Goal: Task Accomplishment & Management: Manage account settings

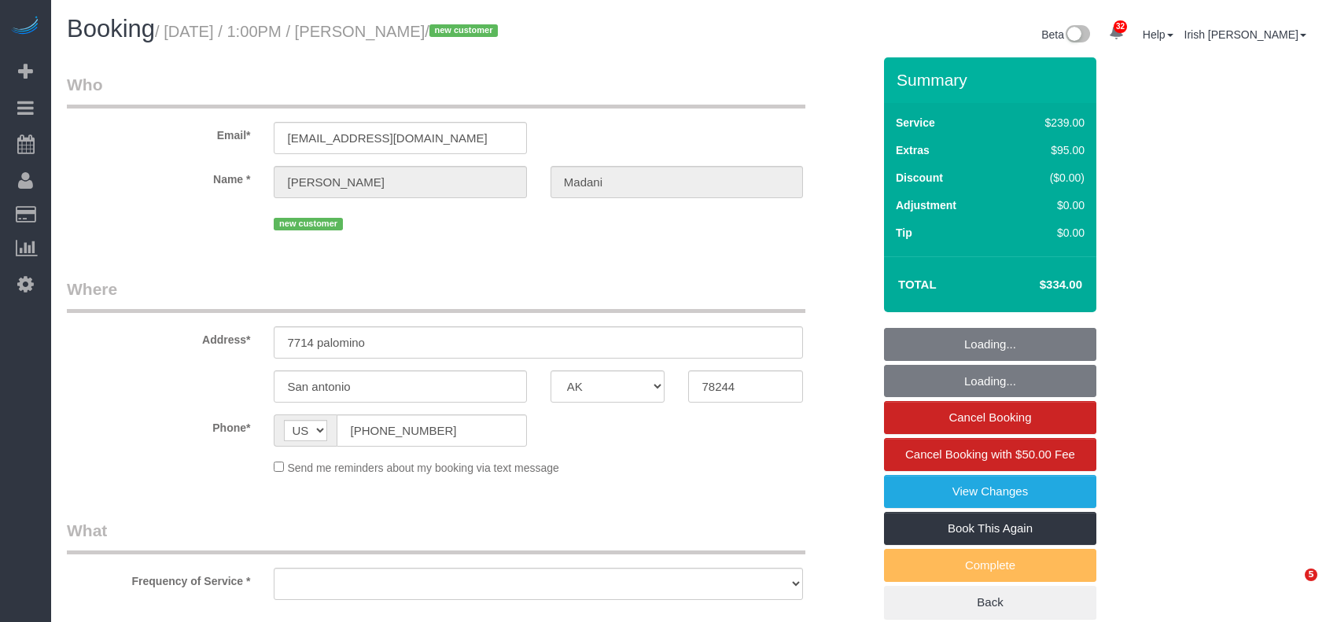
select select "[GEOGRAPHIC_DATA]"
select select "string:fspay-8b85f294-ad19-4ccd-99a3-5a021f6923cd"
select select "object:4338"
select select "3"
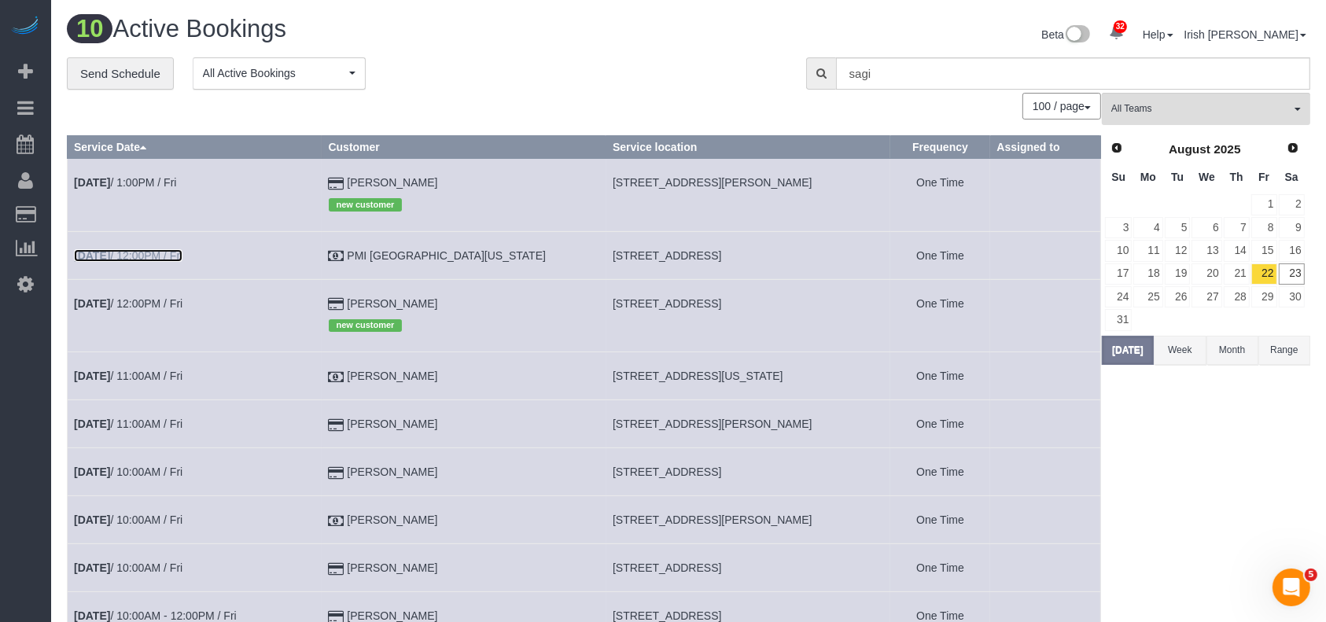
click at [182, 258] on link "[DATE] 12:00PM / Fri" at bounding box center [128, 255] width 108 height 13
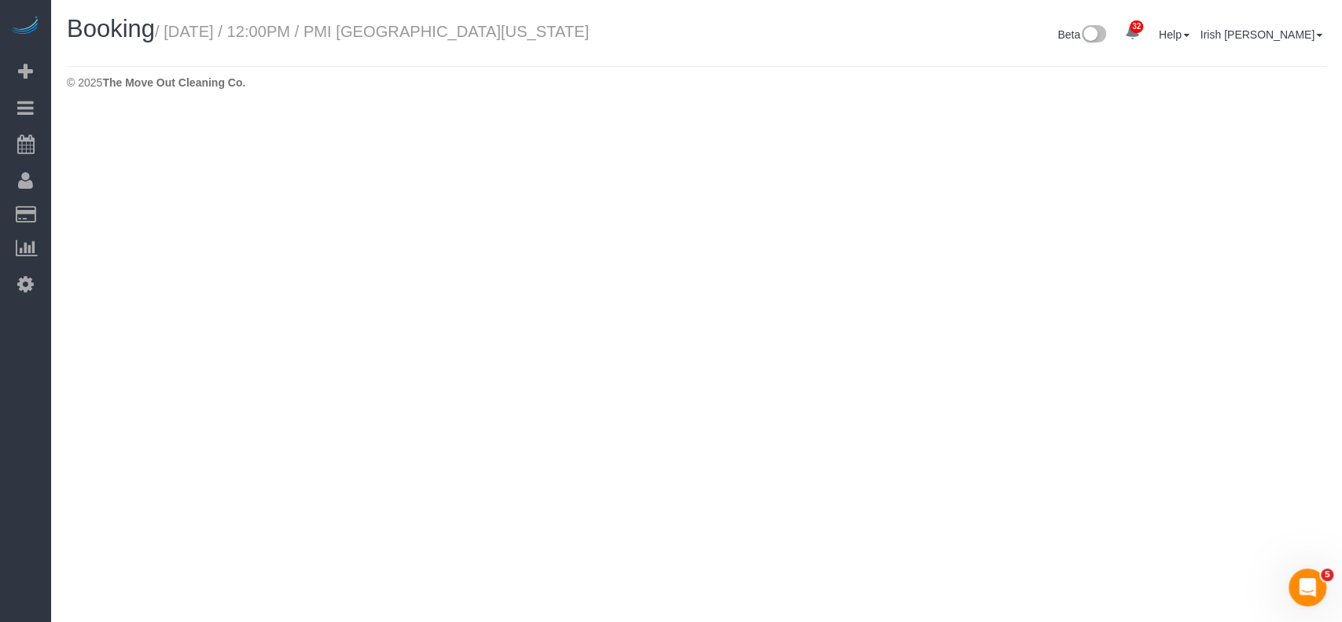
select select "[GEOGRAPHIC_DATA]"
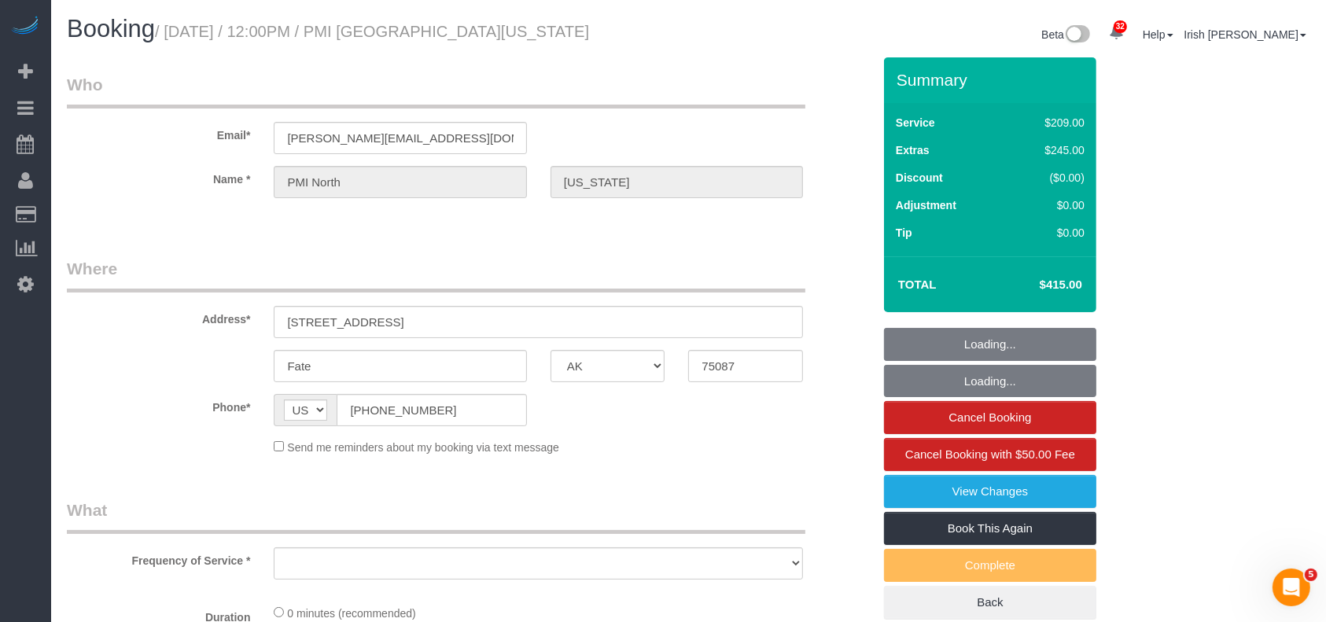
select select "object:4823"
select select "3"
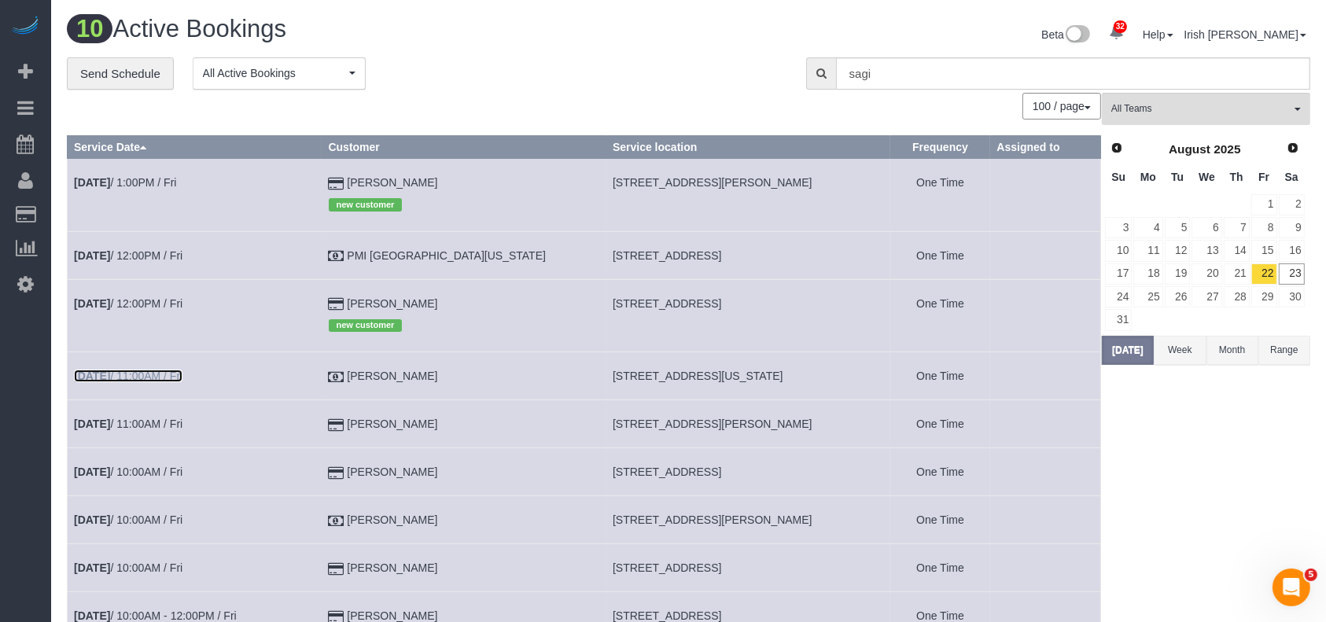
click at [180, 370] on link "[DATE] 11:00AM / Fri" at bounding box center [128, 376] width 108 height 13
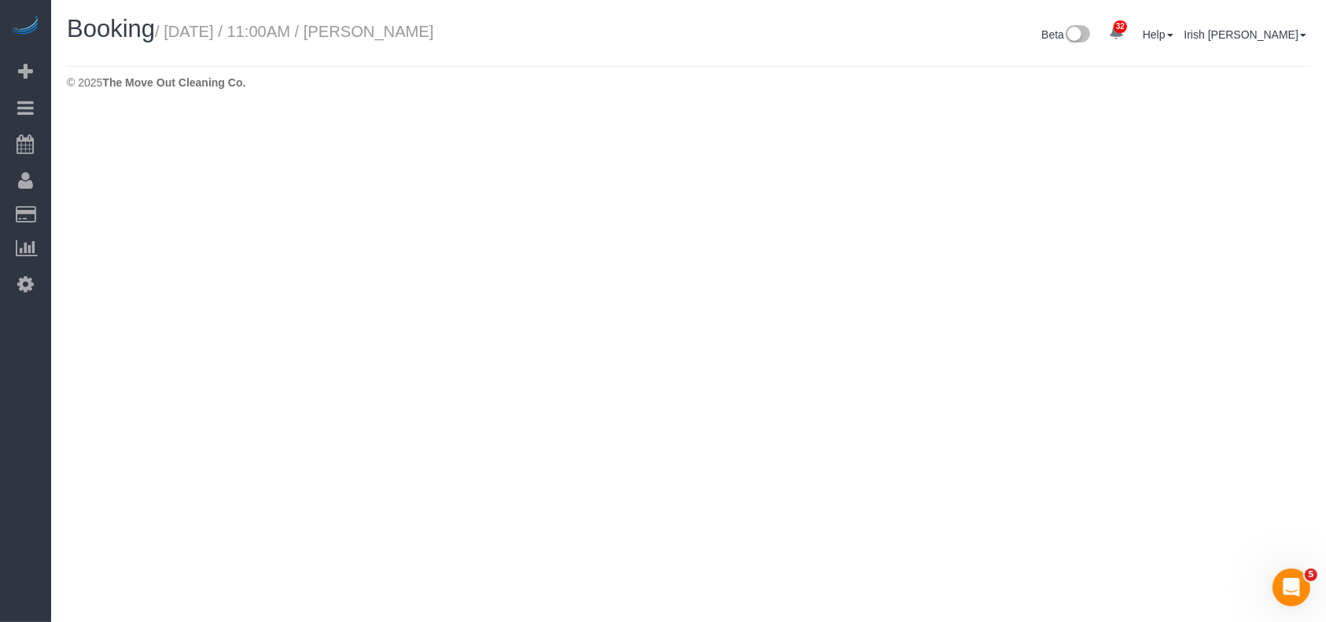
select select "[GEOGRAPHIC_DATA]"
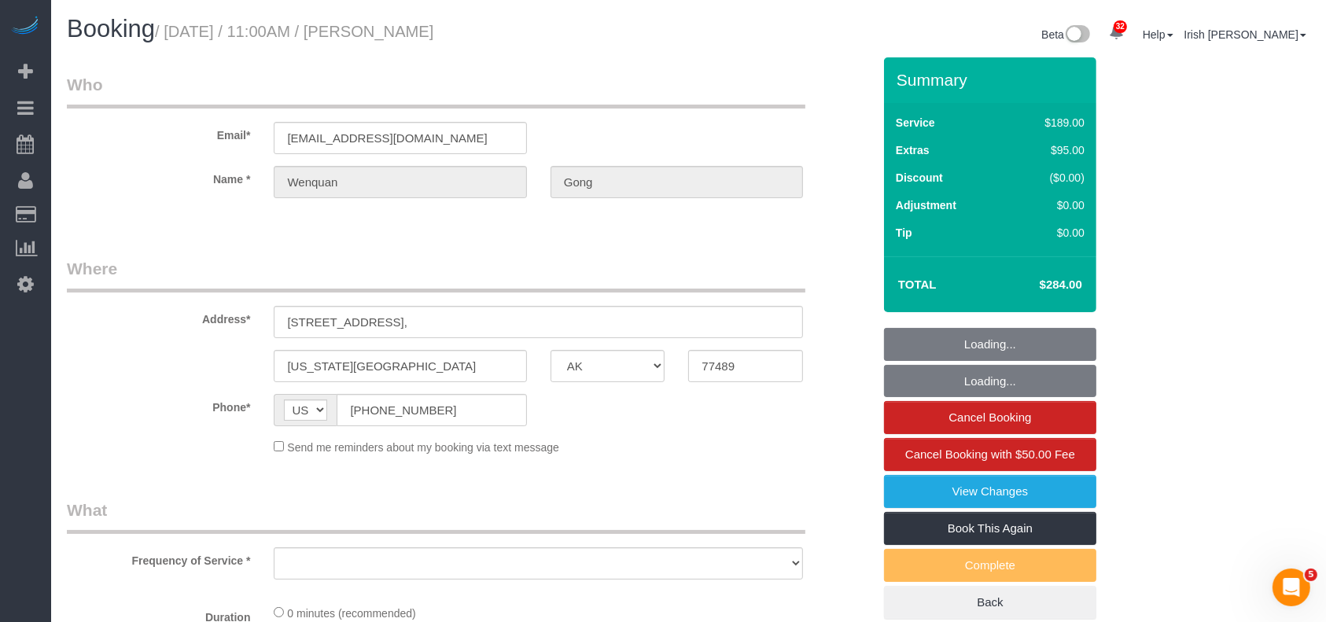
select select "object:5394"
select select "3"
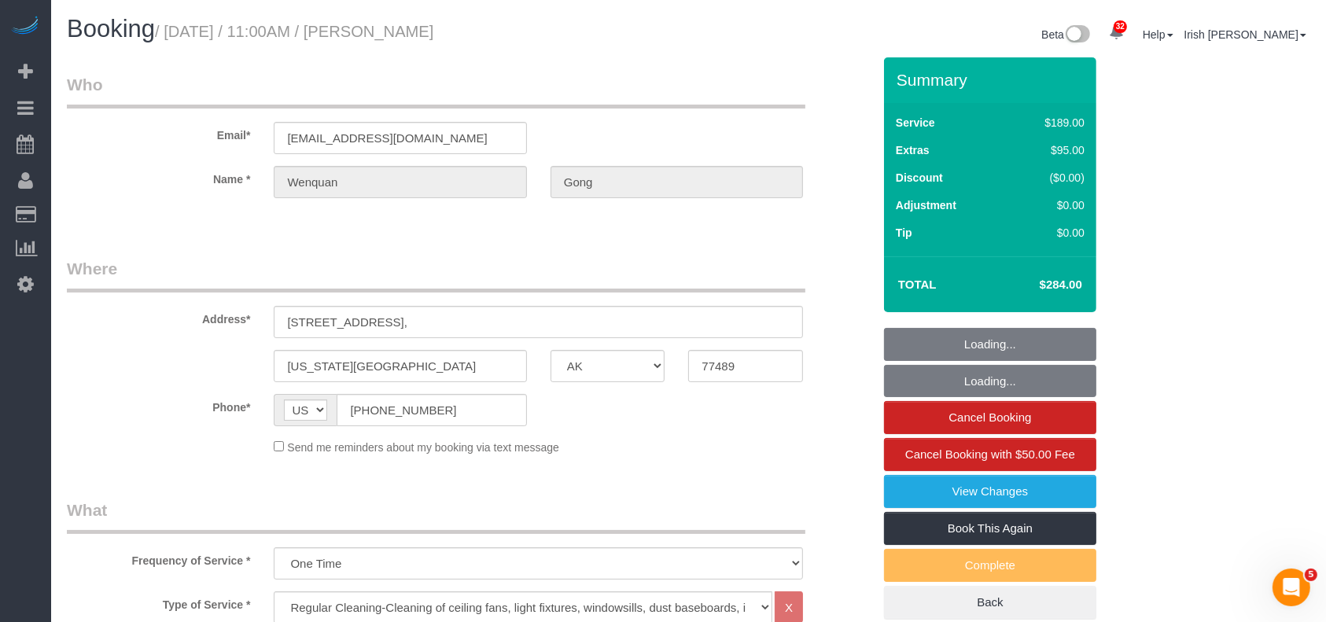
select select "object:5481"
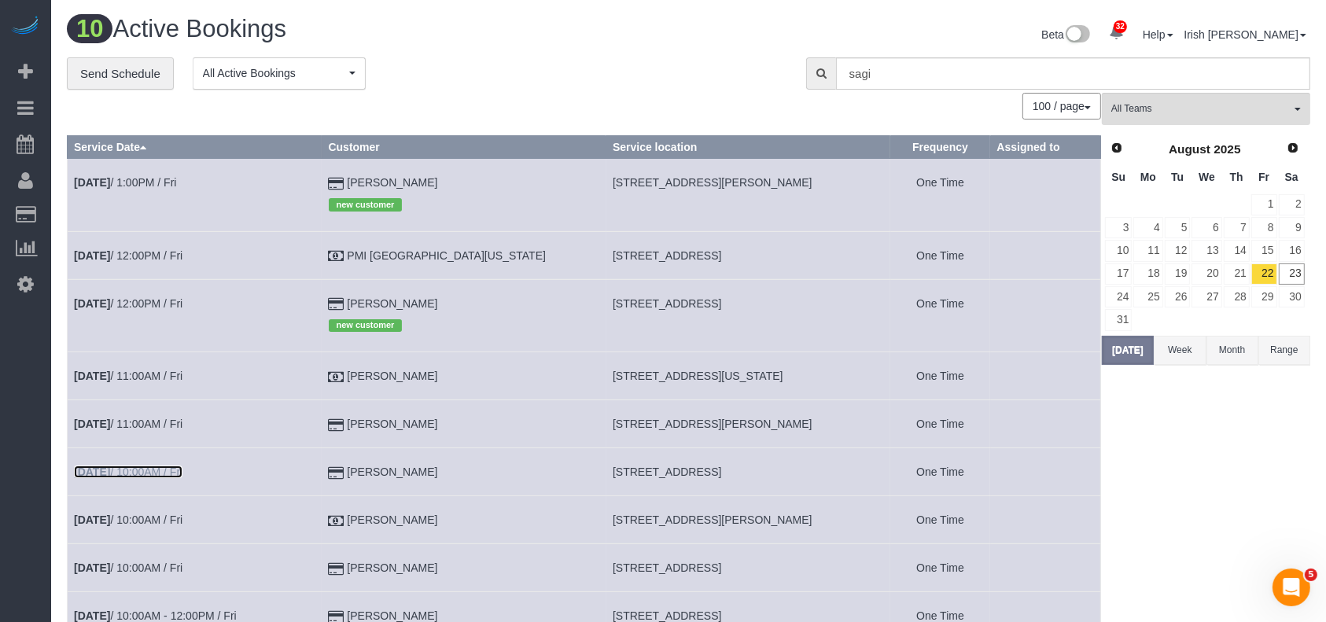
click at [162, 469] on link "[DATE] 10:00AM / Fri" at bounding box center [128, 471] width 108 height 13
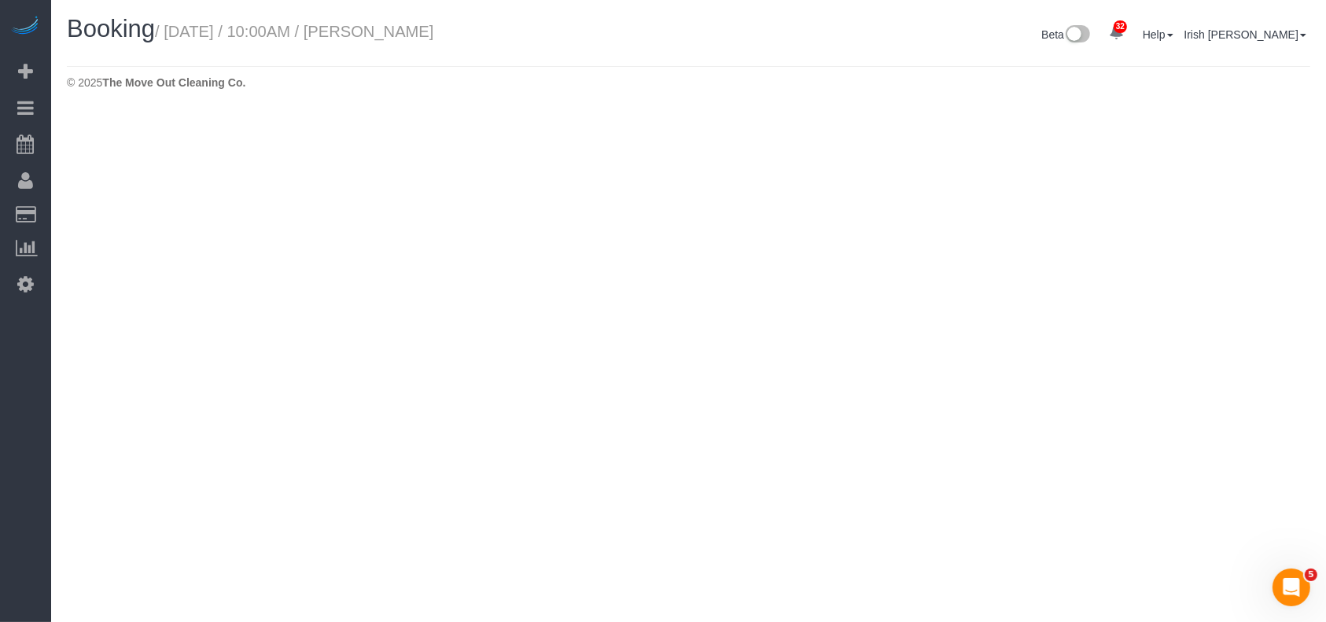
select select "[GEOGRAPHIC_DATA]"
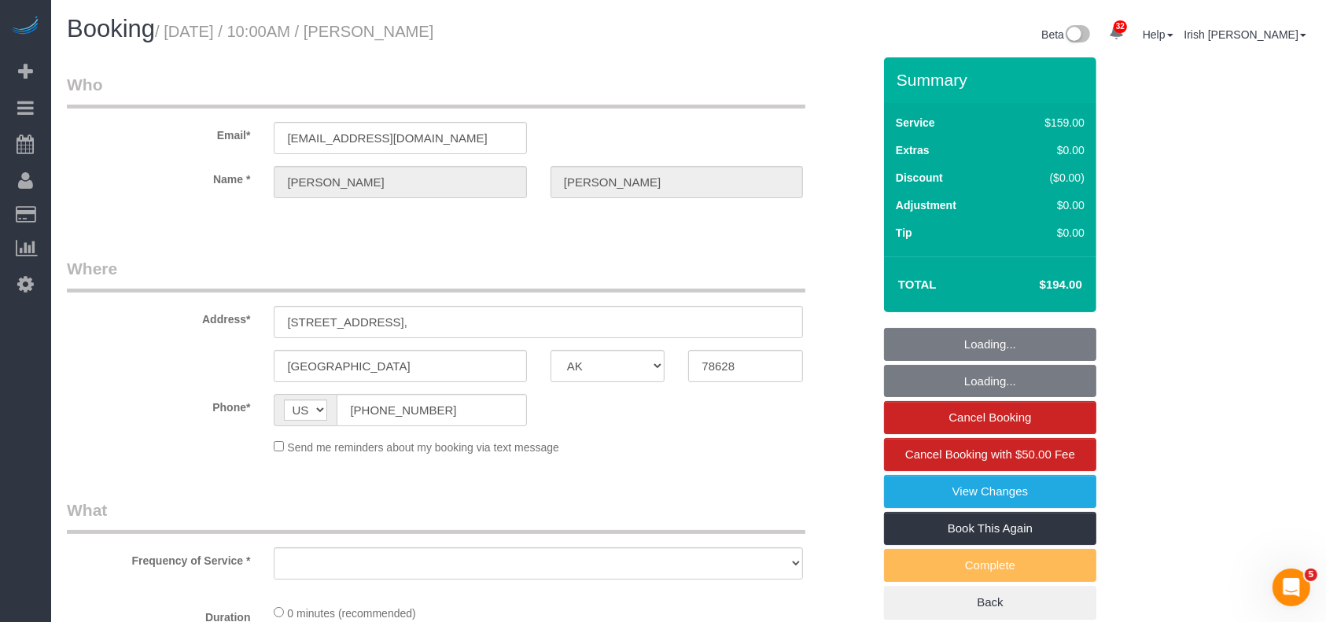
select select "object:5980"
select select "string:fspay-ce1e5bc0-d4dc-4780-b8c2-c7f6da4d4e07"
select select "3"
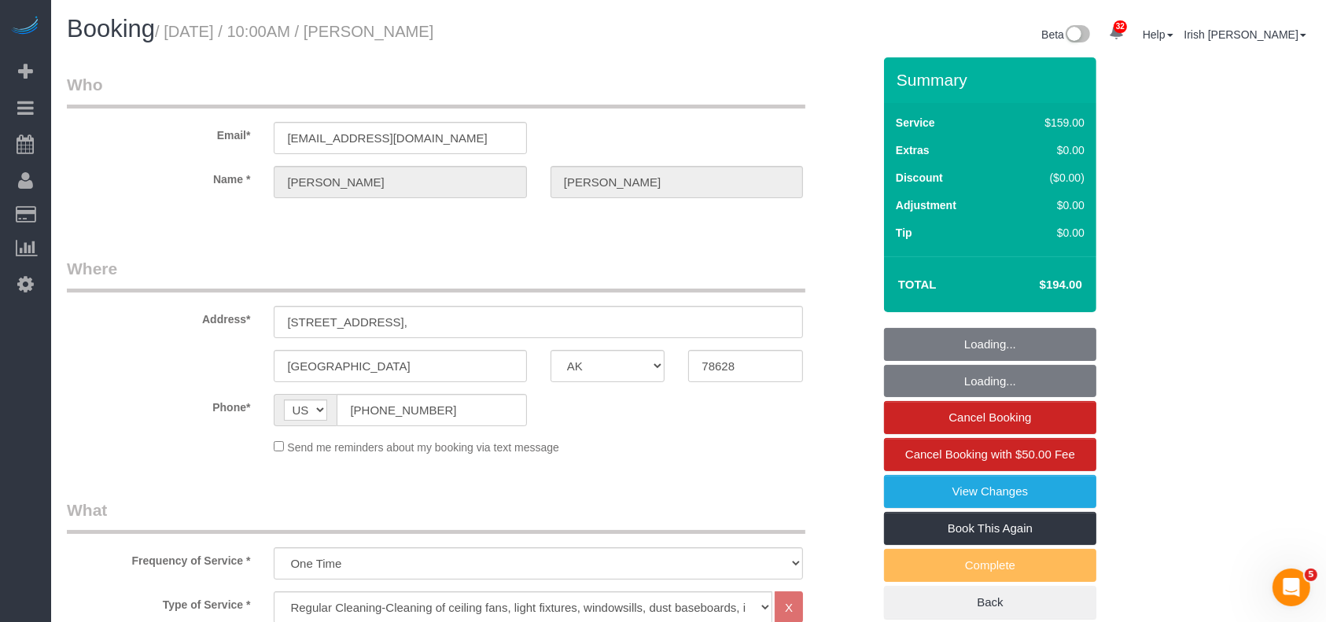
select select "object:6064"
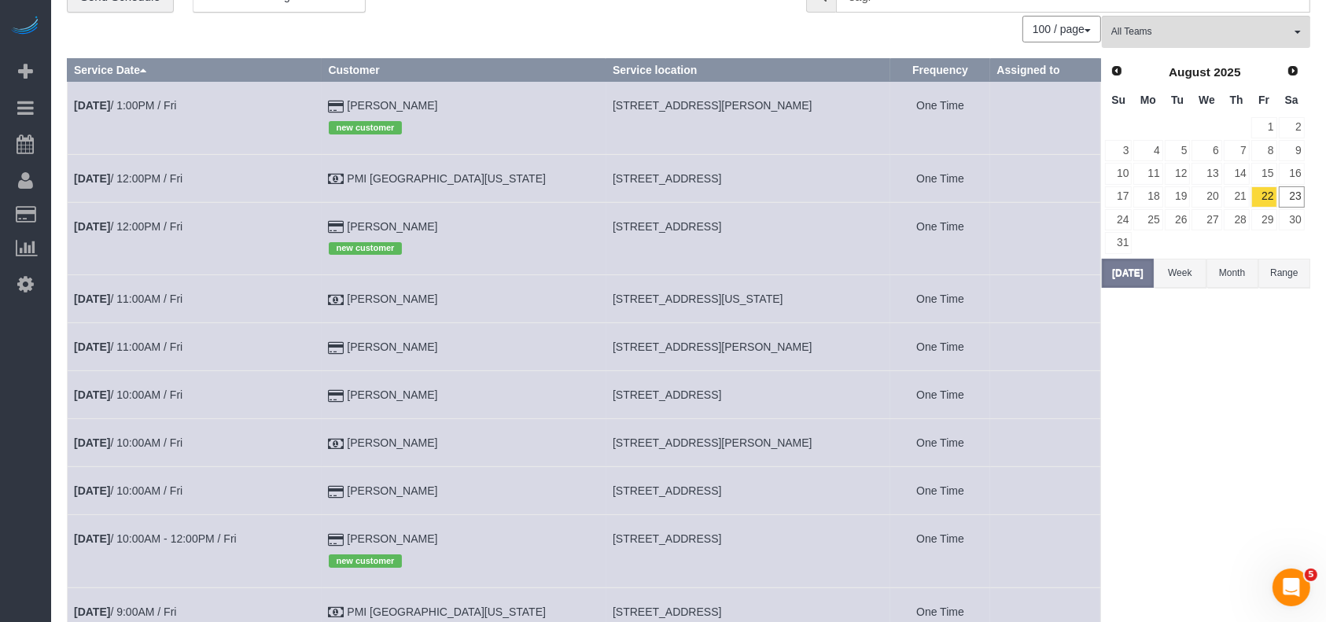
scroll to position [105, 0]
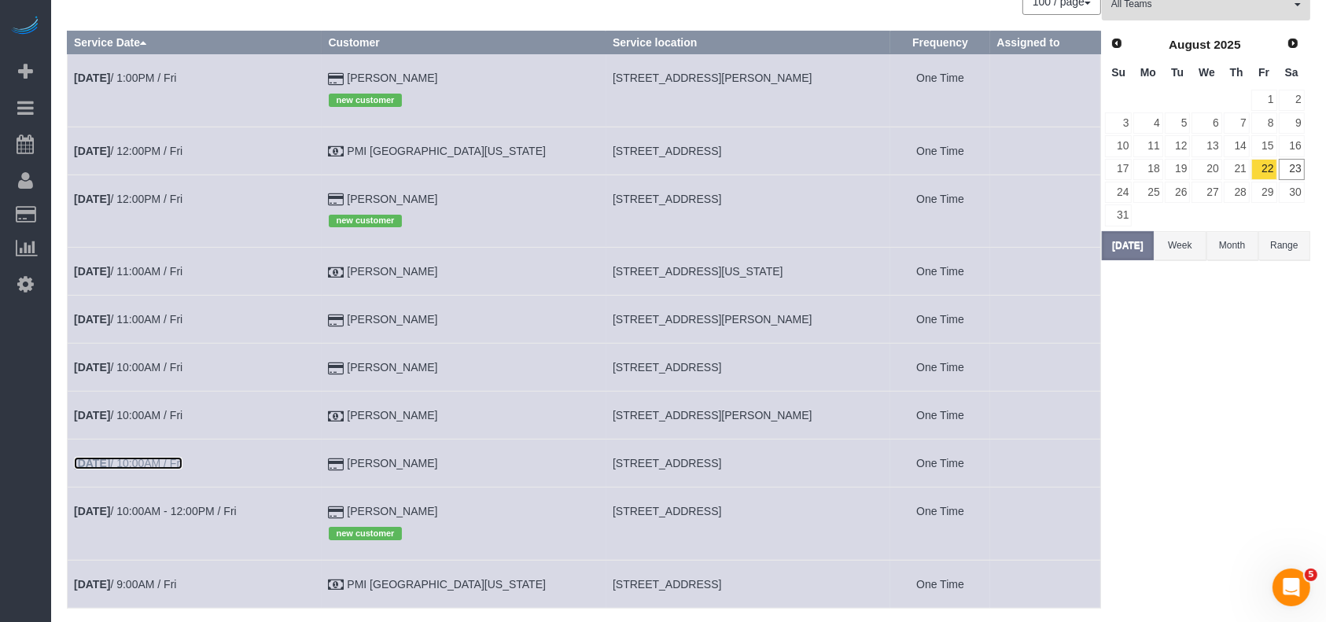
click at [166, 467] on link "[DATE] 10:00AM / Fri" at bounding box center [128, 463] width 108 height 13
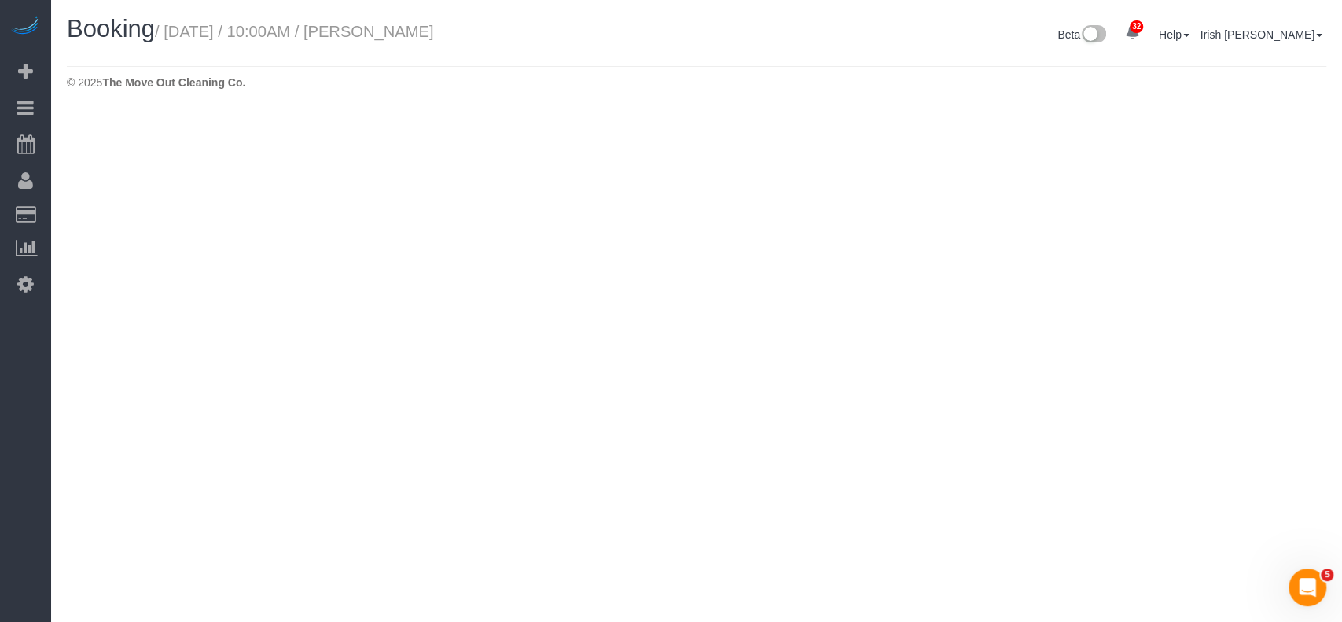
select select "[GEOGRAPHIC_DATA]"
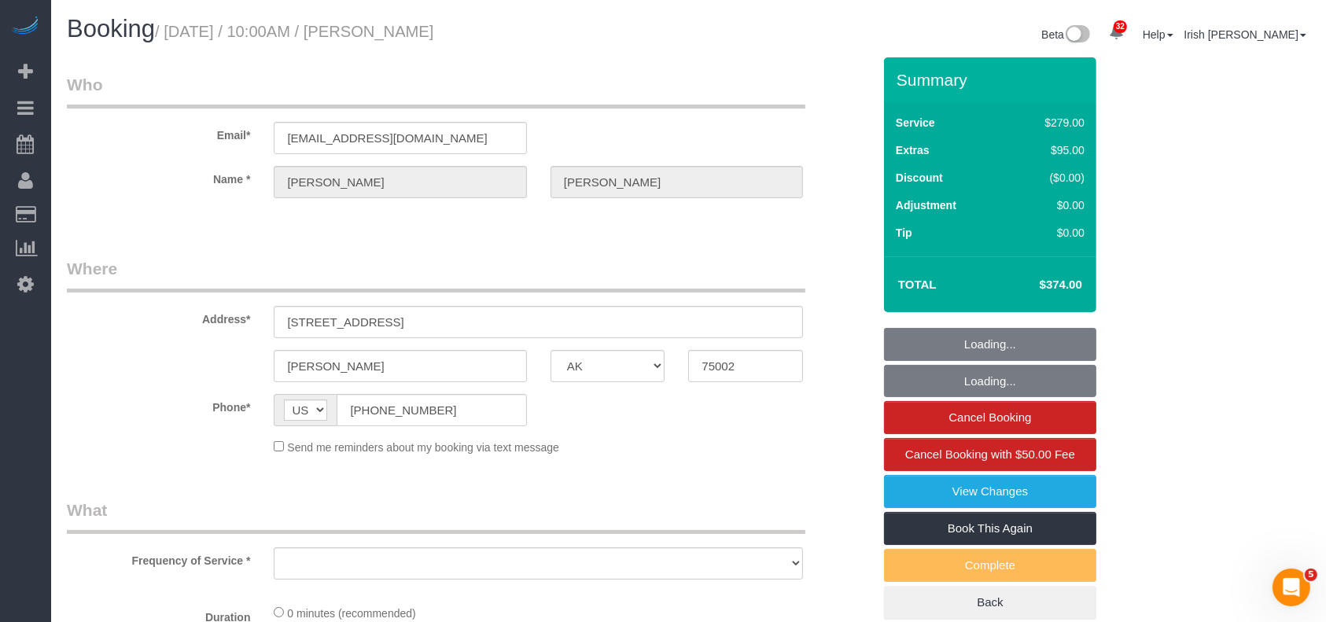
select select "object:6568"
select select "string:fspay-d98b06bf-ec10-4281-9222-57eb6f0f2760"
select select "3"
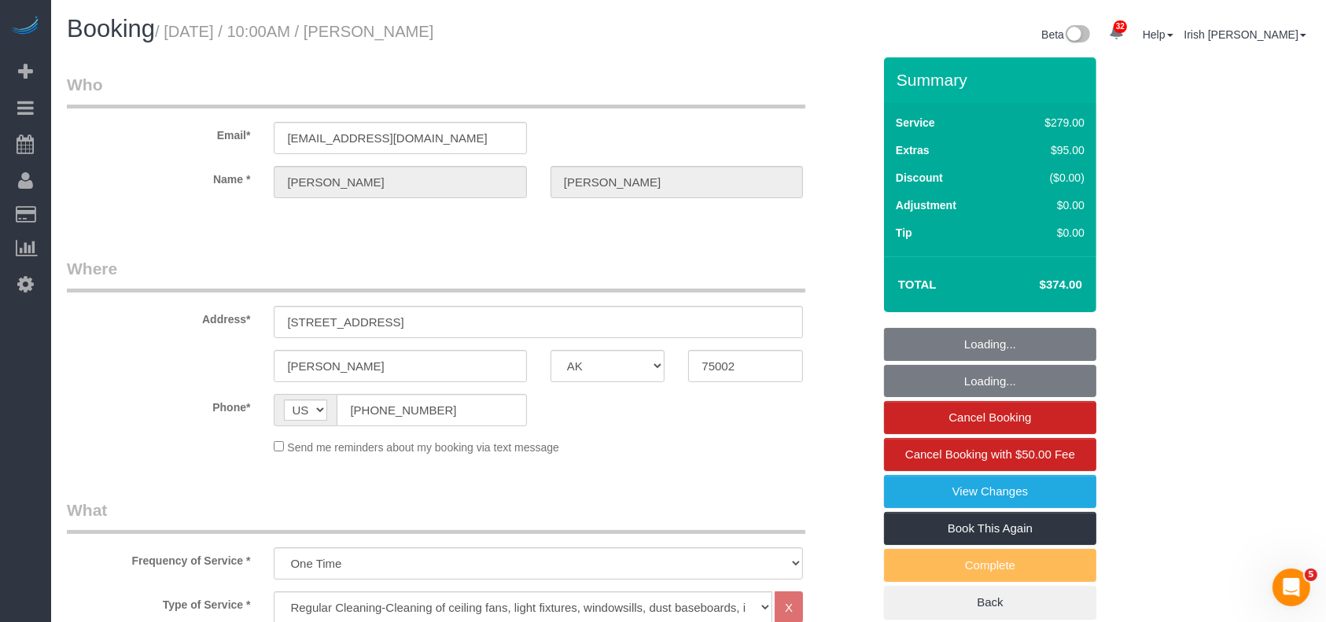
select select "object:6655"
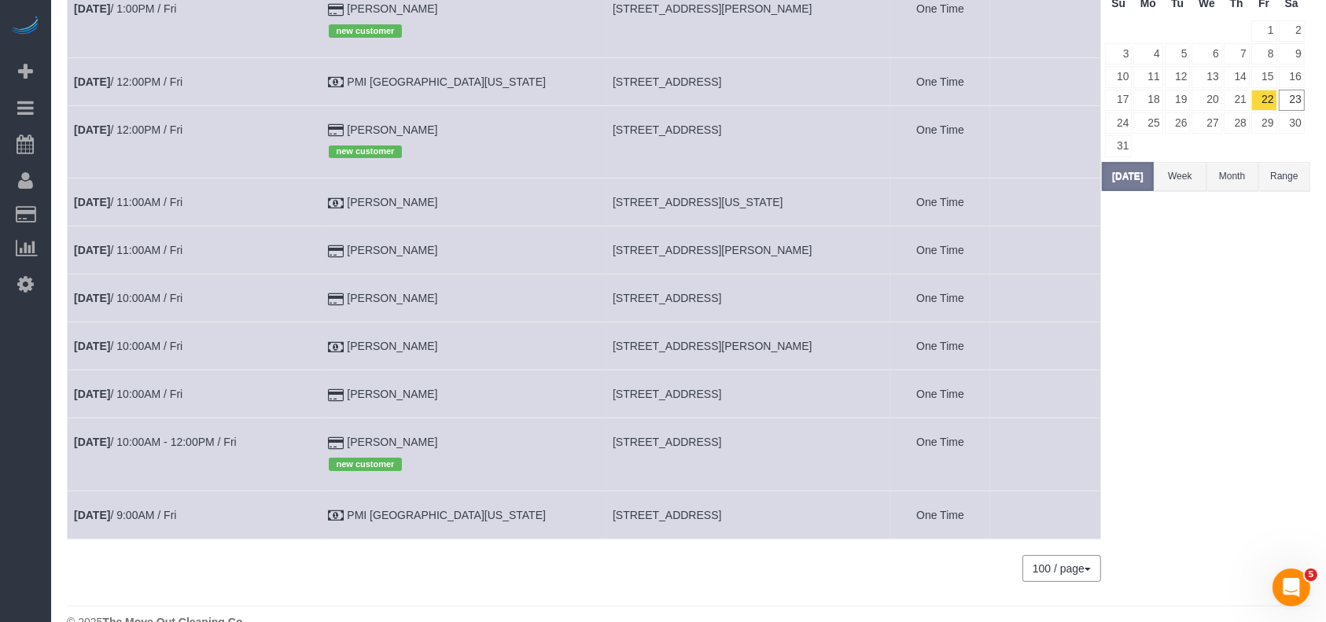
scroll to position [205, 0]
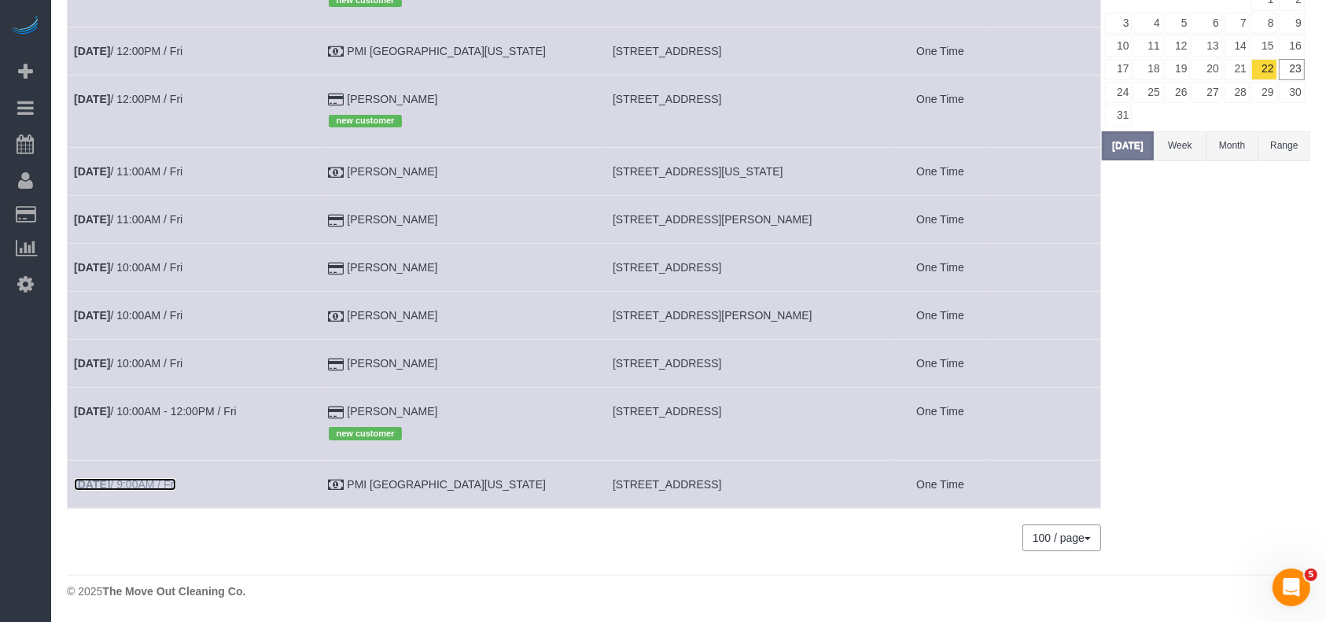
click at [110, 482] on b "[DATE]" at bounding box center [92, 484] width 36 height 13
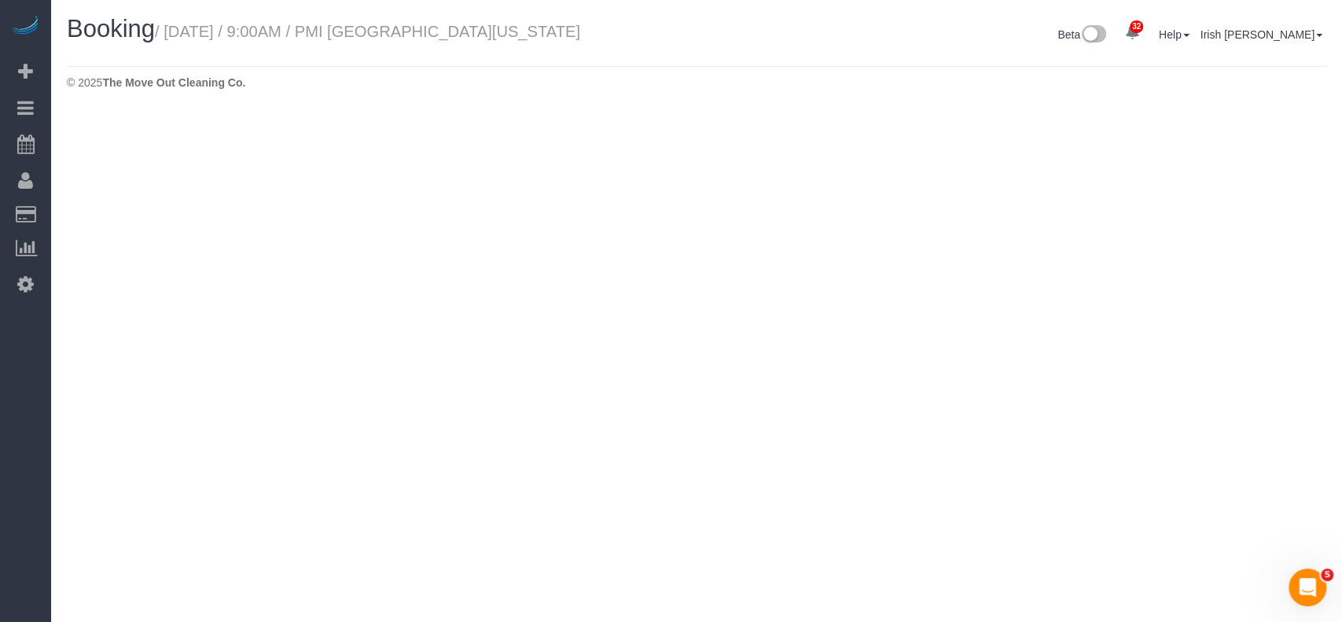
select select "[GEOGRAPHIC_DATA]"
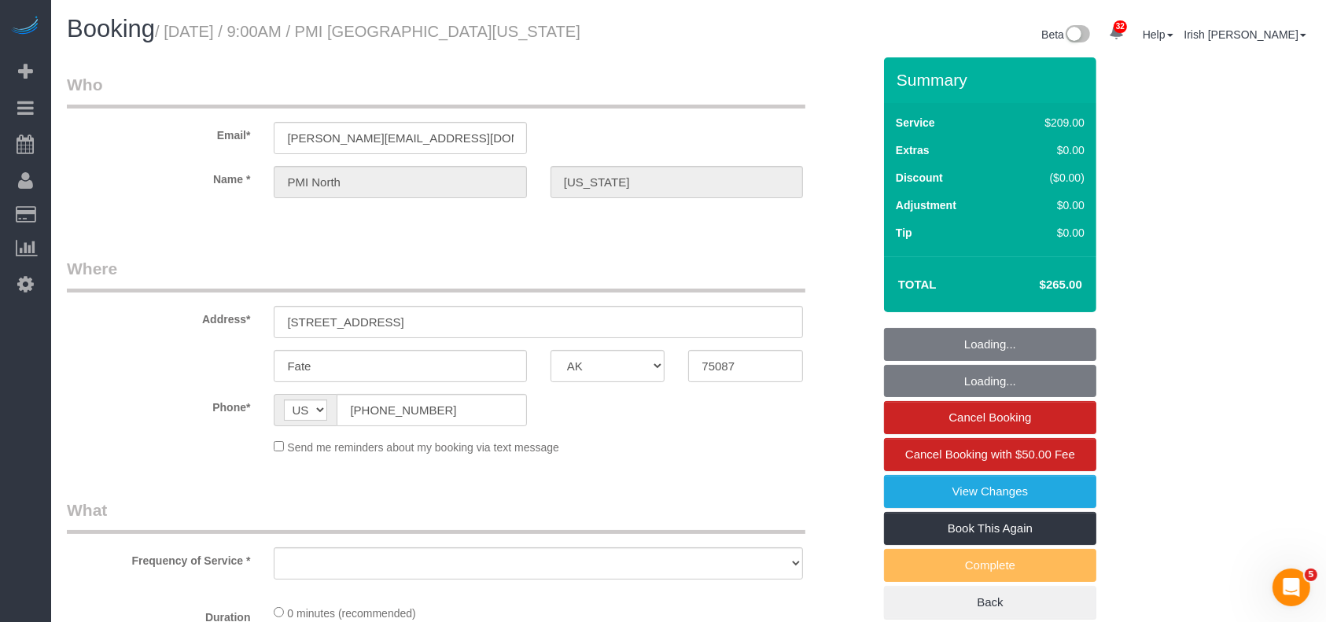
select select "object:7140"
select select "3"
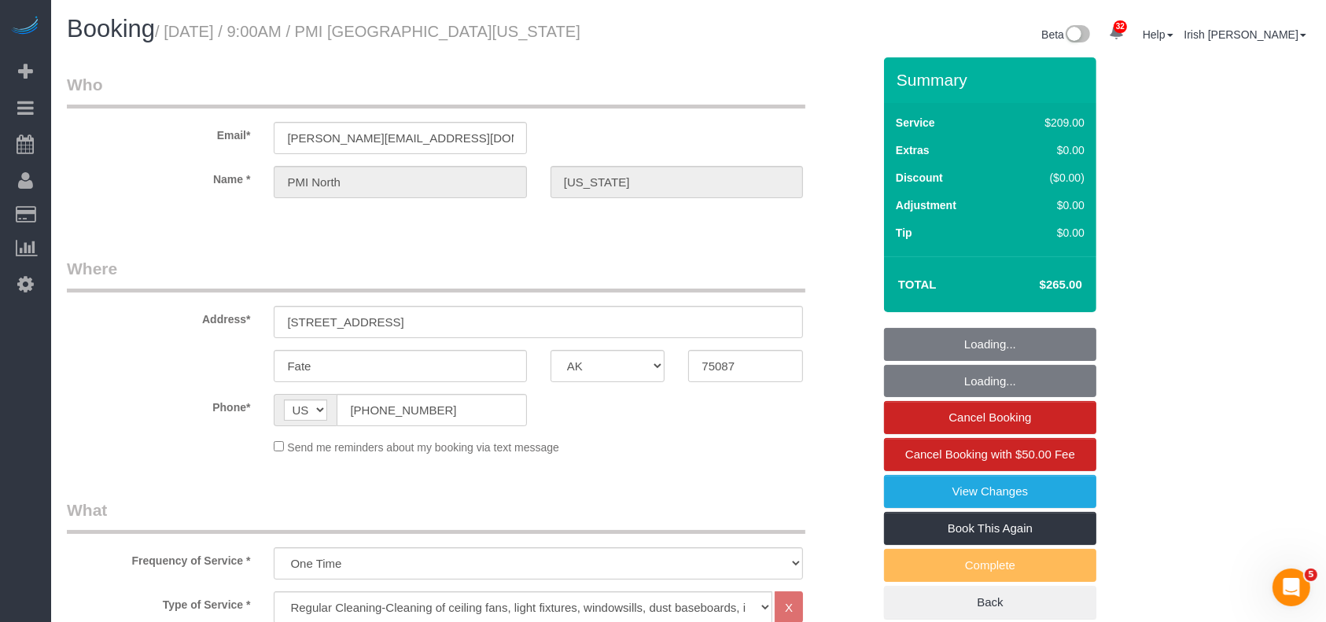
select select "object:7227"
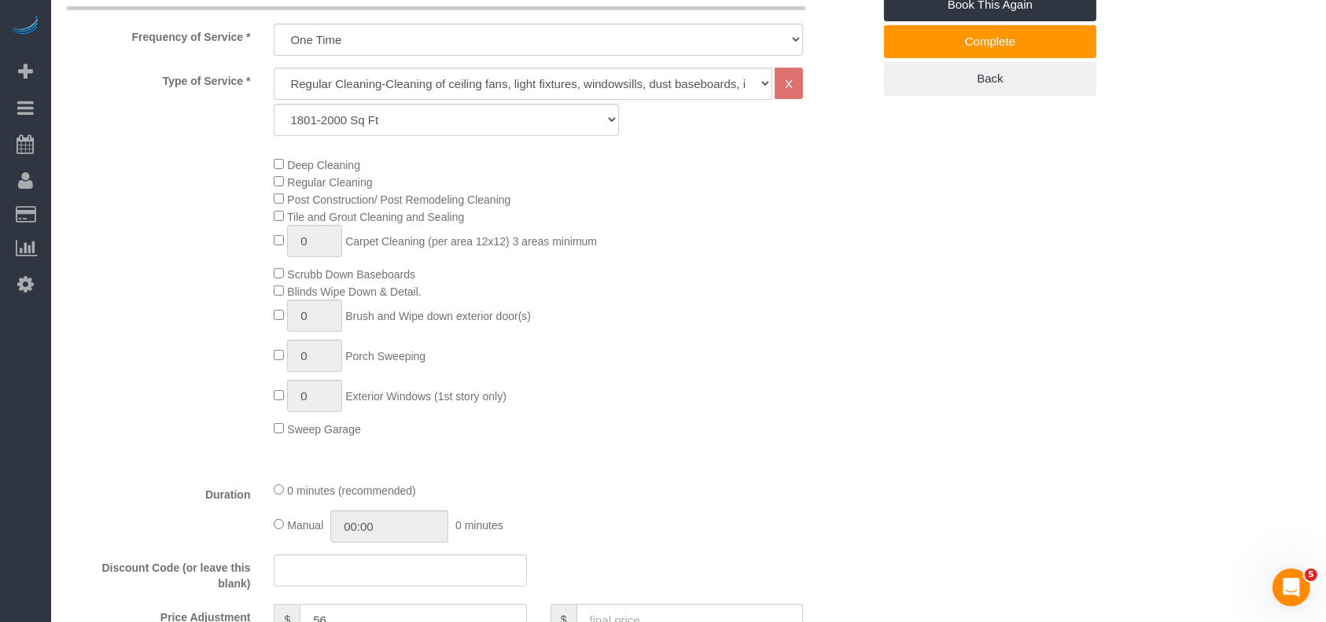
scroll to position [838, 0]
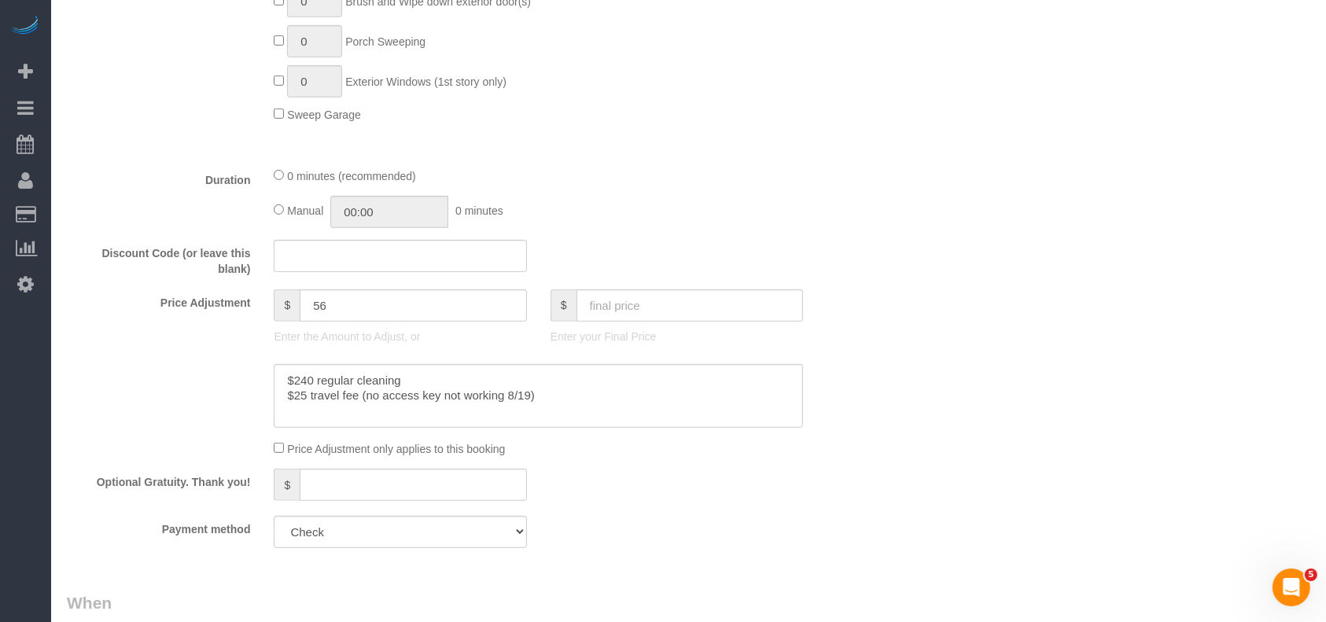
click at [109, 352] on div "Price Adjustment $ 56 Enter the Amount to Adjust, or $ Enter your Final Price" at bounding box center [469, 320] width 829 height 63
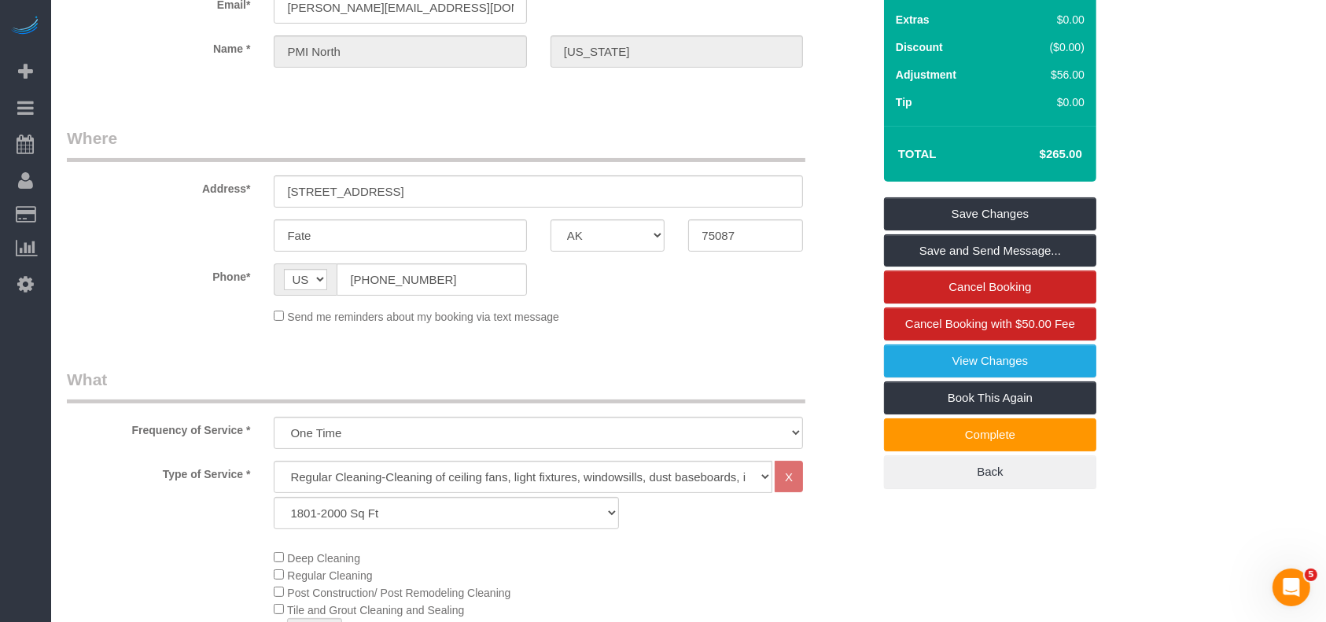
scroll to position [0, 0]
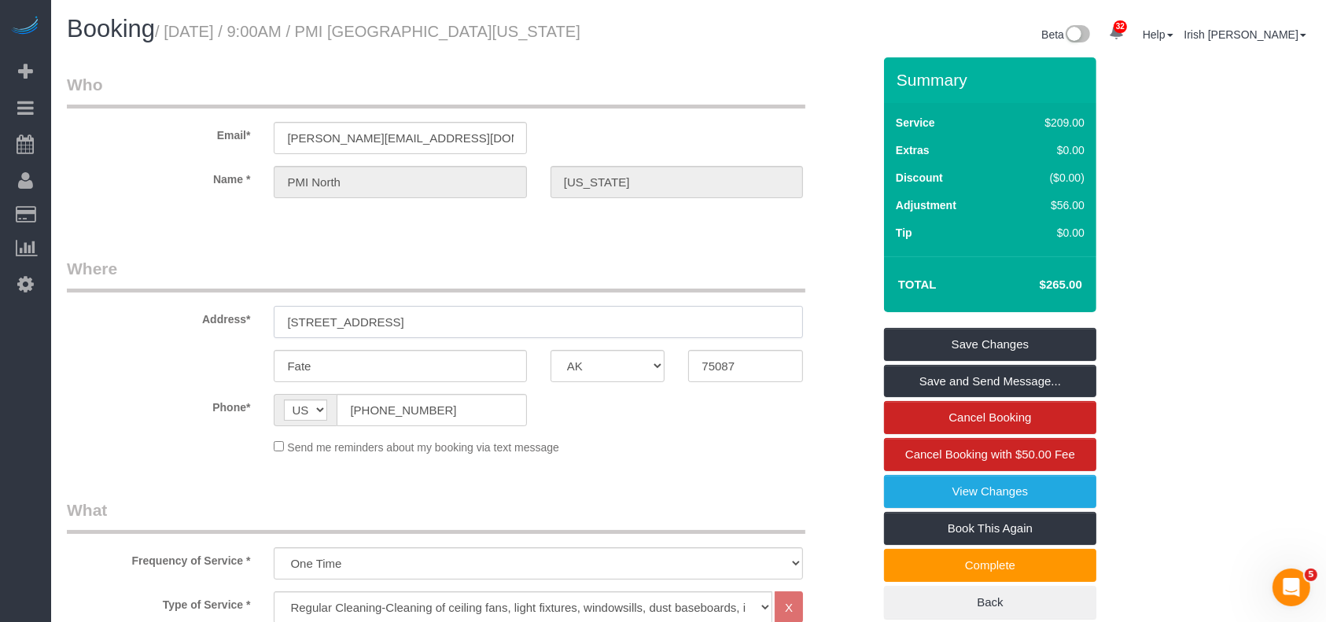
drag, startPoint x: 434, startPoint y: 318, endPoint x: 151, endPoint y: 332, distance: 283.3
click at [151, 332] on div "Address* [STREET_ADDRESS]" at bounding box center [469, 297] width 829 height 81
click at [73, 458] on fieldset "Where Address* [STREET_ADDRESS] Fate AK AL AR AZ CA CO CT DC DE [GEOGRAPHIC_DAT…" at bounding box center [469, 362] width 805 height 210
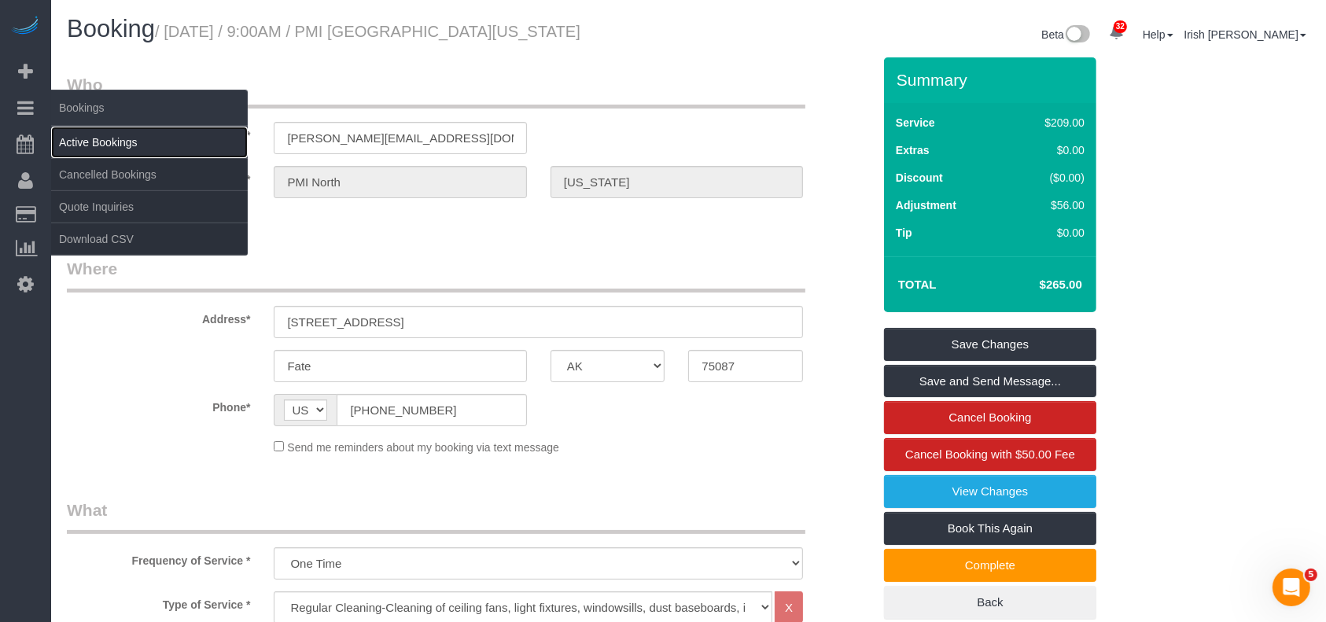
click at [65, 137] on link "Active Bookings" at bounding box center [149, 142] width 197 height 31
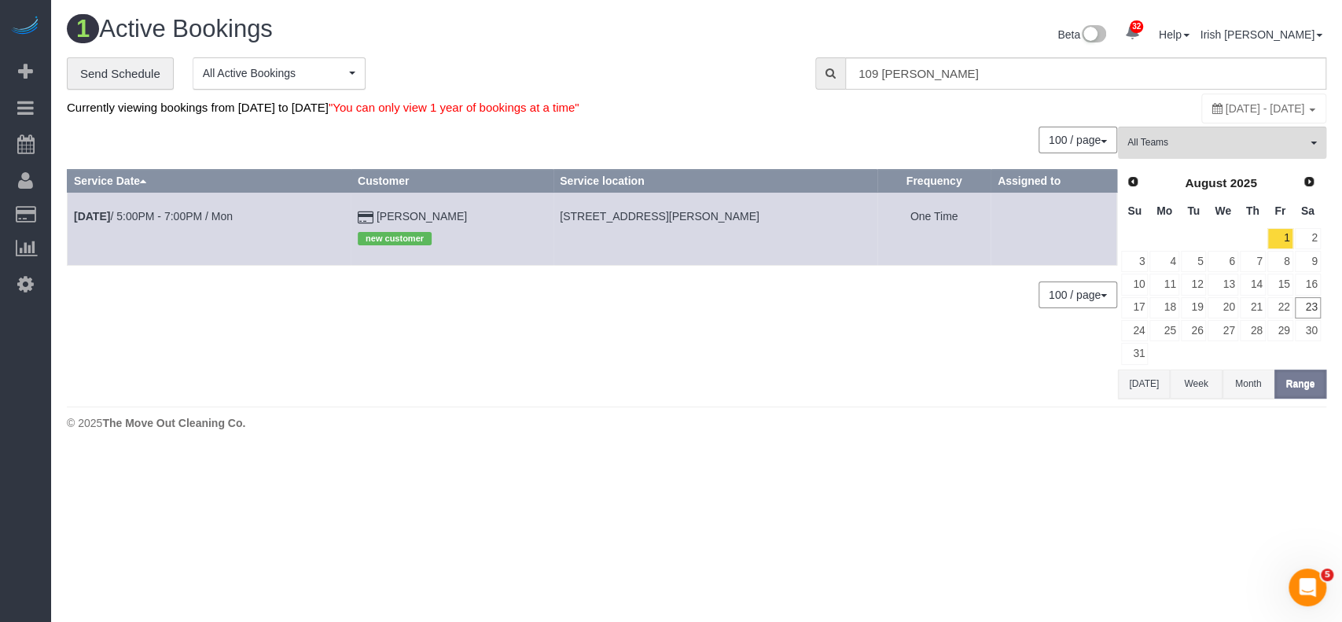
click at [1138, 382] on button "[DATE]" at bounding box center [1144, 384] width 52 height 29
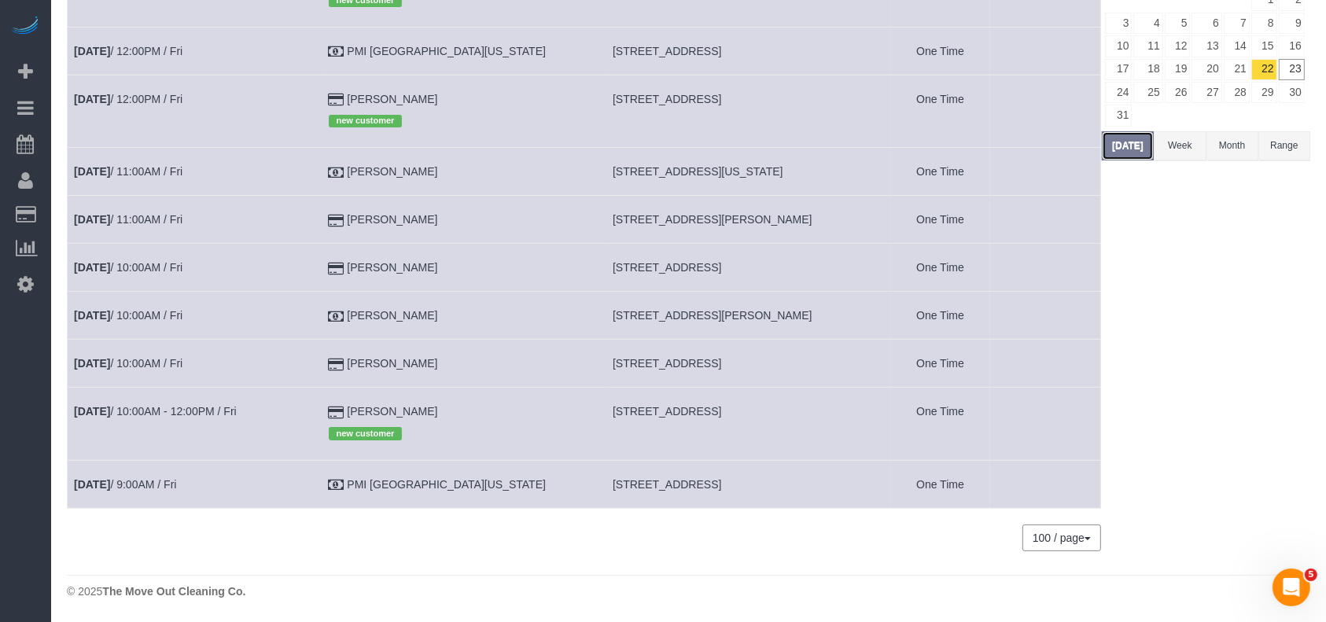
scroll to position [101, 0]
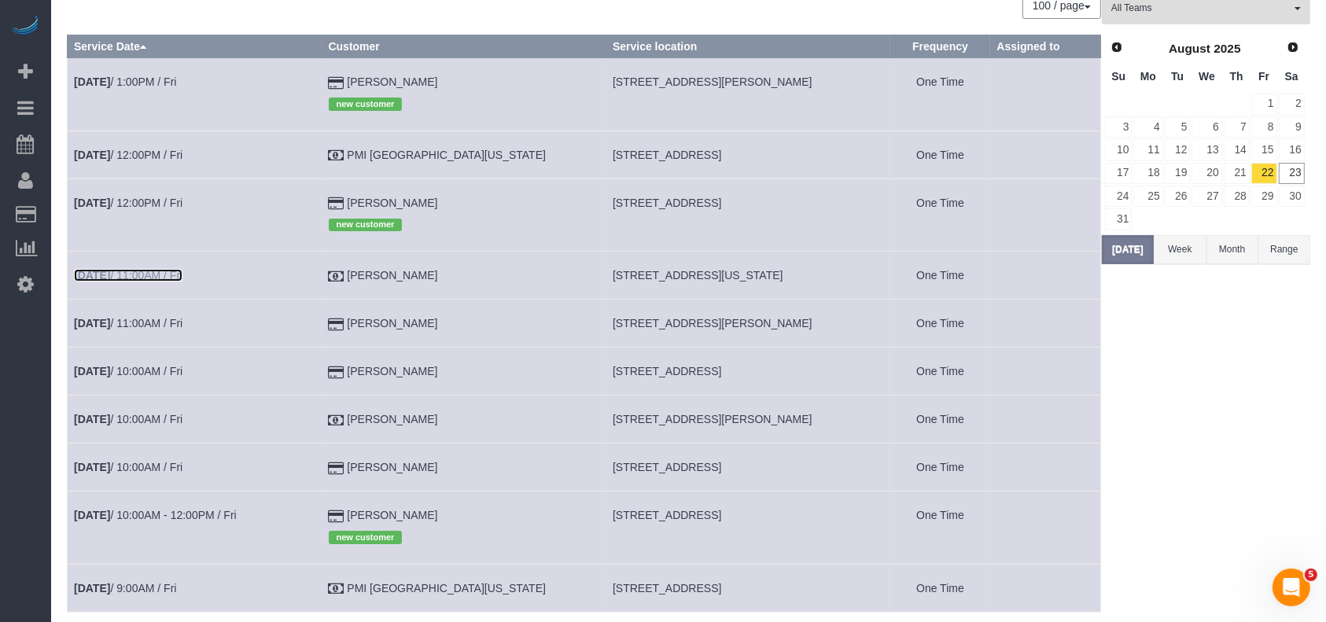
click at [182, 277] on link "[DATE] 11:00AM / Fri" at bounding box center [128, 275] width 108 height 13
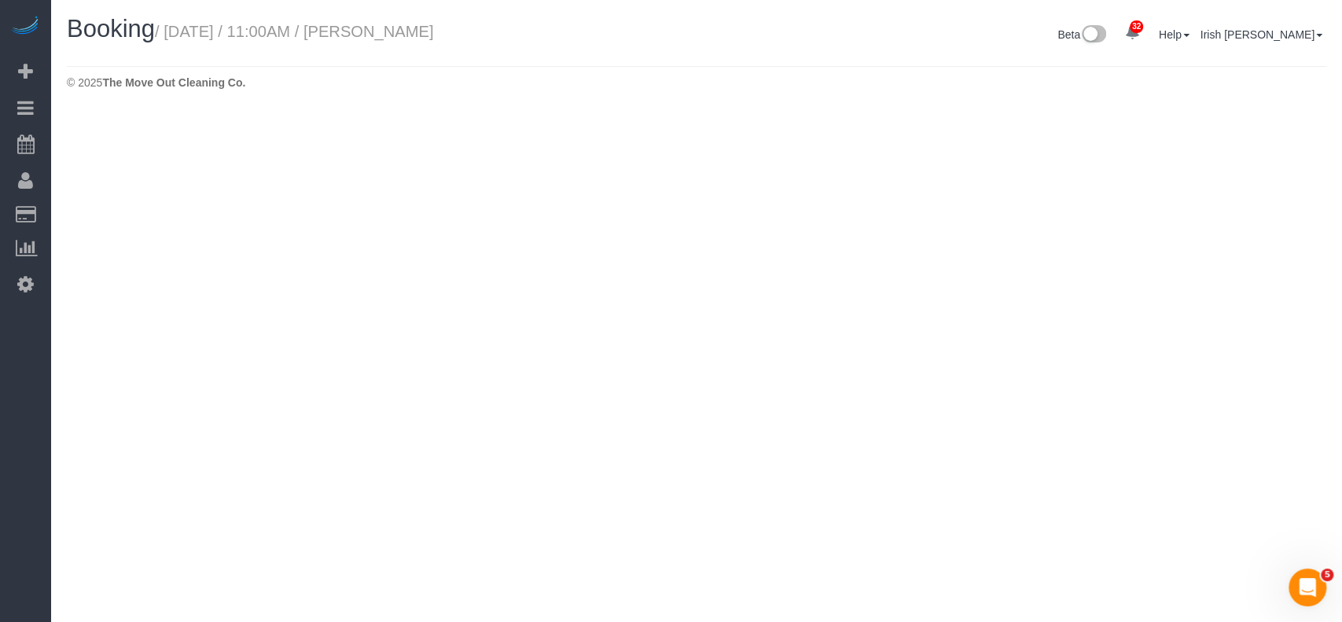
select select "[GEOGRAPHIC_DATA]"
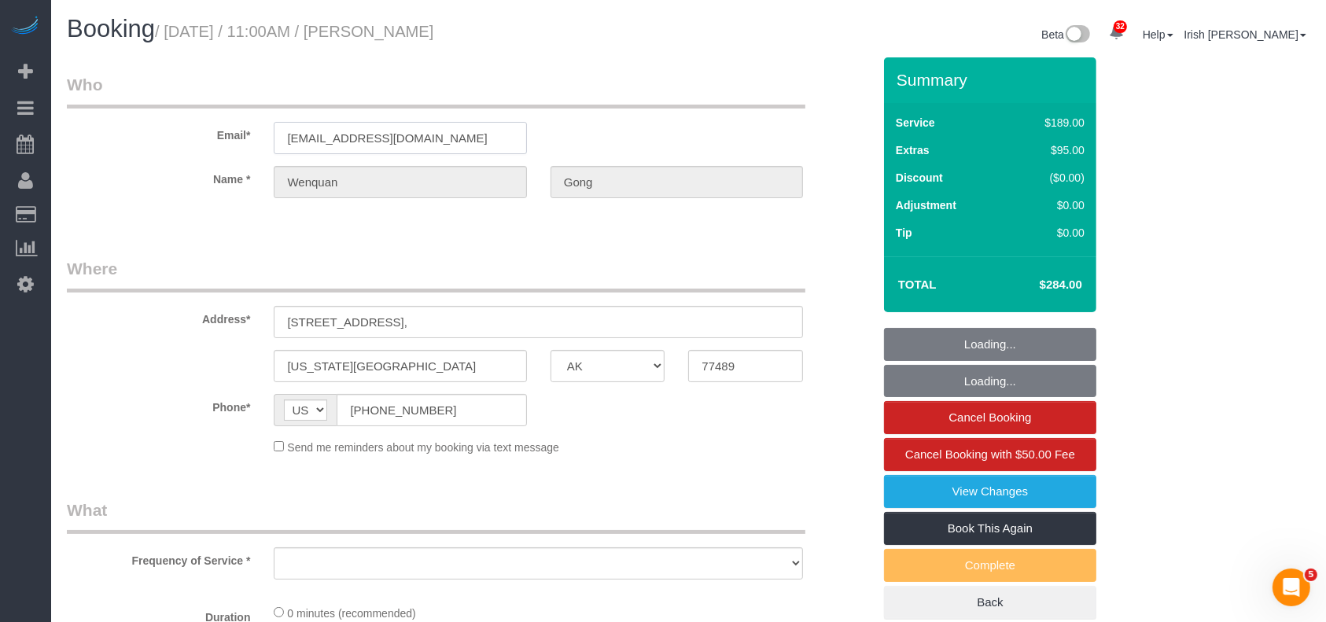
select select "3"
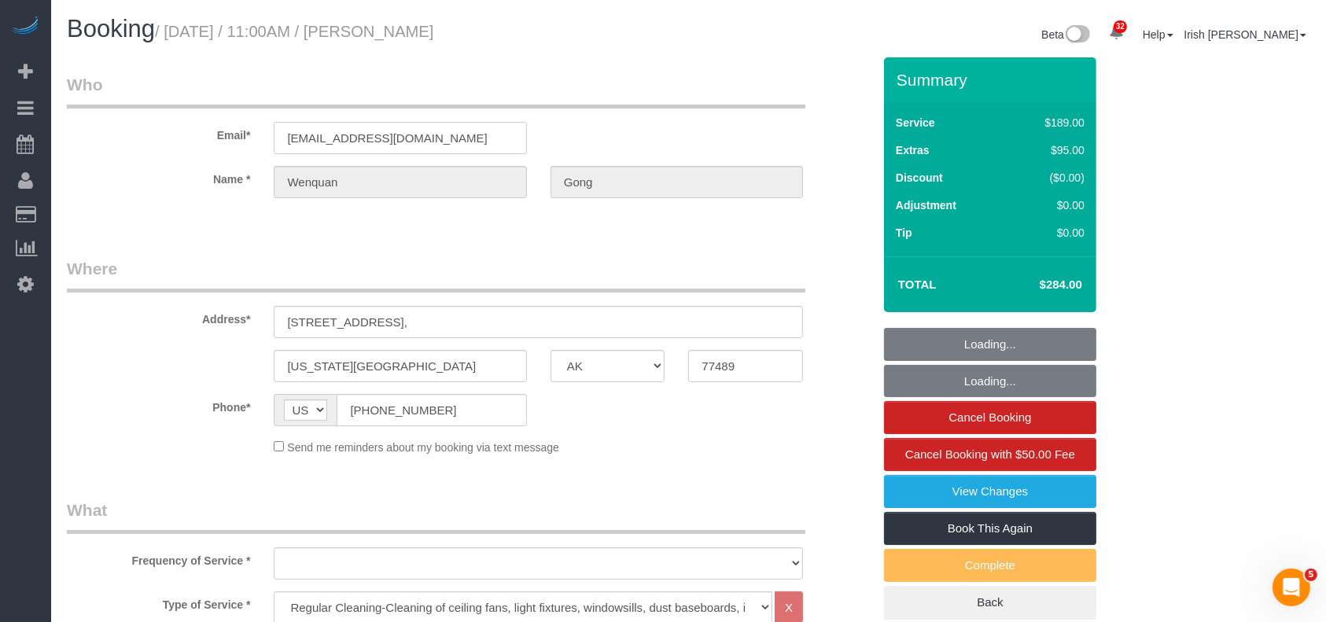
drag, startPoint x: 362, startPoint y: 126, endPoint x: 193, endPoint y: 128, distance: 168.3
click at [197, 127] on div "Email* [EMAIL_ADDRESS][DOMAIN_NAME]" at bounding box center [469, 113] width 829 height 81
click at [193, 128] on label "Email*" at bounding box center [158, 132] width 207 height 21
select select "object:8086"
drag, startPoint x: 395, startPoint y: 146, endPoint x: 149, endPoint y: 149, distance: 245.3
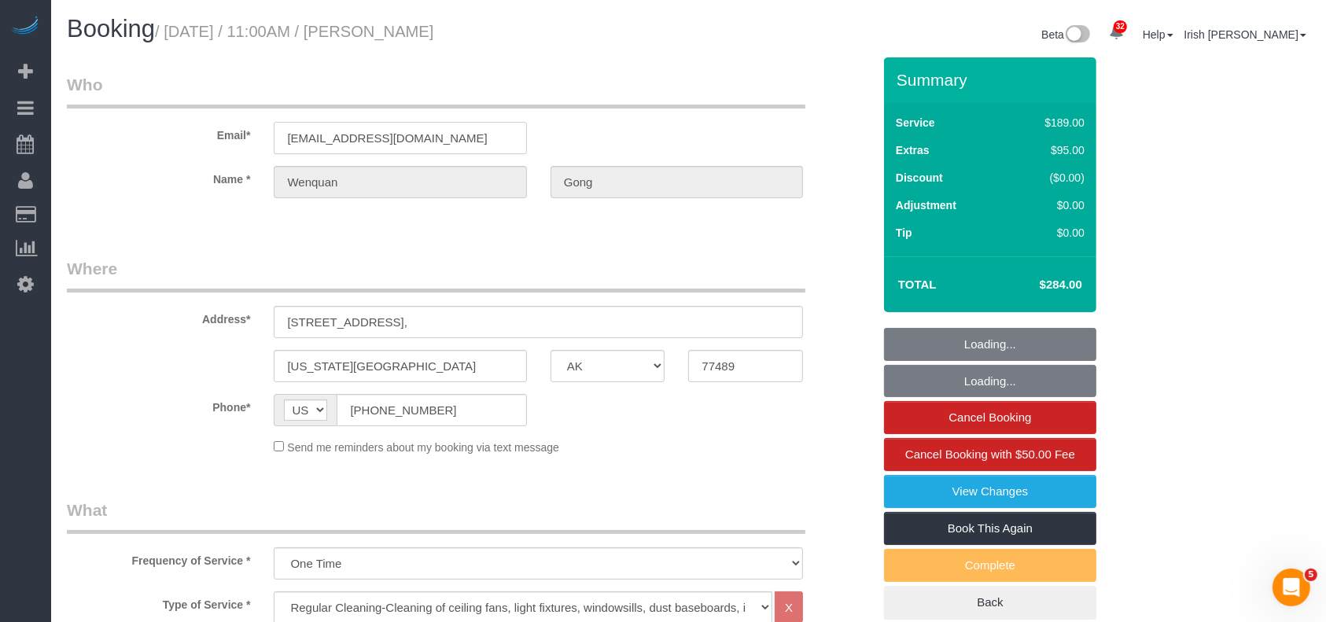
click at [149, 149] on div "Email* [EMAIL_ADDRESS][DOMAIN_NAME]" at bounding box center [469, 113] width 829 height 81
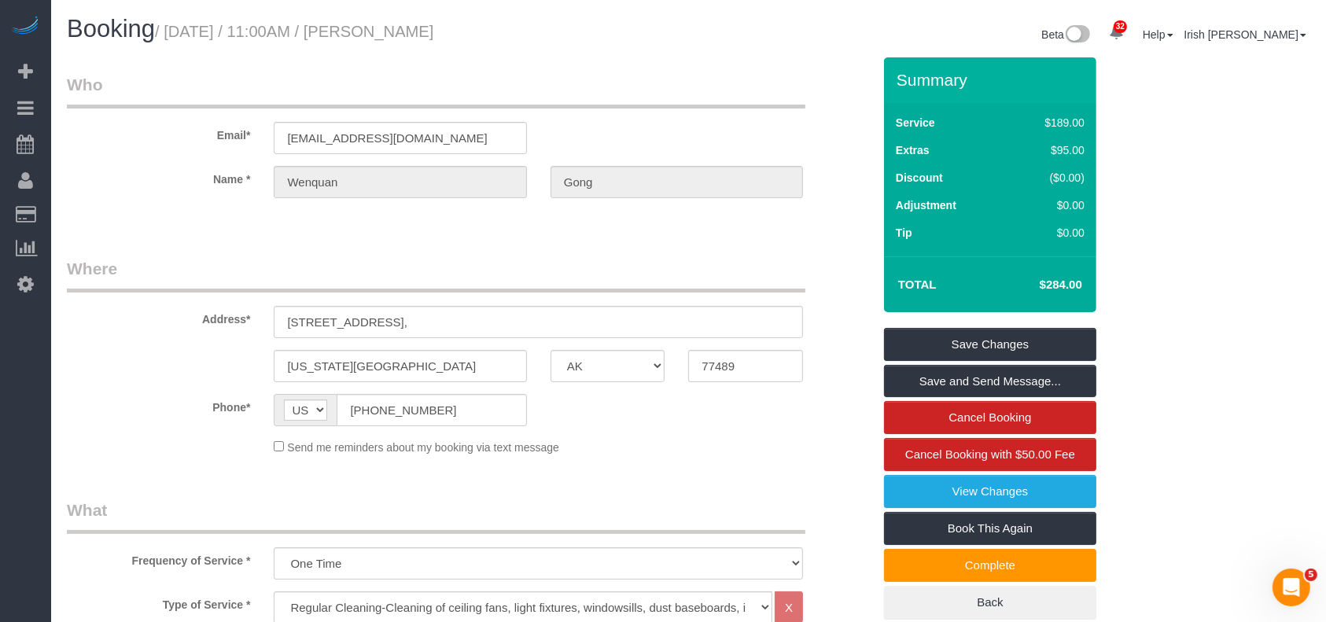
click at [211, 186] on div "Name * [GEOGRAPHIC_DATA][PERSON_NAME]" at bounding box center [469, 182] width 829 height 32
click at [458, 181] on div "Name * [GEOGRAPHIC_DATA][PERSON_NAME]" at bounding box center [469, 182] width 829 height 32
drag, startPoint x: 319, startPoint y: 144, endPoint x: 121, endPoint y: 137, distance: 198.2
click at [121, 137] on div "Email* [EMAIL_ADDRESS][DOMAIN_NAME]" at bounding box center [469, 113] width 829 height 81
drag, startPoint x: 425, startPoint y: 321, endPoint x: 151, endPoint y: 305, distance: 274.8
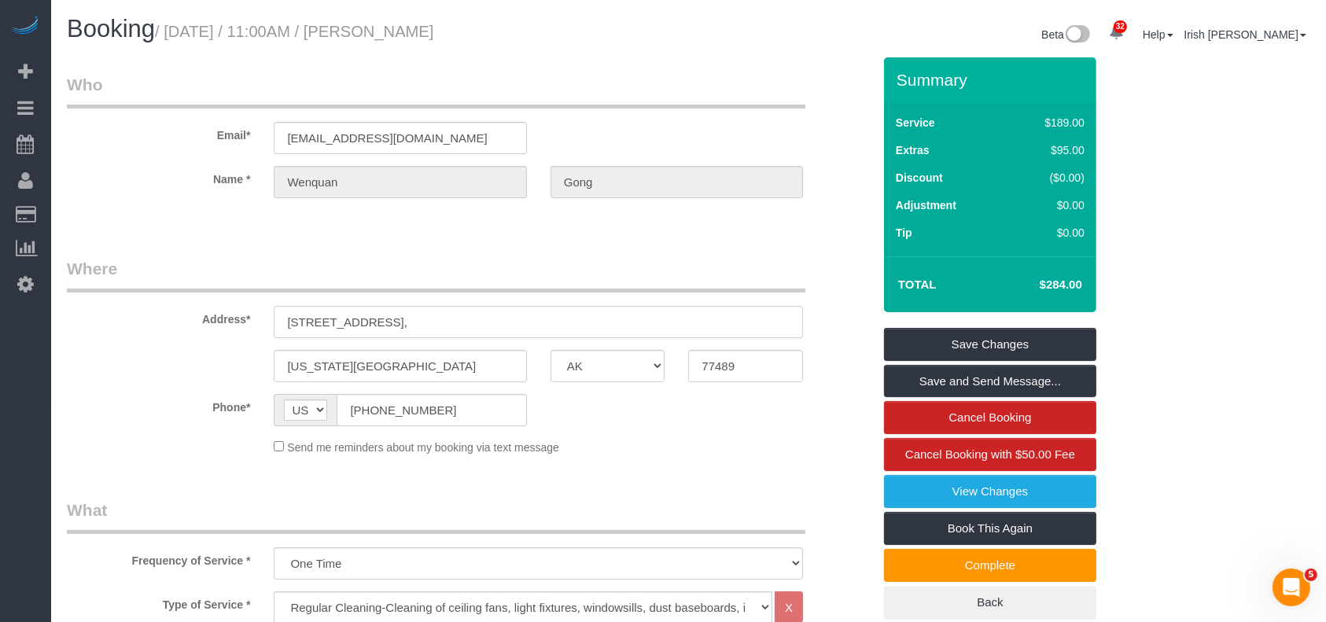
click at [151, 305] on div "Address* [STREET_ADDRESS]" at bounding box center [469, 297] width 829 height 81
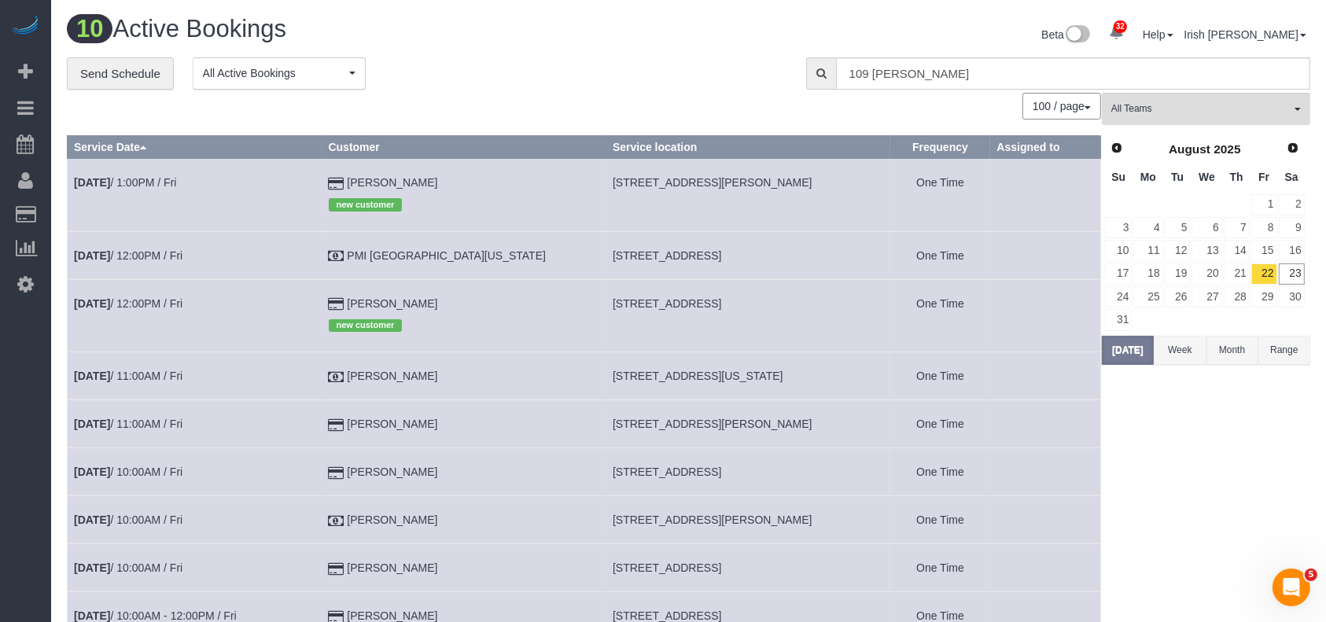
click at [612, 374] on span "[STREET_ADDRESS][US_STATE]" at bounding box center [697, 376] width 171 height 13
click at [612, 377] on span "[STREET_ADDRESS][US_STATE]" at bounding box center [697, 376] width 171 height 13
copy tr "[STREET_ADDRESS][US_STATE]"
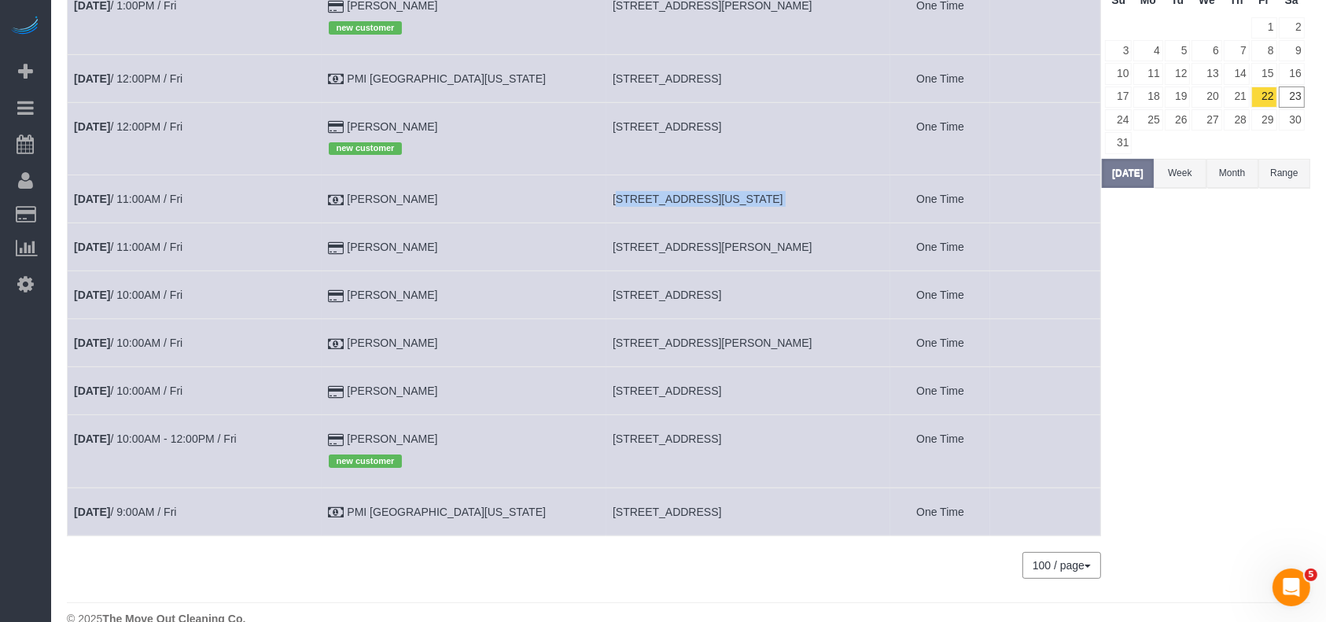
scroll to position [205, 0]
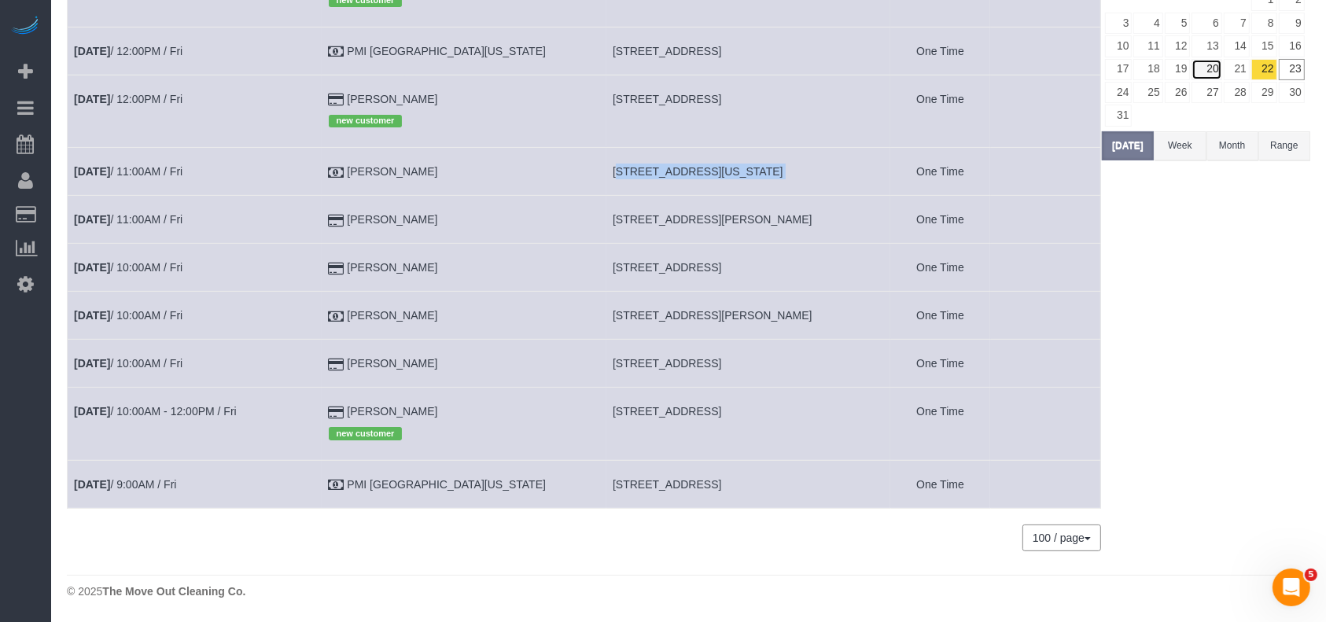
click at [1214, 68] on link "20" at bounding box center [1206, 69] width 30 height 21
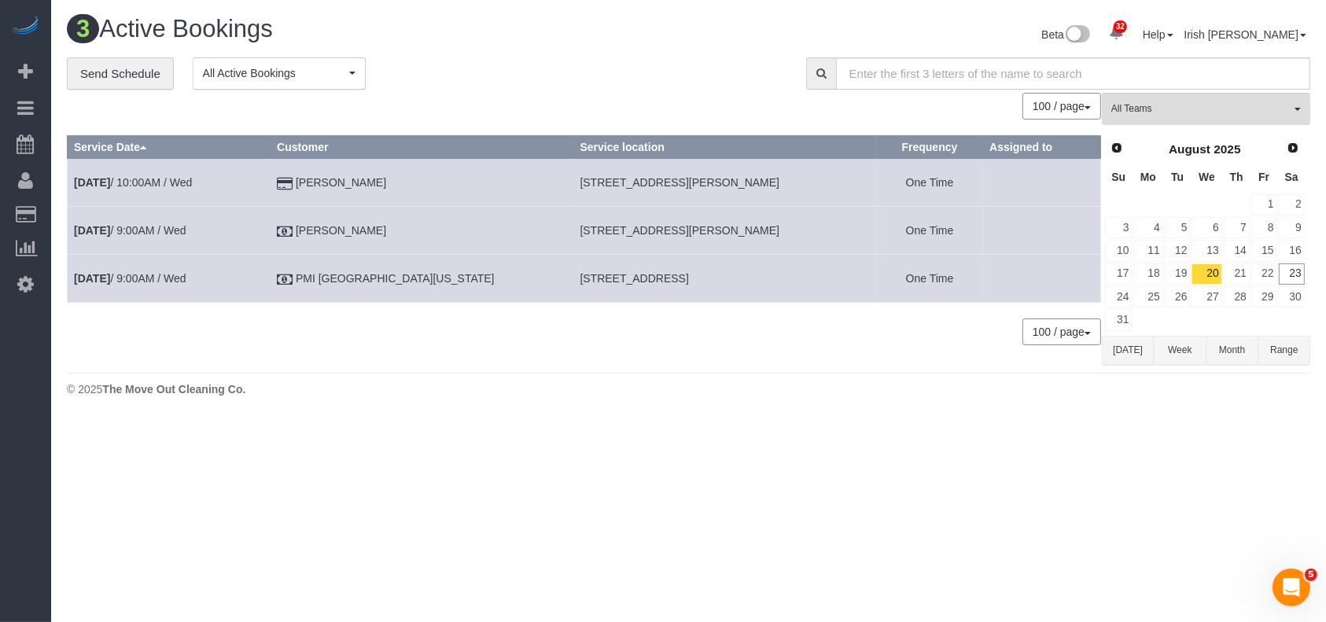
scroll to position [0, 0]
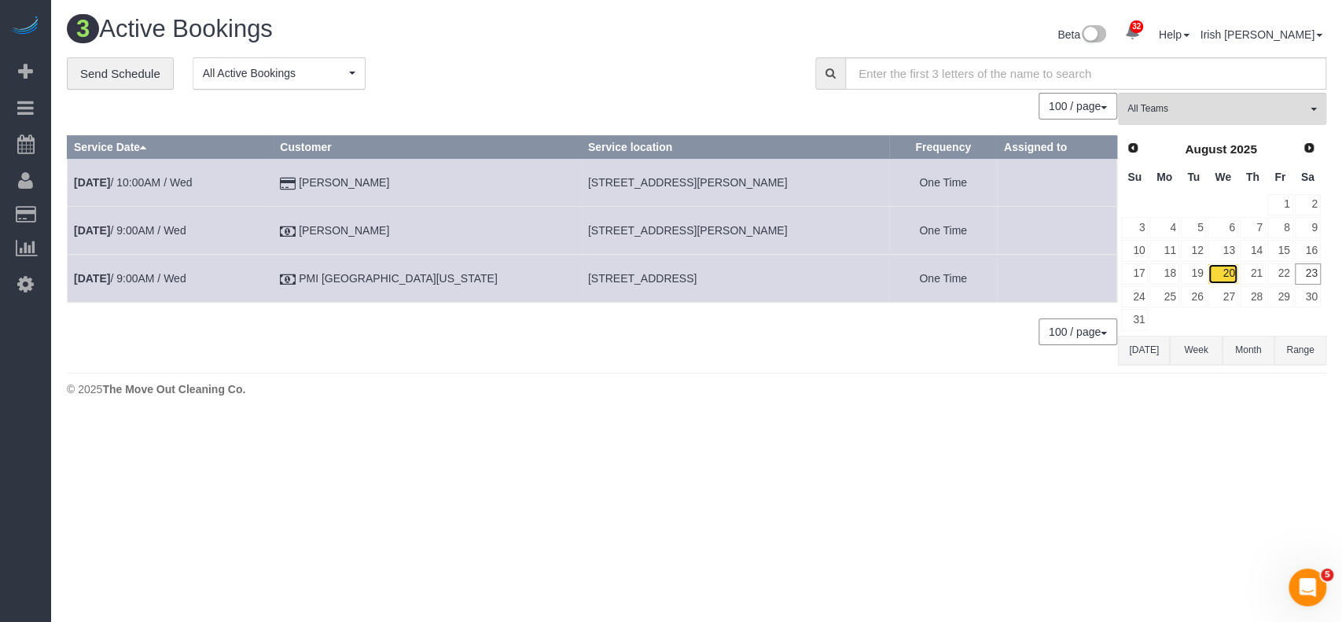
click at [1208, 266] on link "20" at bounding box center [1223, 273] width 30 height 21
click at [1201, 275] on link "19" at bounding box center [1194, 273] width 26 height 21
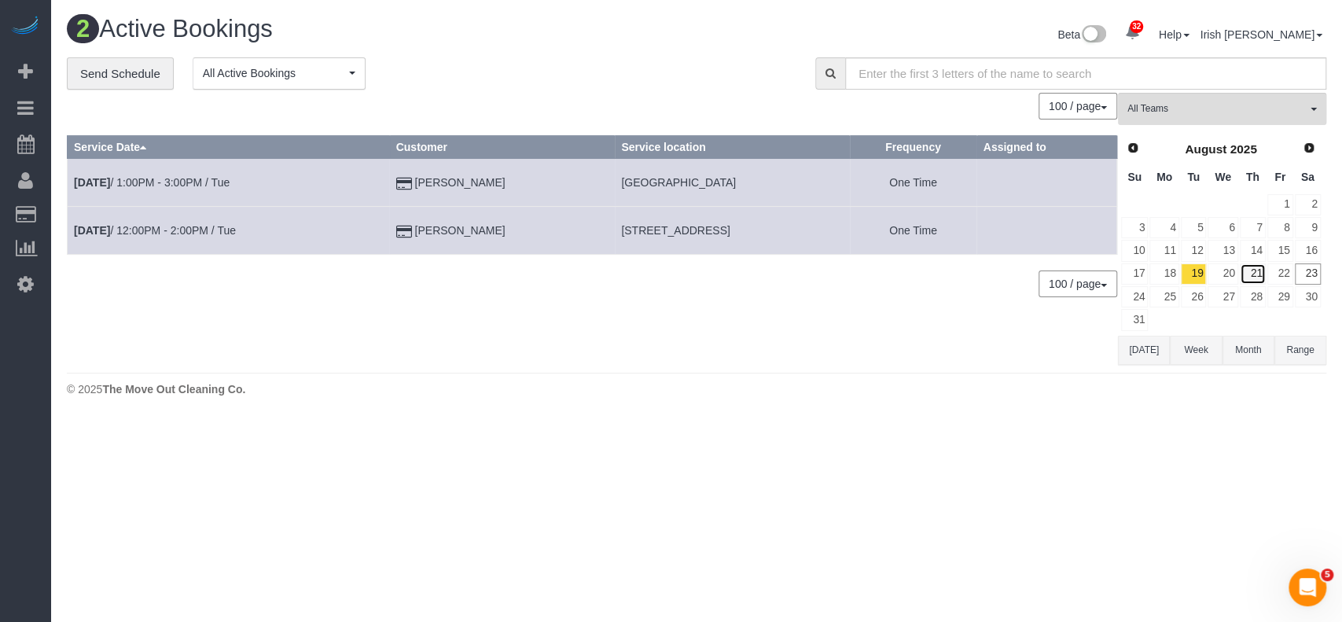
click at [1253, 272] on link "21" at bounding box center [1253, 273] width 26 height 21
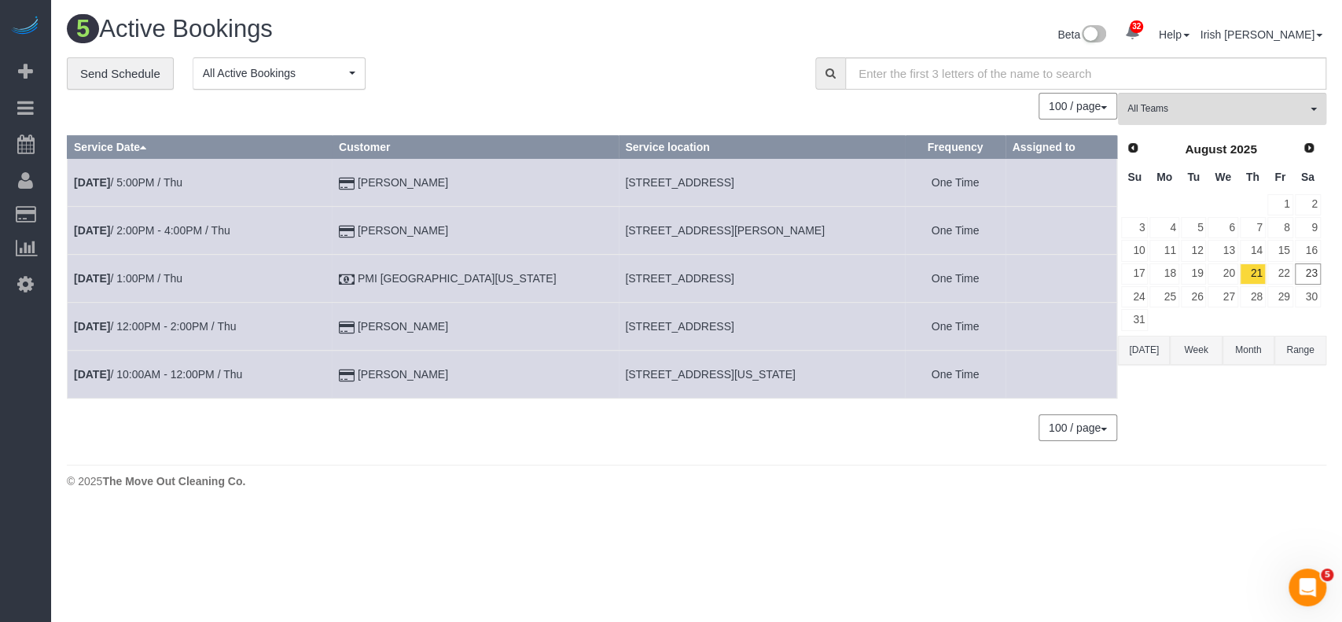
click at [657, 186] on span "[STREET_ADDRESS]" at bounding box center [679, 182] width 108 height 13
click at [656, 186] on span "[STREET_ADDRESS]" at bounding box center [679, 182] width 108 height 13
copy tr "[STREET_ADDRESS]"
click at [1138, 352] on button "[DATE]" at bounding box center [1144, 350] width 52 height 29
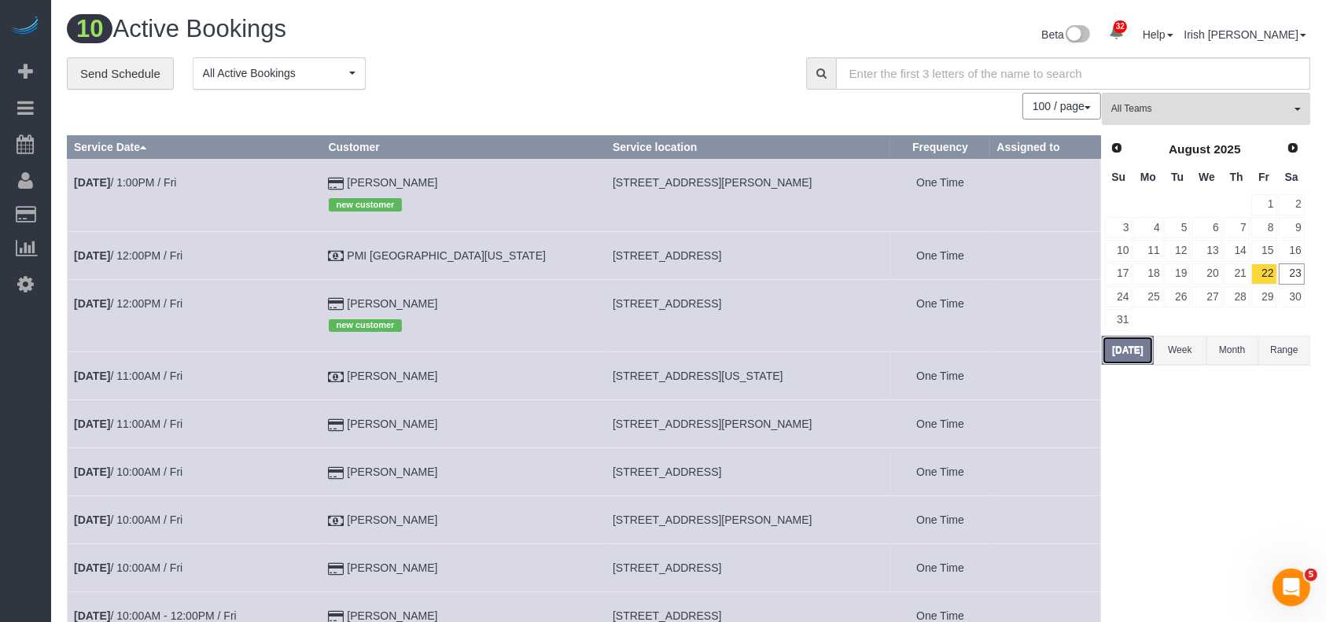
click at [1138, 352] on button "[DATE]" at bounding box center [1127, 350] width 52 height 29
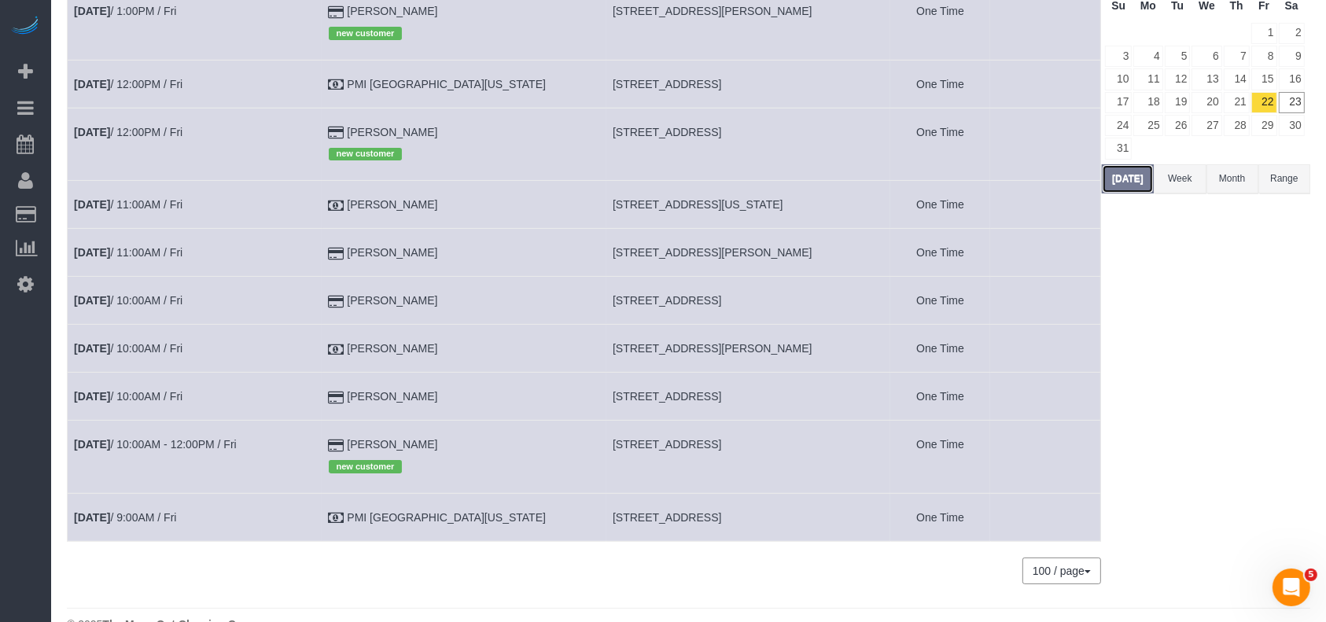
scroll to position [205, 0]
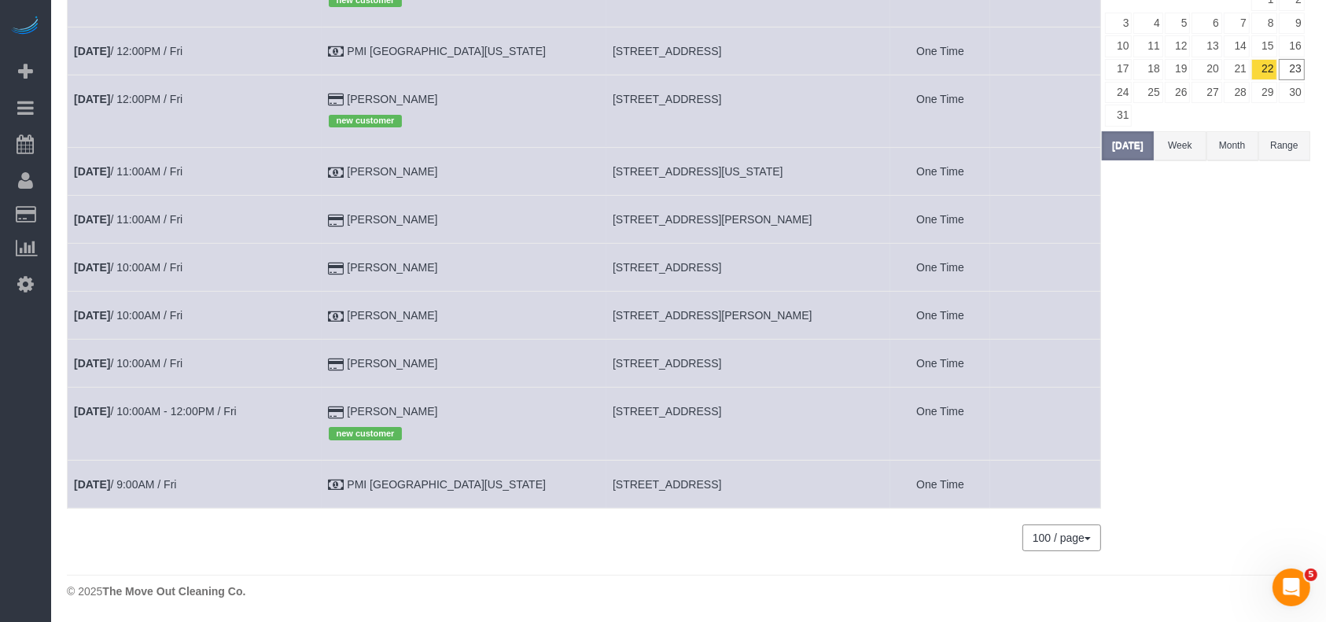
click at [627, 317] on span "[STREET_ADDRESS][PERSON_NAME]" at bounding box center [712, 315] width 200 height 13
copy tr "[STREET_ADDRESS][PERSON_NAME]"
click at [143, 318] on link "[DATE] 10:00AM / Fri" at bounding box center [128, 315] width 108 height 13
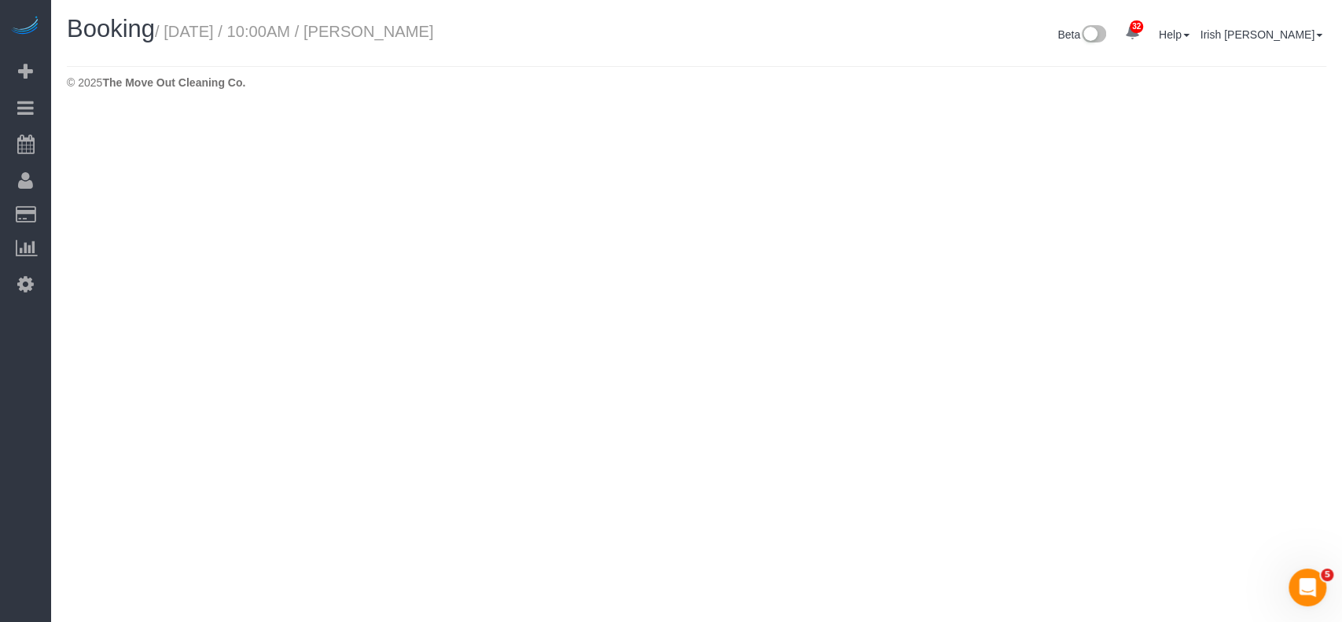
select select "[GEOGRAPHIC_DATA]"
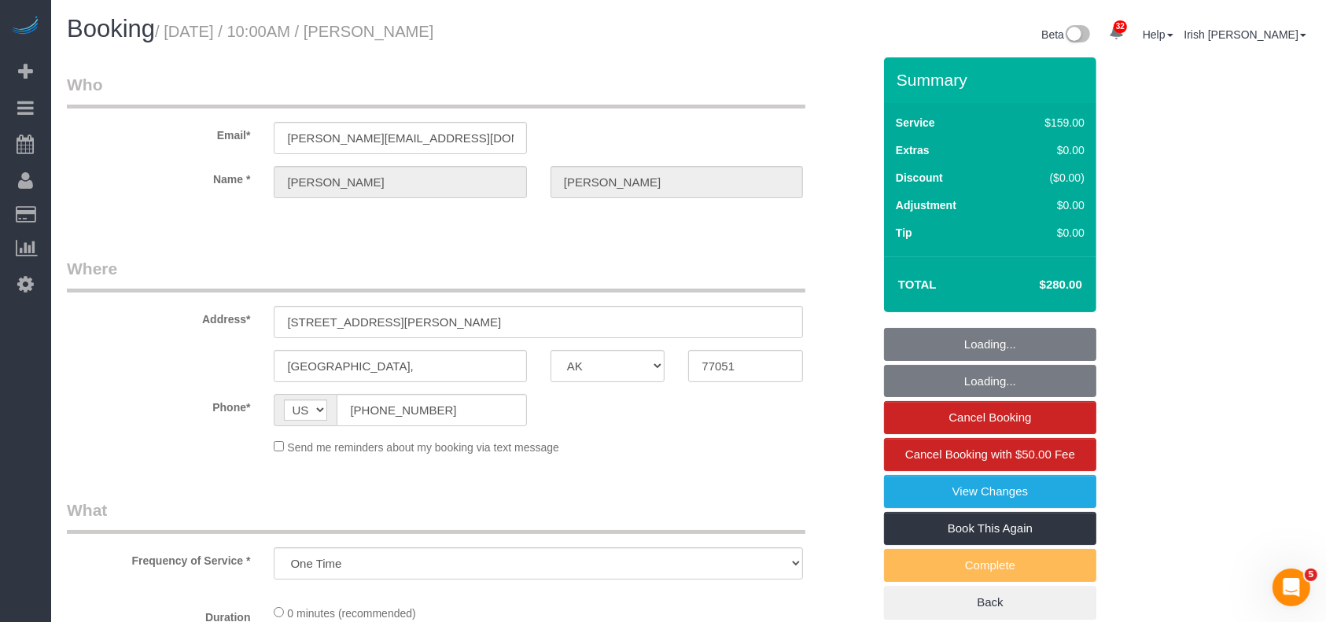
select select "object:8913"
select select "3"
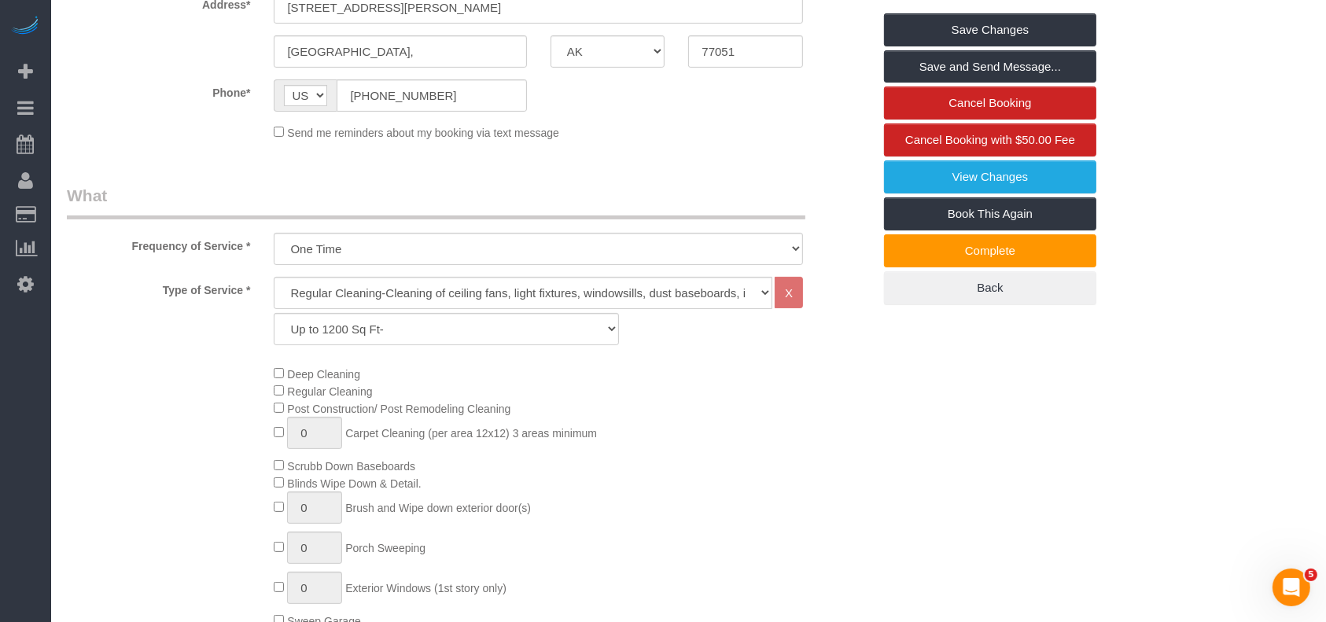
scroll to position [105, 0]
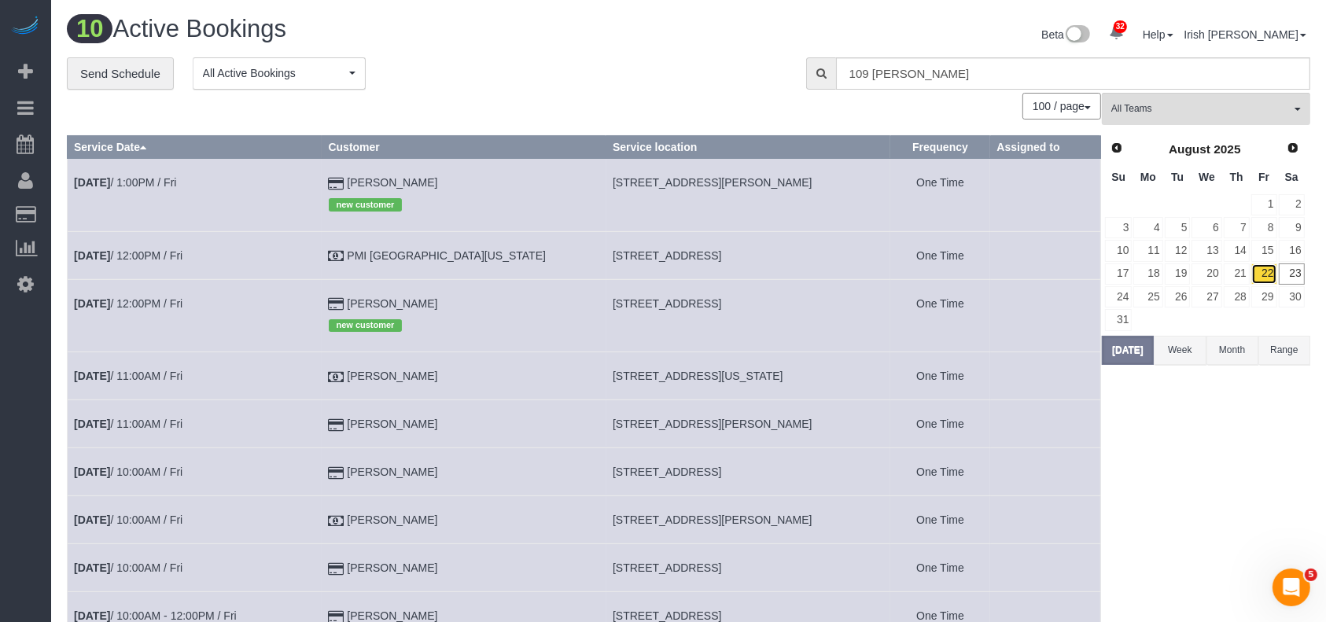
click at [1264, 268] on link "22" at bounding box center [1264, 273] width 26 height 21
click at [1237, 274] on link "21" at bounding box center [1236, 273] width 26 height 21
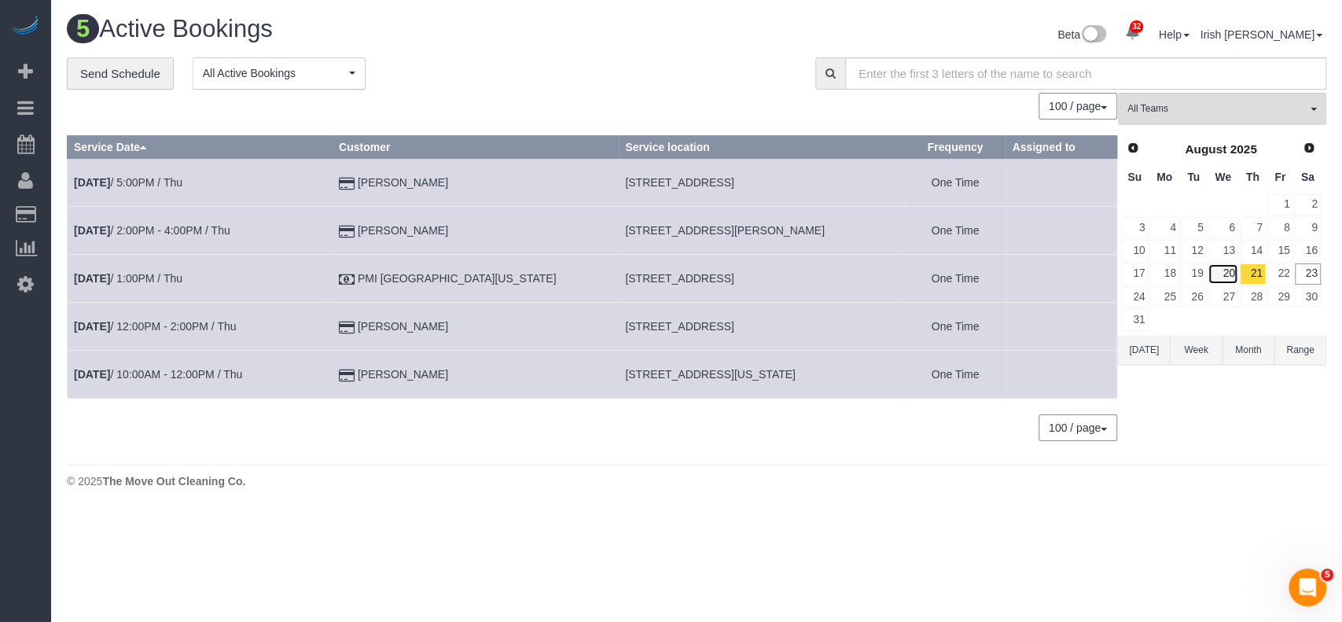
click at [1229, 273] on link "20" at bounding box center [1223, 273] width 30 height 21
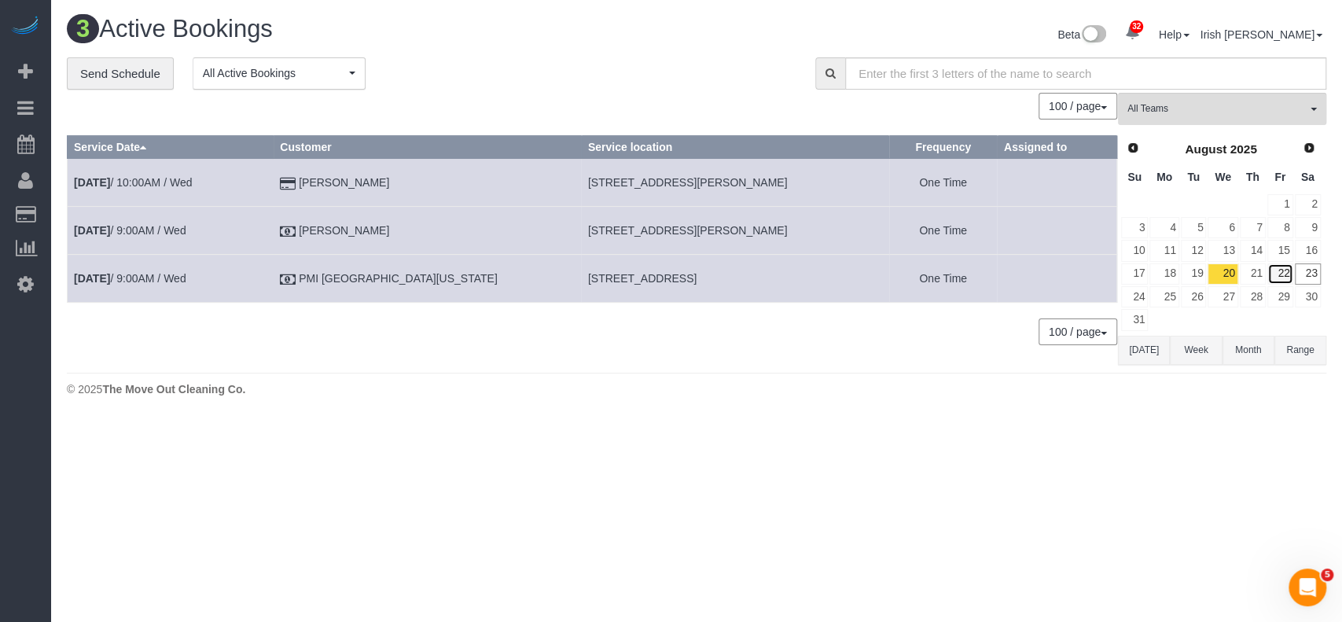
click at [1275, 267] on link "22" at bounding box center [1280, 273] width 26 height 21
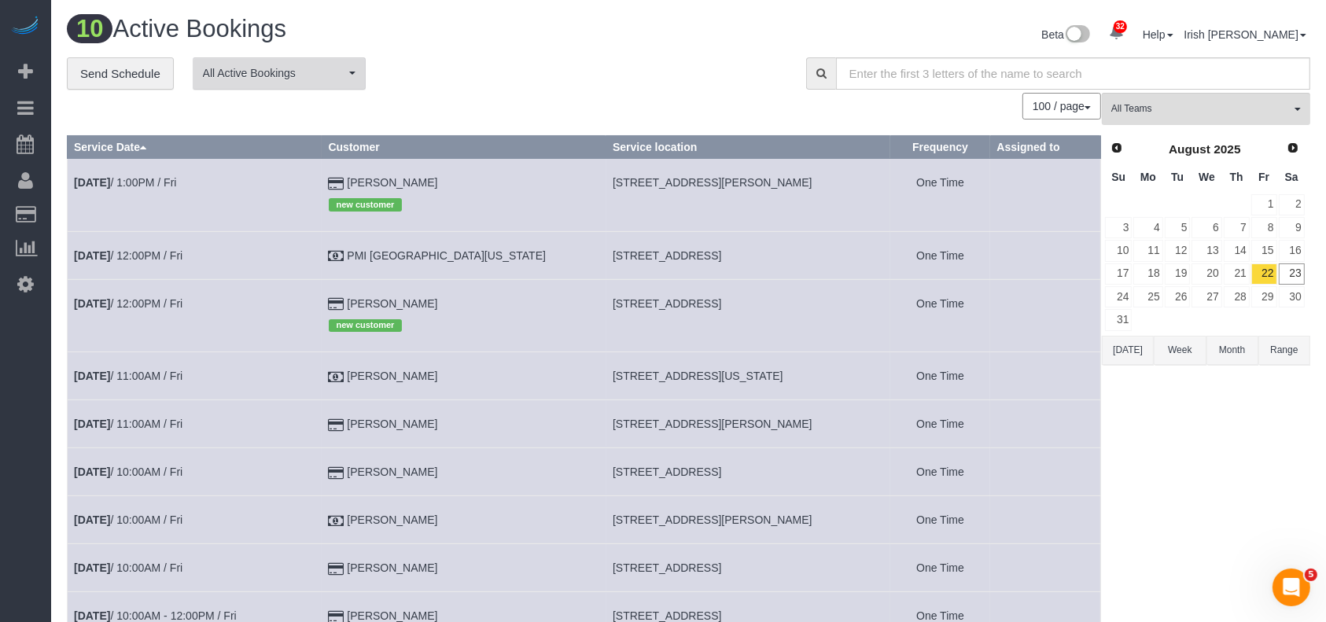
drag, startPoint x: 141, startPoint y: 107, endPoint x: 247, endPoint y: 76, distance: 110.5
click at [141, 107] on div "100 / page 10 / page 20 / page 30 / page 40 / page 50 / page 100 / page" at bounding box center [584, 106] width 1034 height 27
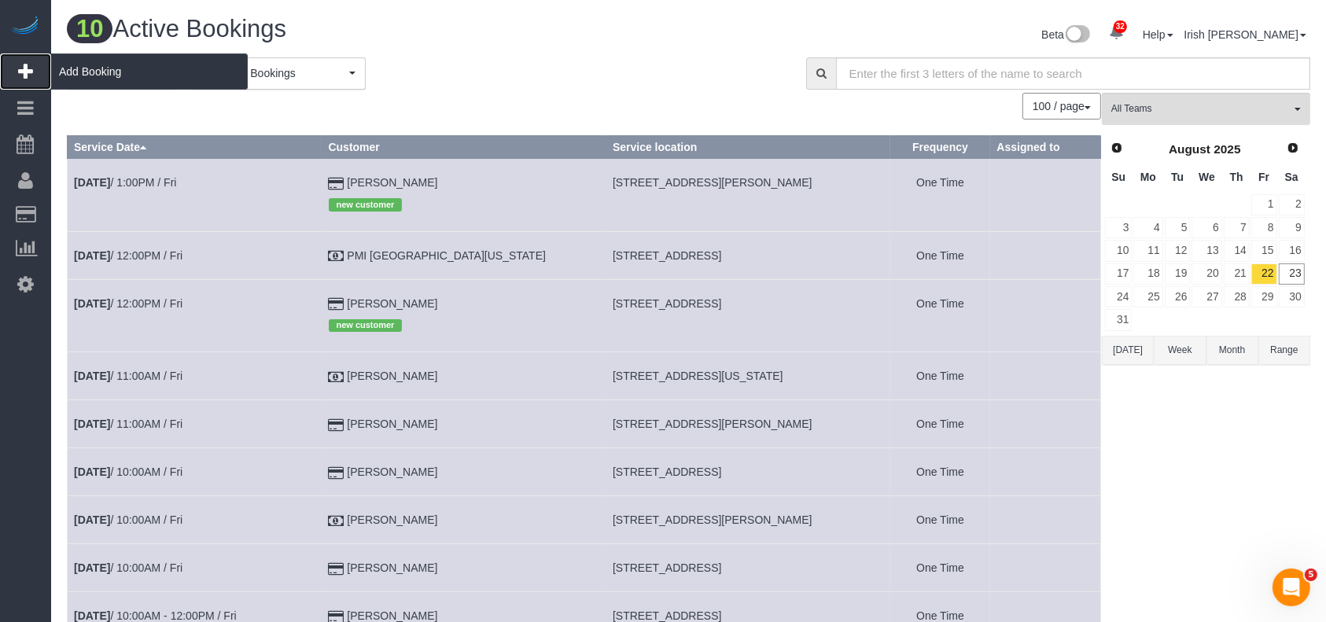
click at [87, 74] on span "Add Booking" at bounding box center [149, 71] width 197 height 36
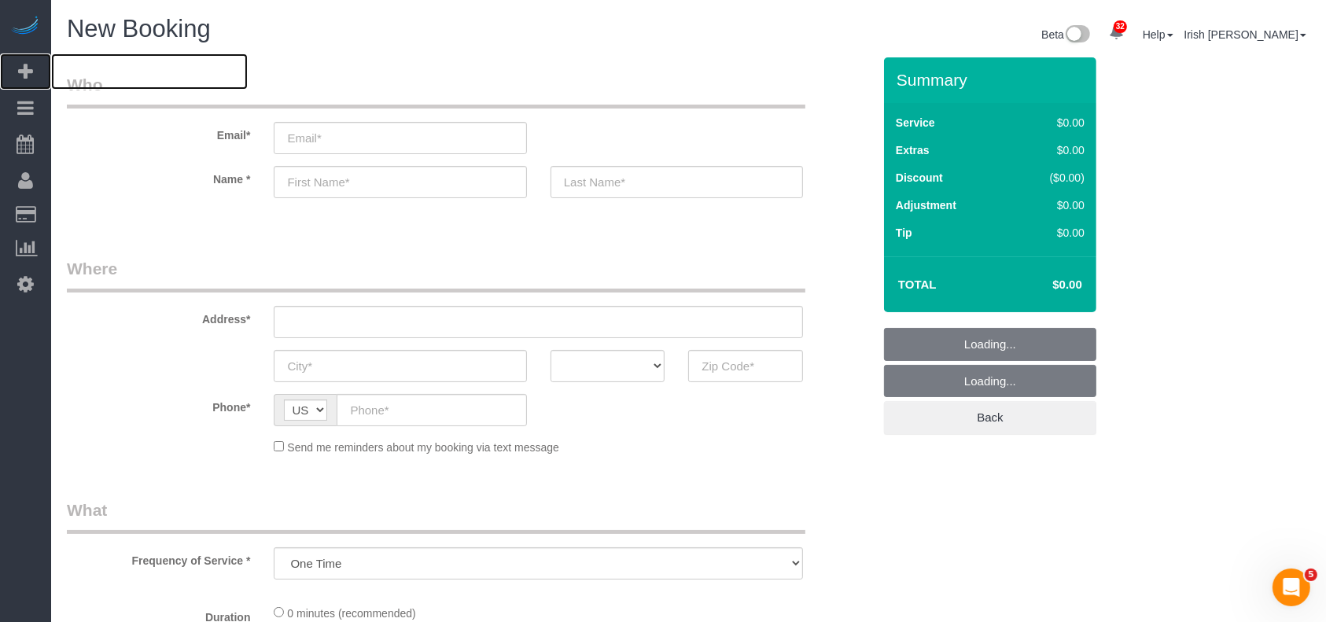
select select "object:9745"
select select "3"
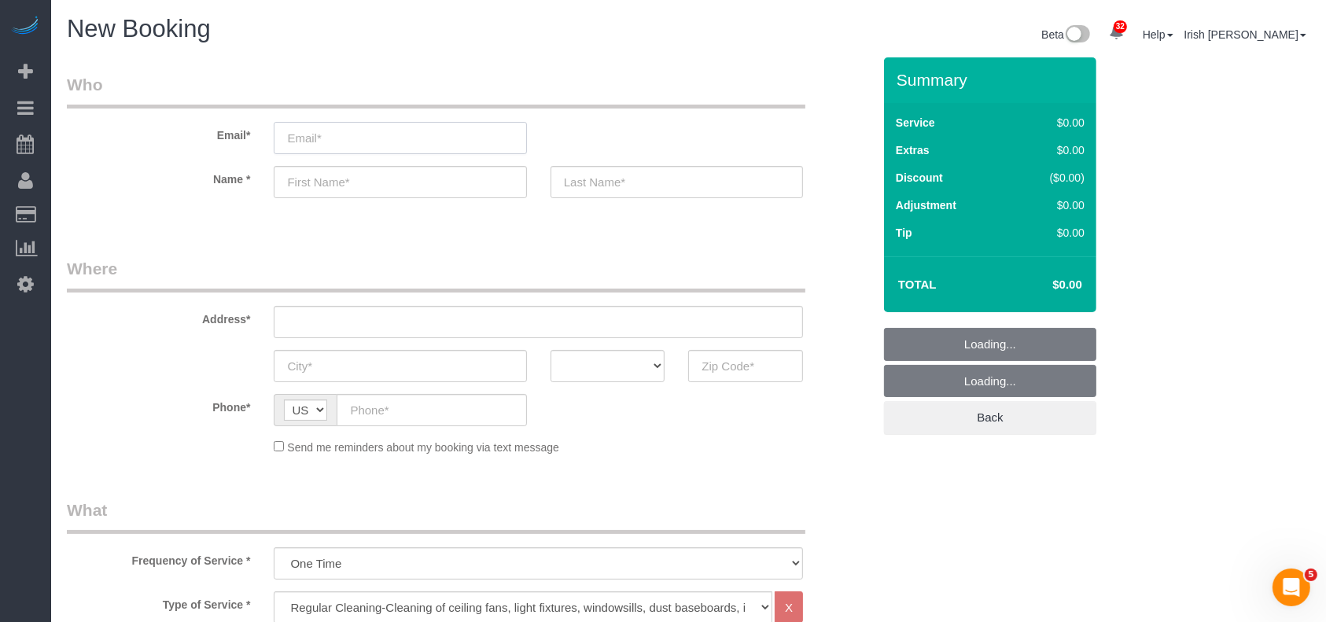
click at [318, 138] on input "email" at bounding box center [400, 138] width 252 height 32
paste input "[PERSON_NAME]"
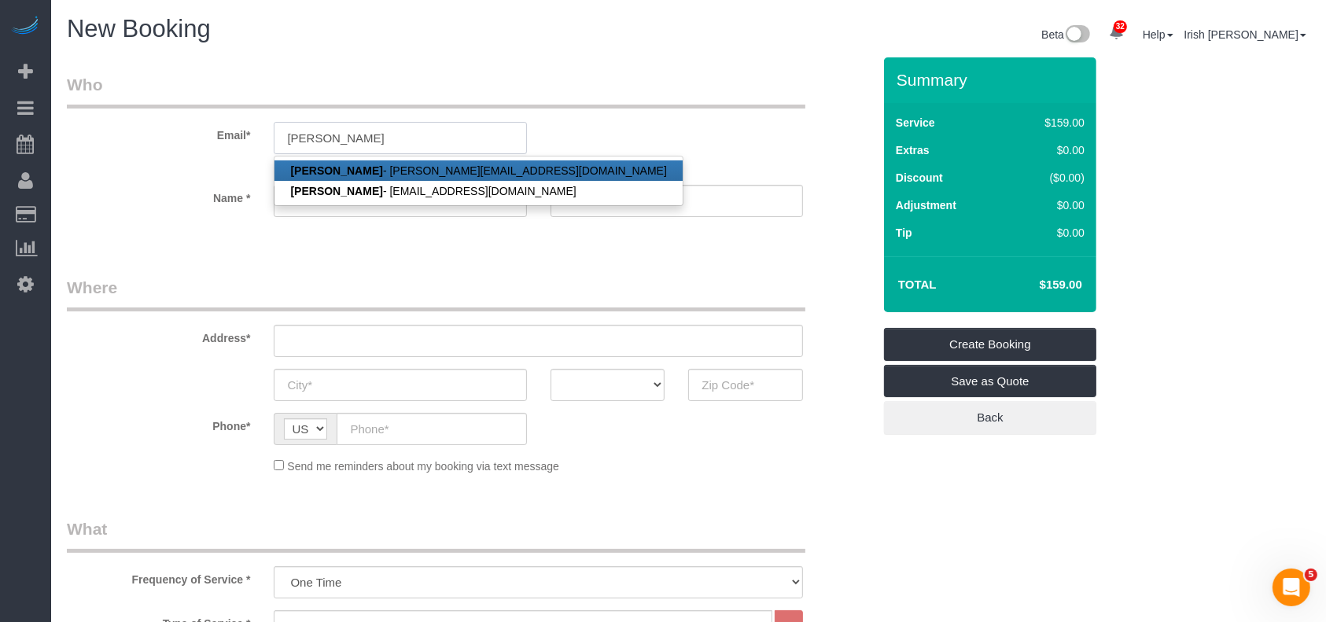
drag, startPoint x: 414, startPoint y: 138, endPoint x: 100, endPoint y: 129, distance: 314.6
click at [100, 118] on div "Email* [PERSON_NAME] [PERSON_NAME] - [PERSON_NAME][EMAIL_ADDRESS][DOMAIN_NAME] …" at bounding box center [469, 123] width 829 height 100
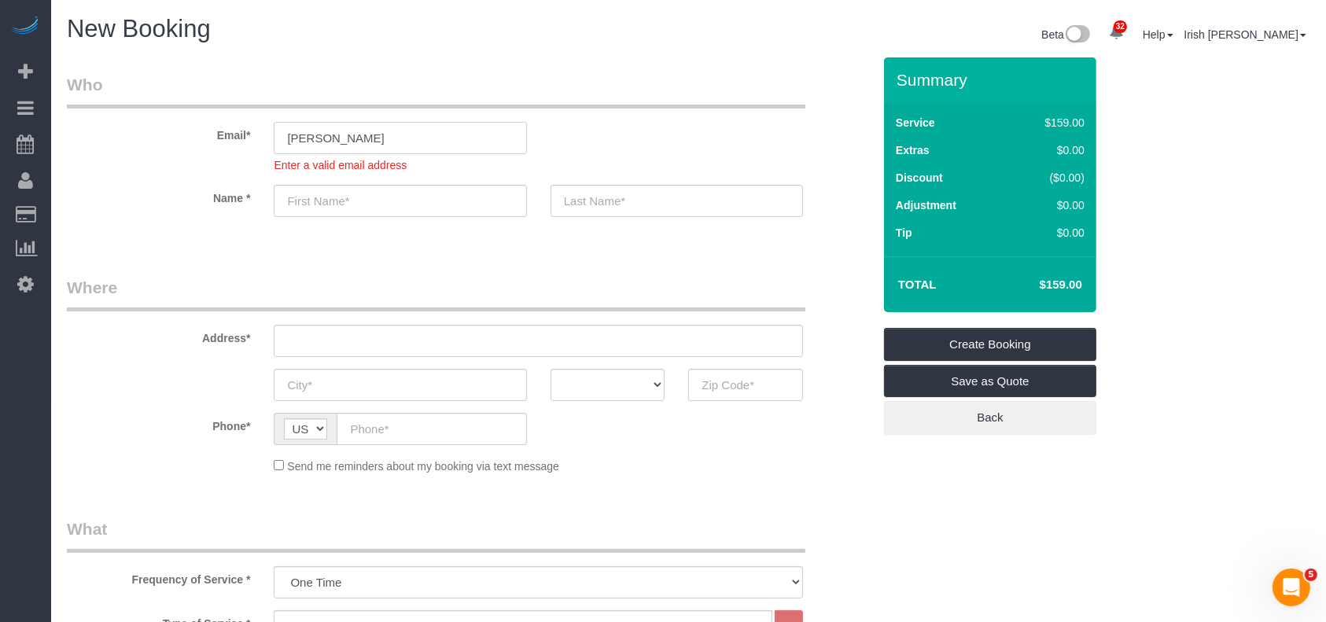
paste input "[EMAIL_ADDRESS][DOMAIN_NAME]"
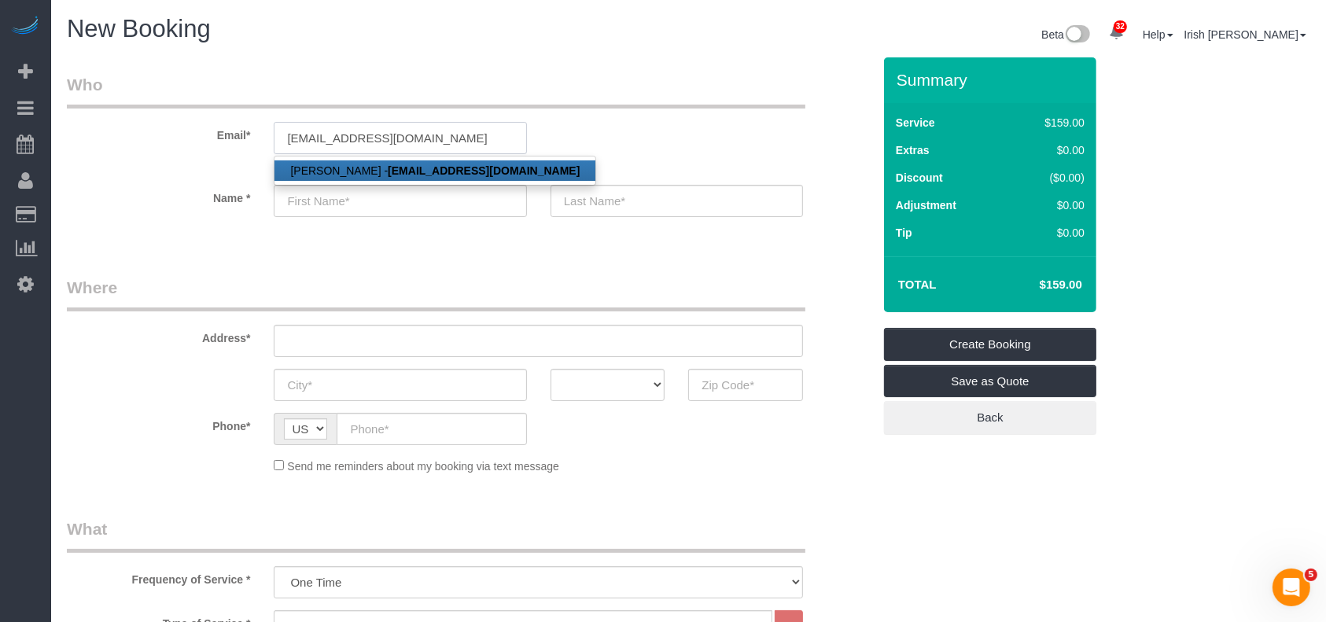
type input "[EMAIL_ADDRESS][DOMAIN_NAME]"
click at [364, 170] on link "[PERSON_NAME] - [EMAIL_ADDRESS][DOMAIN_NAME]" at bounding box center [434, 170] width 321 height 20
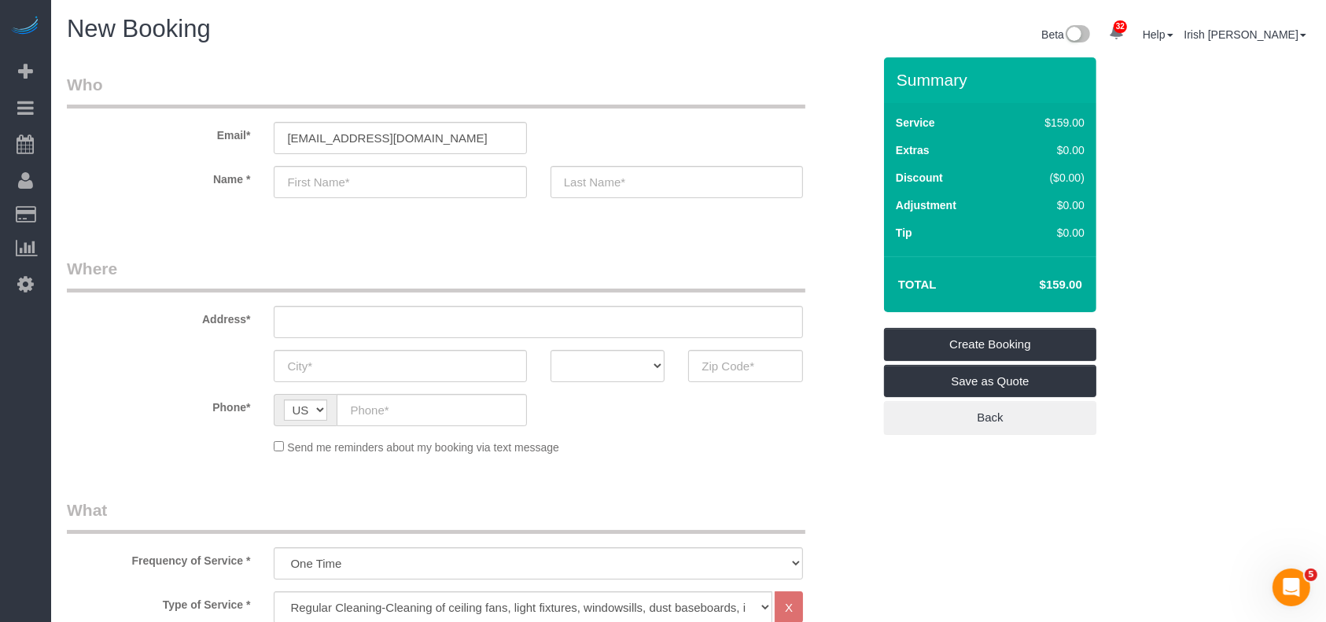
type input "[PERSON_NAME]"
type input "Duffenbach"
type input "[PHONE_NUMBER]"
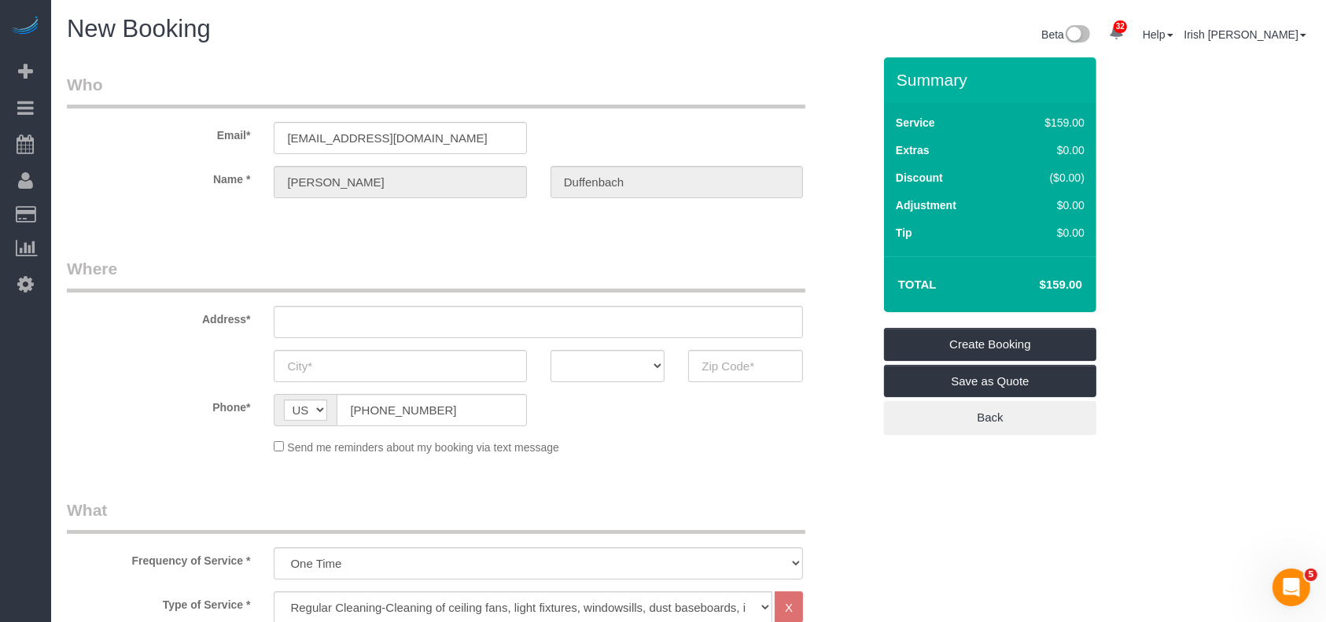
type input "904 Oaklands Dr"
type input "Round Rock"
select select "[GEOGRAPHIC_DATA]"
type input "78681"
select select "string:fspay-95f0ddd4-f134-4d23-8920-307c12ccc858"
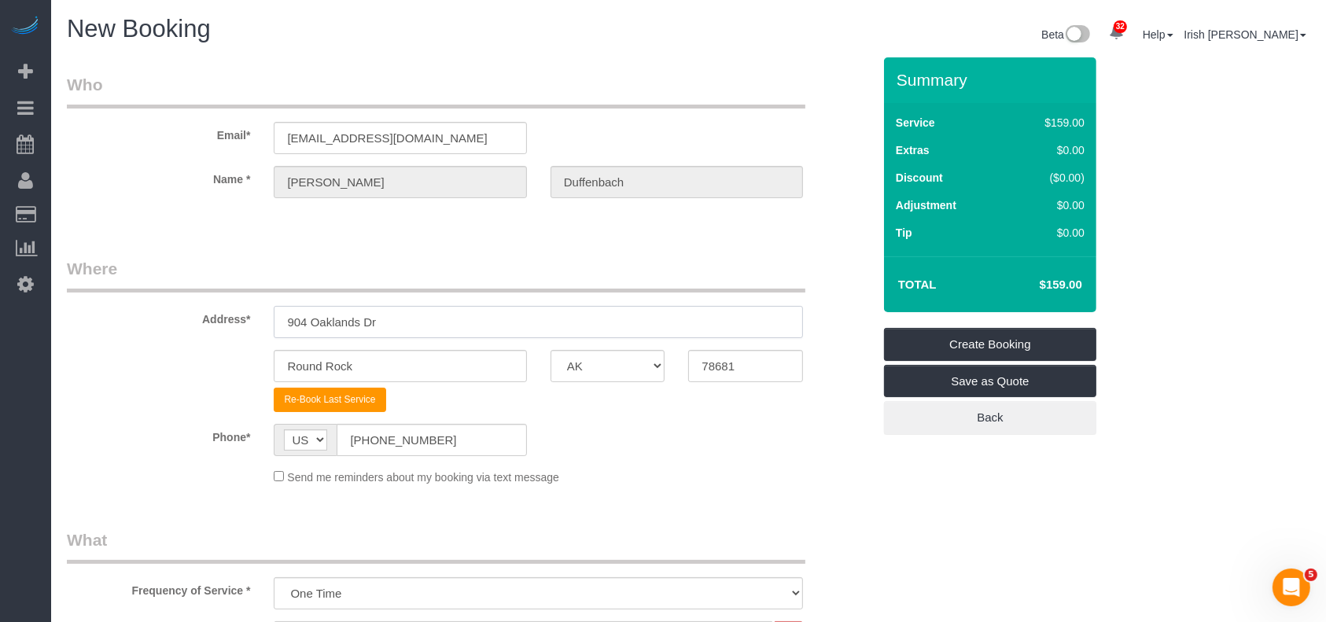
drag, startPoint x: 406, startPoint y: 322, endPoint x: 128, endPoint y: 324, distance: 277.5
click at [128, 324] on div "Address* [STREET_ADDRESS]" at bounding box center [469, 297] width 829 height 81
paste input "[STREET_ADDRESS]"
click at [430, 319] on input "[STREET_ADDRESS]" at bounding box center [538, 322] width 529 height 32
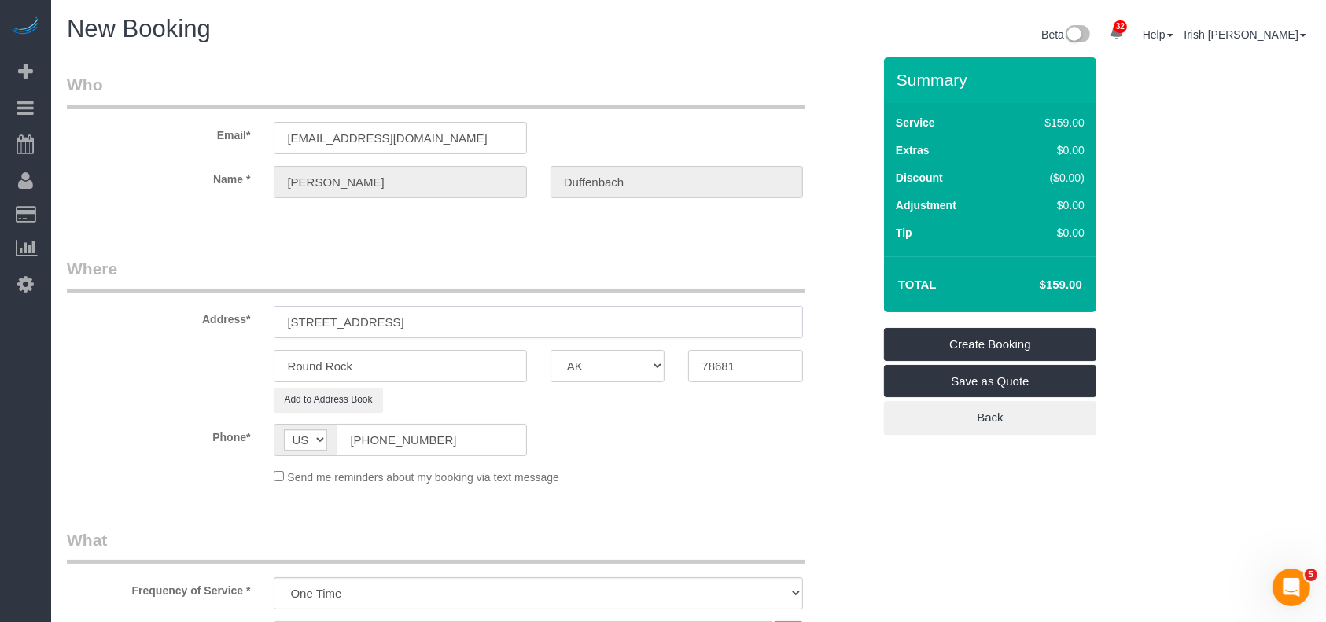
type input "[STREET_ADDRESS]"
drag, startPoint x: 241, startPoint y: 360, endPoint x: 189, endPoint y: 359, distance: 51.9
click at [189, 359] on div "Round Rock AK AL AR AZ CA CO CT DC DE [GEOGRAPHIC_DATA] [GEOGRAPHIC_DATA] HI IA…" at bounding box center [469, 366] width 829 height 32
paste input "Austin"
type input "Austin"
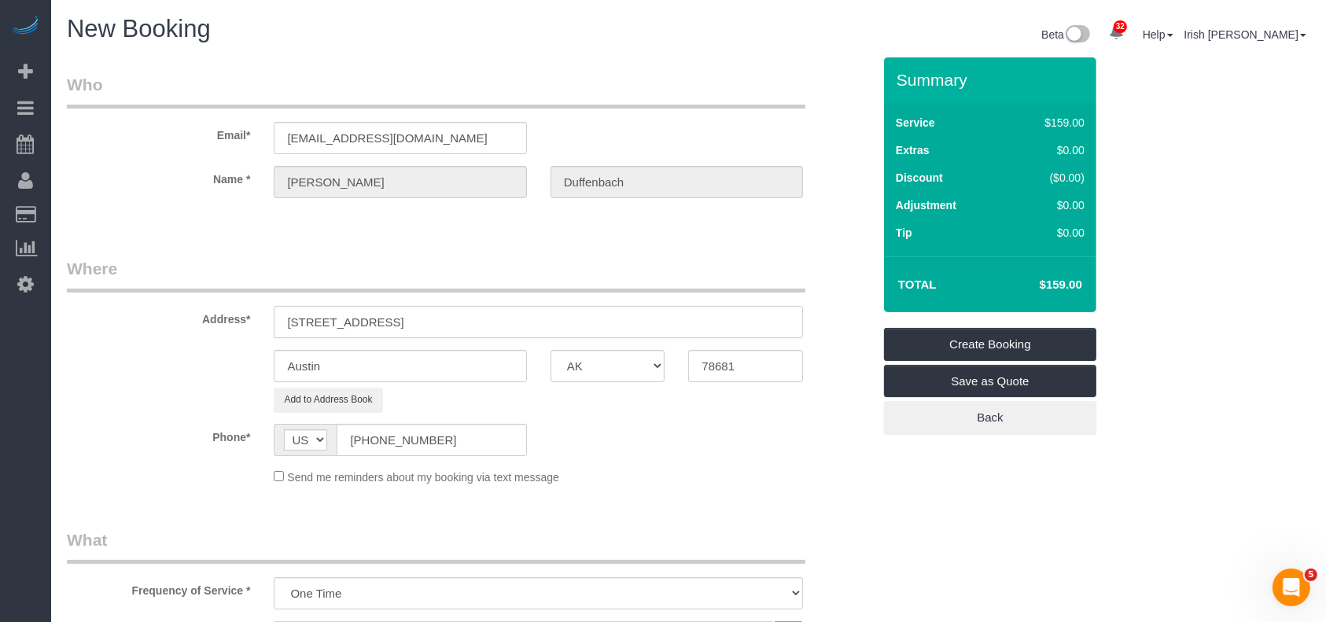
click at [491, 320] on input "[STREET_ADDRESS]" at bounding box center [538, 322] width 529 height 32
drag, startPoint x: 679, startPoint y: 367, endPoint x: 572, endPoint y: 355, distance: 107.6
click at [596, 365] on div "Austin AK AL AR AZ CA CO CT DC DE [GEOGRAPHIC_DATA] [GEOGRAPHIC_DATA] HI IA ID …" at bounding box center [469, 366] width 829 height 32
paste input "747"
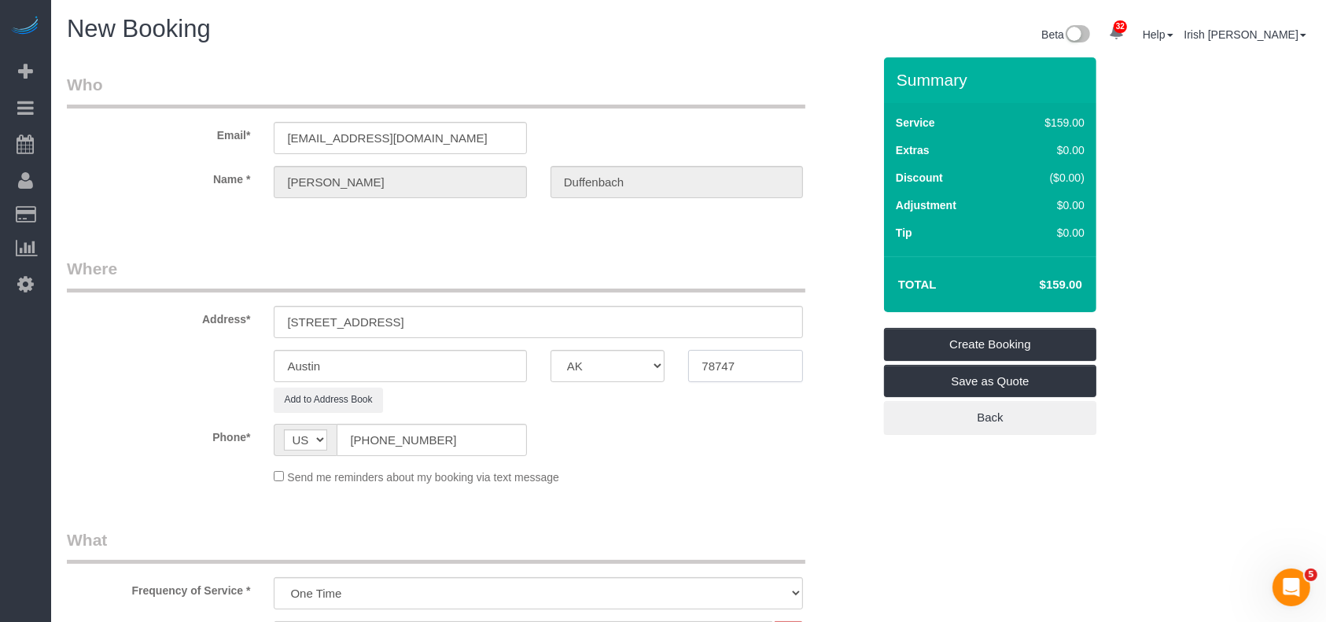
type input "78747"
drag, startPoint x: 535, startPoint y: 319, endPoint x: 419, endPoint y: 318, distance: 115.6
click at [419, 318] on input "[STREET_ADDRESS]" at bounding box center [538, 322] width 529 height 32
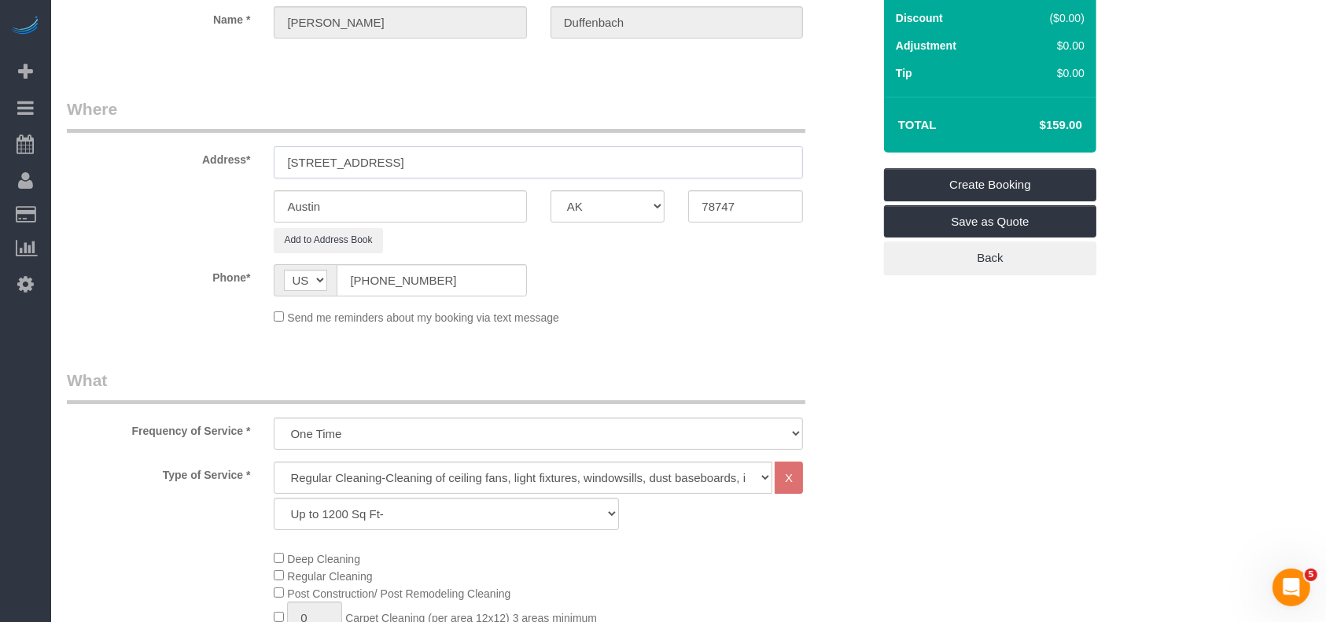
scroll to position [419, 0]
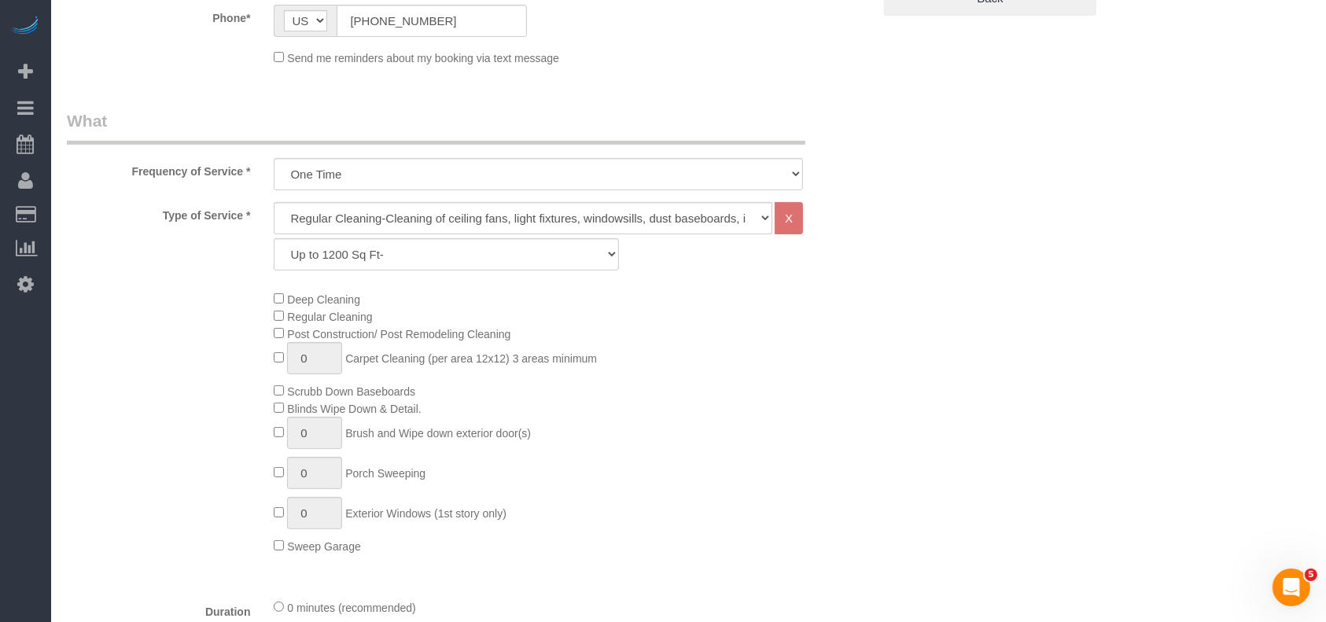
type input "[STREET_ADDRESS]"
drag, startPoint x: 428, startPoint y: 257, endPoint x: 411, endPoint y: 267, distance: 19.0
click at [426, 257] on select "Up to 1200 Sq Ft- [DATE]-[DATE] Sq Ft [DATE]-[DATE] Sq Ft [DATE]-[DATE] Sq Ft […" at bounding box center [446, 254] width 344 height 32
select select "64"
click at [274, 238] on select "Up to 1200 Sq Ft- [DATE]-[DATE] Sq Ft [DATE]-[DATE] Sq Ft [DATE]-[DATE] Sq Ft […" at bounding box center [446, 254] width 344 height 32
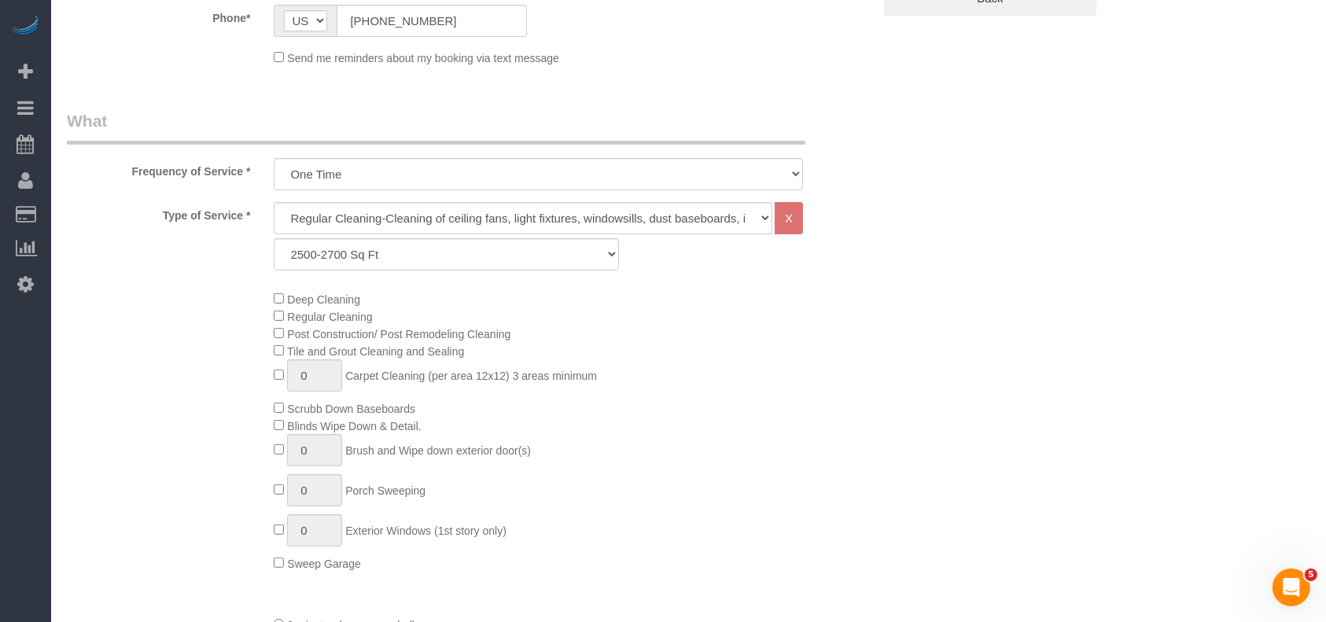
drag, startPoint x: 841, startPoint y: 457, endPoint x: 770, endPoint y: 358, distance: 122.2
click at [841, 454] on div "Deep Cleaning Regular Cleaning Post Construction/ Post Remodeling Cleaning Tile…" at bounding box center [572, 430] width 621 height 281
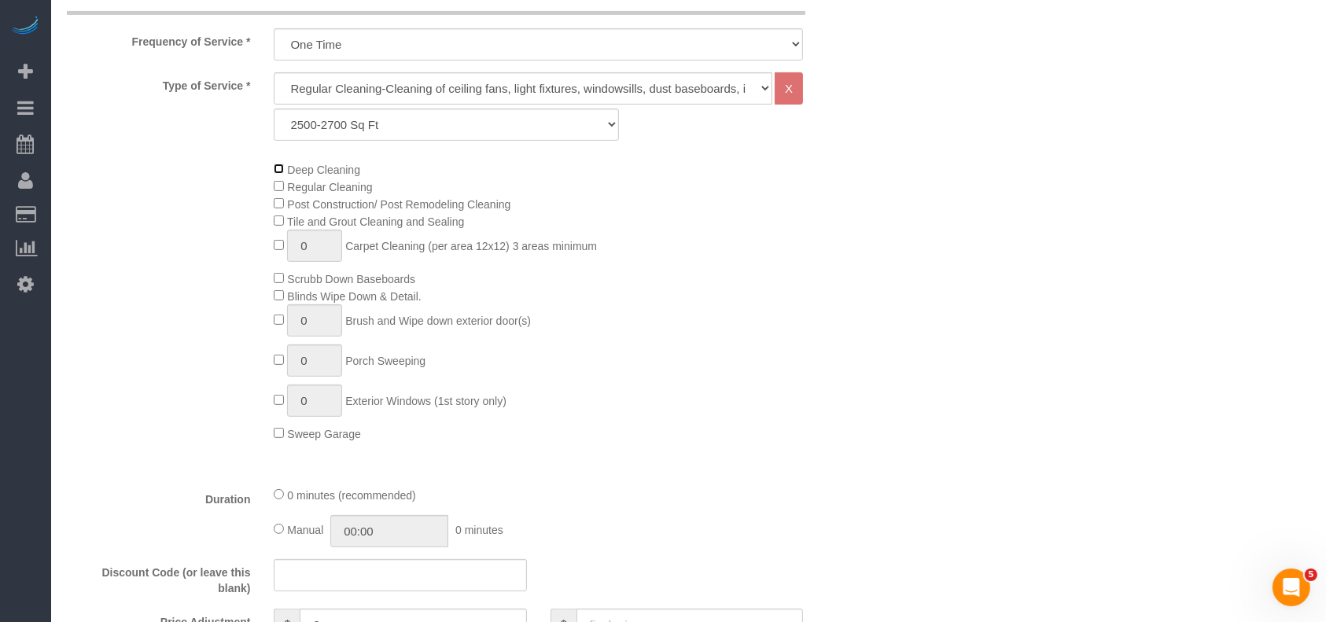
scroll to position [943, 0]
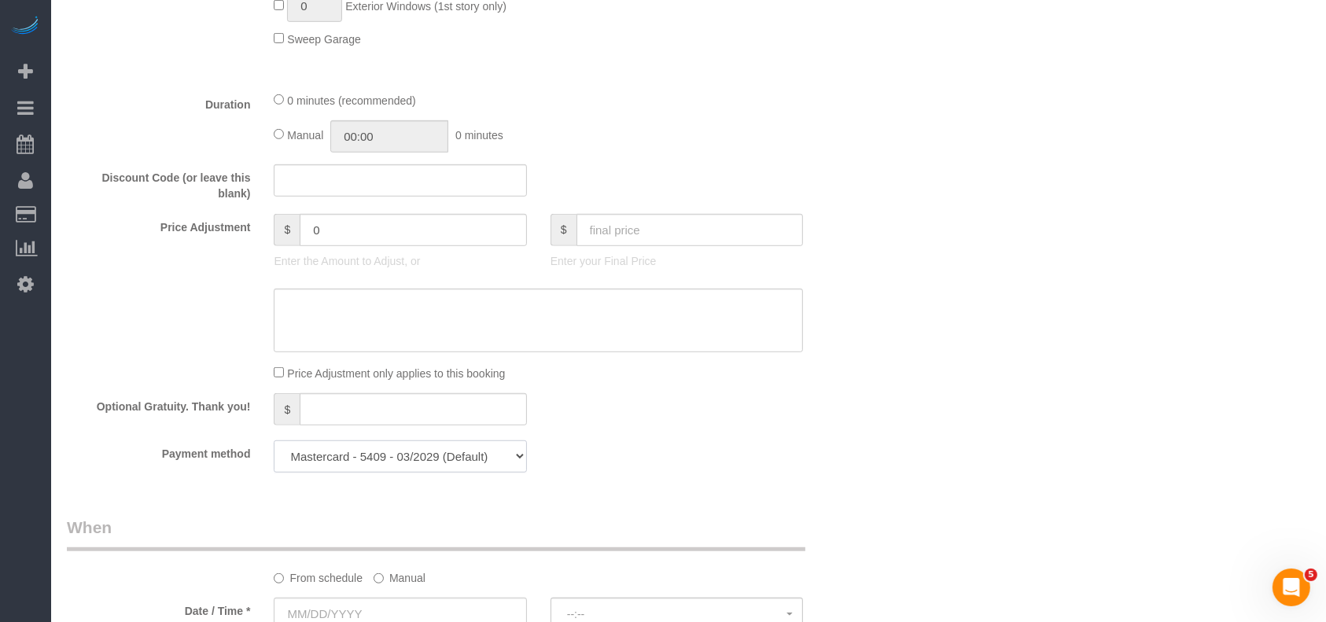
click at [503, 465] on select "Visa - 1813 - 02/2030 Mastercard - 2842 - 06/2028 Mastercard - 5409 - 03/2029 (…" at bounding box center [400, 456] width 252 height 32
drag, startPoint x: 673, startPoint y: 427, endPoint x: 674, endPoint y: 414, distance: 13.4
click at [673, 427] on div "Optional Gratuity. Thank you! $" at bounding box center [469, 410] width 829 height 35
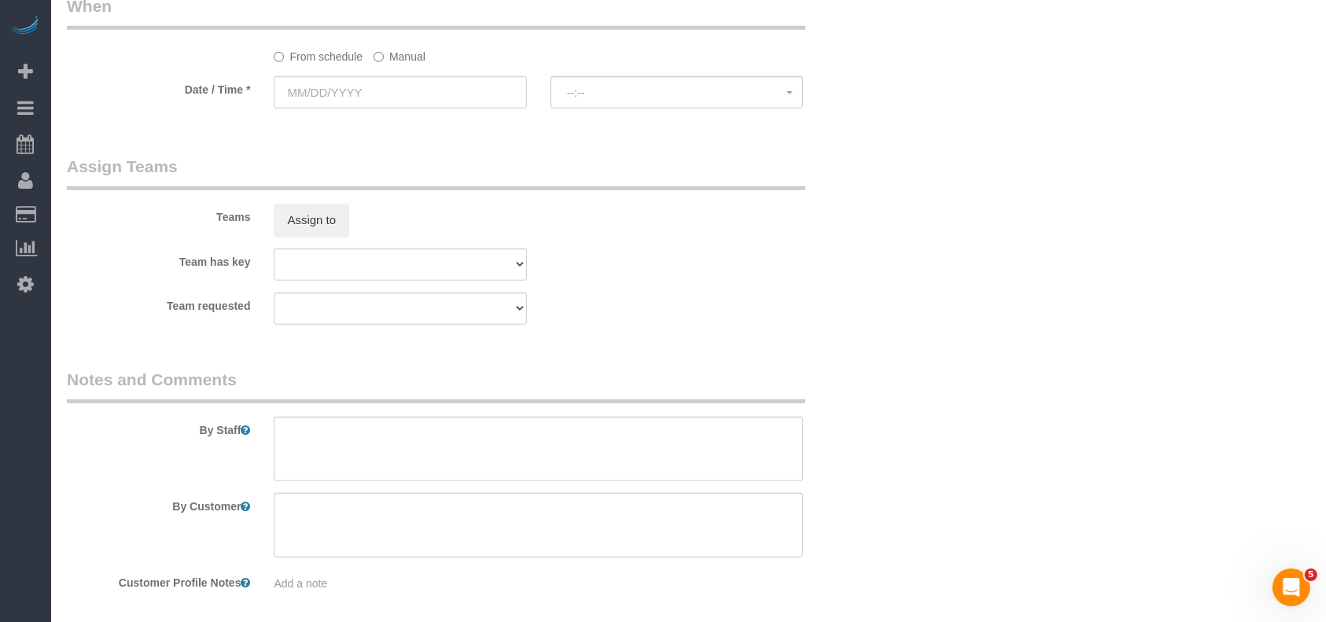
scroll to position [1467, 0]
drag, startPoint x: 388, startPoint y: 53, endPoint x: 378, endPoint y: 85, distance: 33.6
click at [387, 53] on label "Manual" at bounding box center [399, 51] width 52 height 21
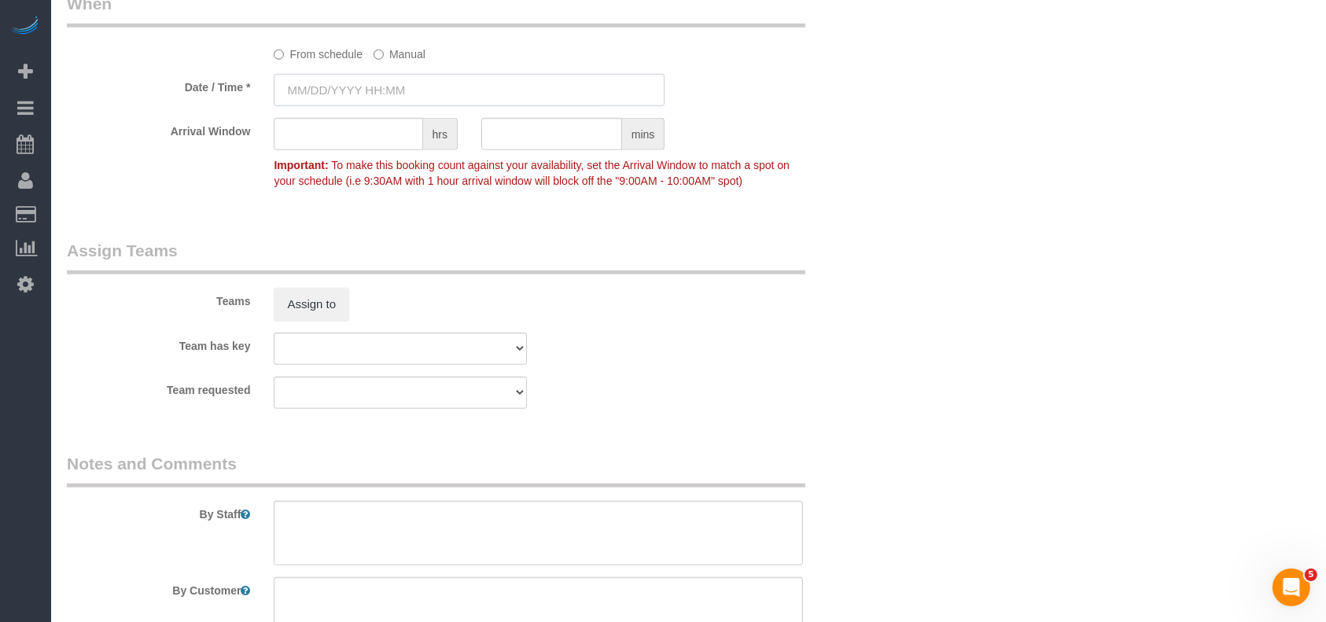
click at [374, 93] on input "text" at bounding box center [469, 90] width 391 height 32
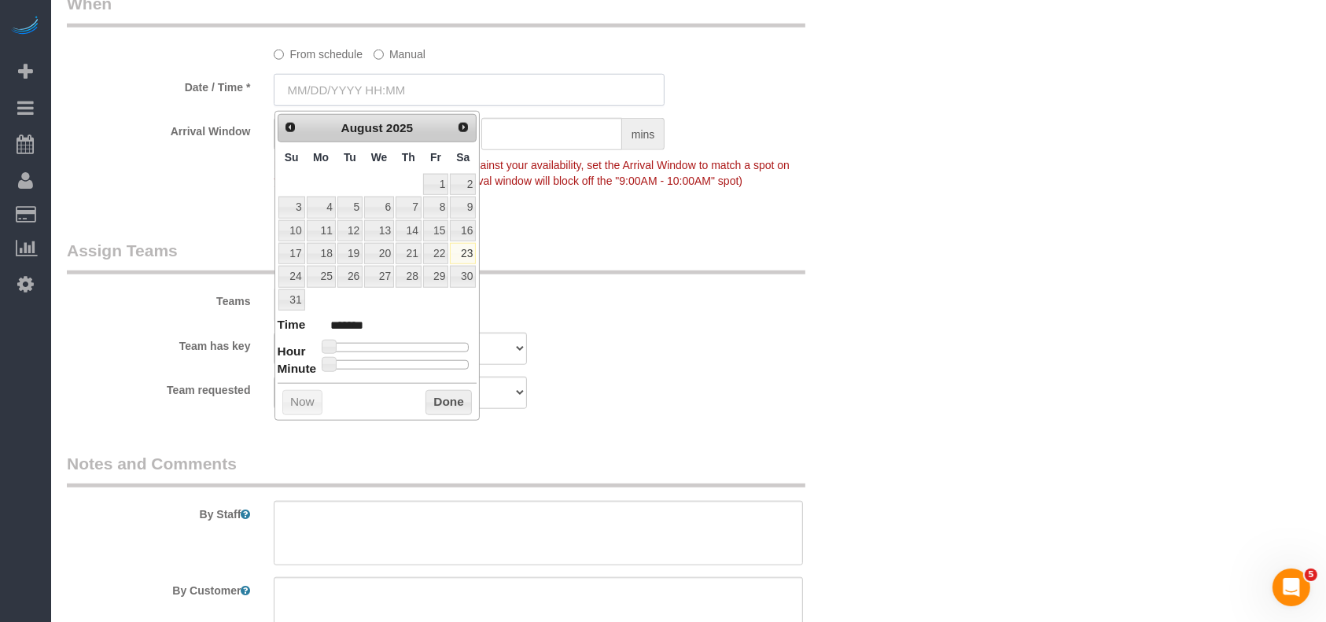
type input "[DATE] 8:00AM"
click at [470, 249] on link "23" at bounding box center [463, 253] width 26 height 21
click at [451, 406] on button "Done" at bounding box center [448, 402] width 46 height 25
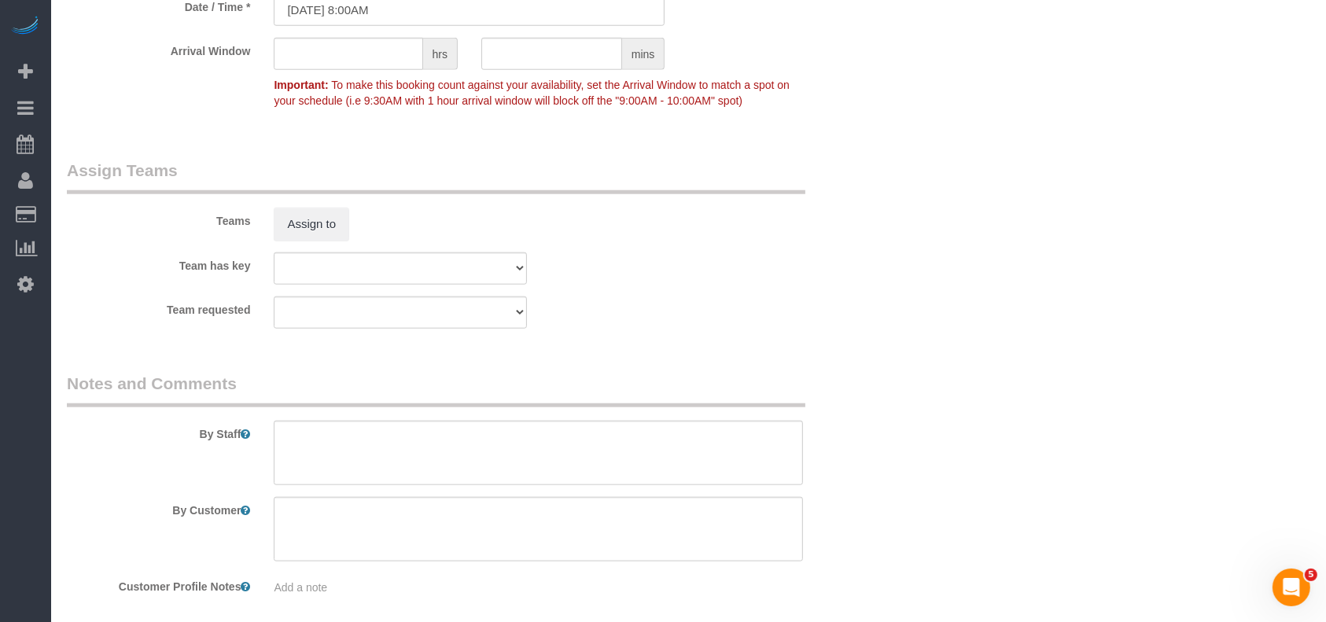
scroll to position [1621, 0]
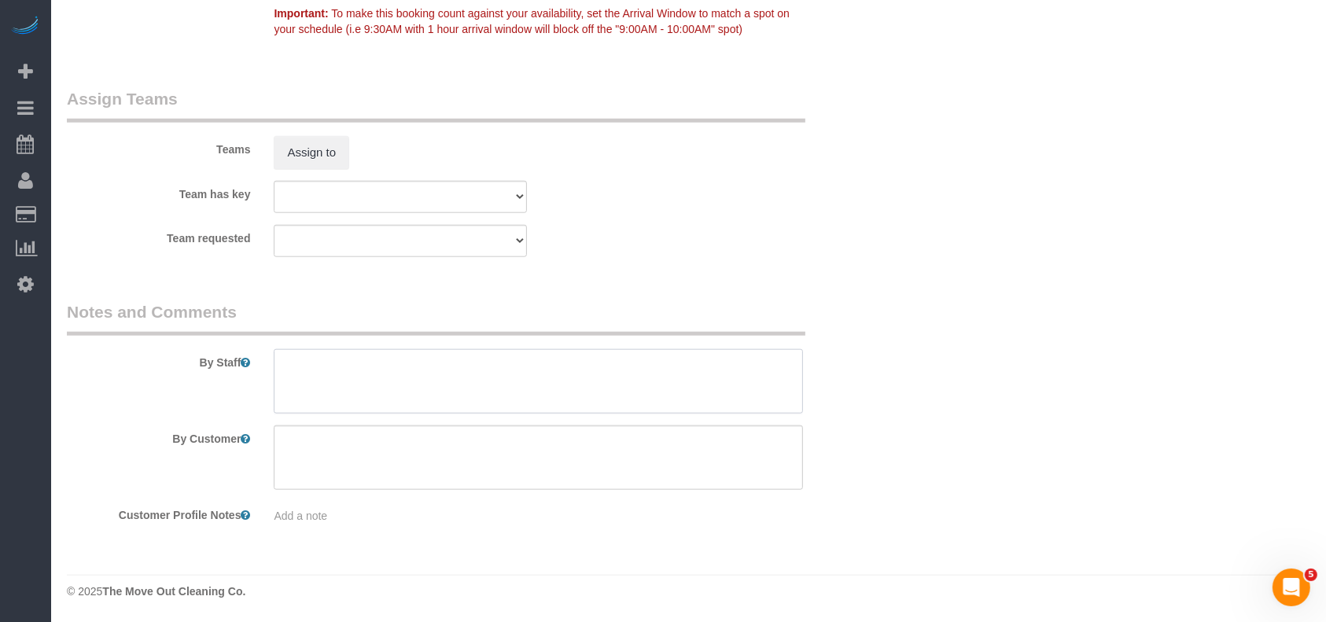
click at [422, 383] on textarea at bounding box center [538, 381] width 529 height 64
paste textarea "Windows, doors, and kitchen backsplash included."
click at [291, 363] on textarea at bounding box center [538, 381] width 529 height 64
type textarea "* special attention to Windows, doors, and kitchen backsplash included."
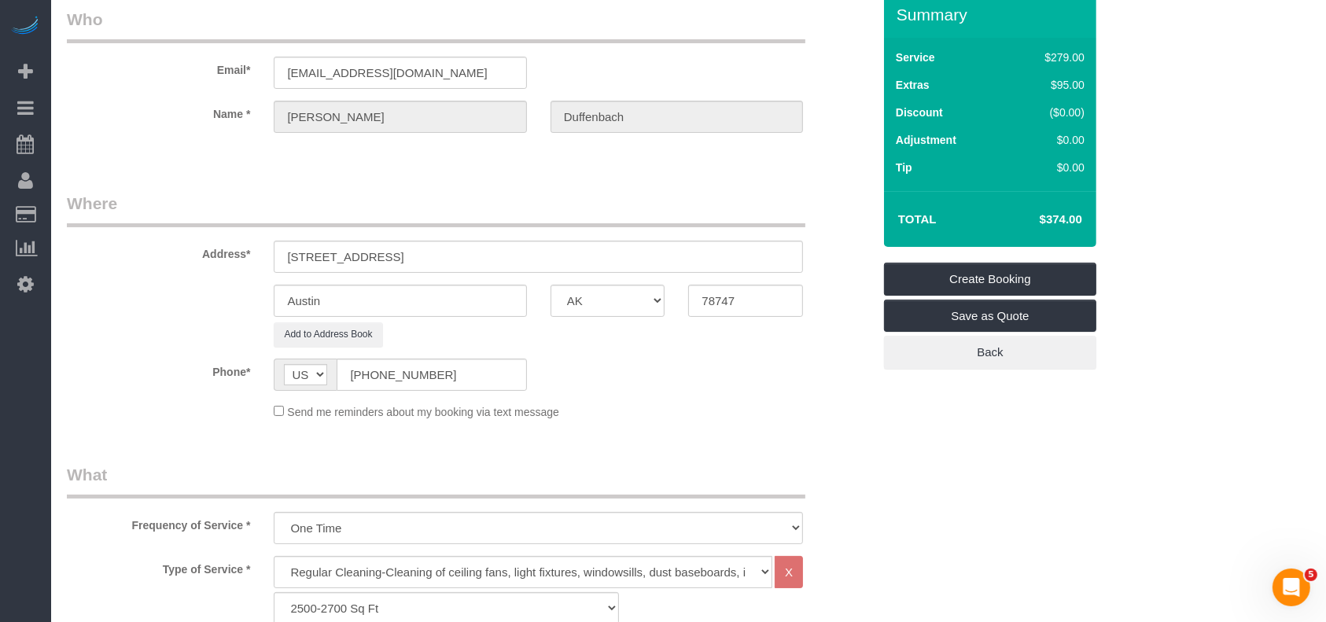
scroll to position [0, 0]
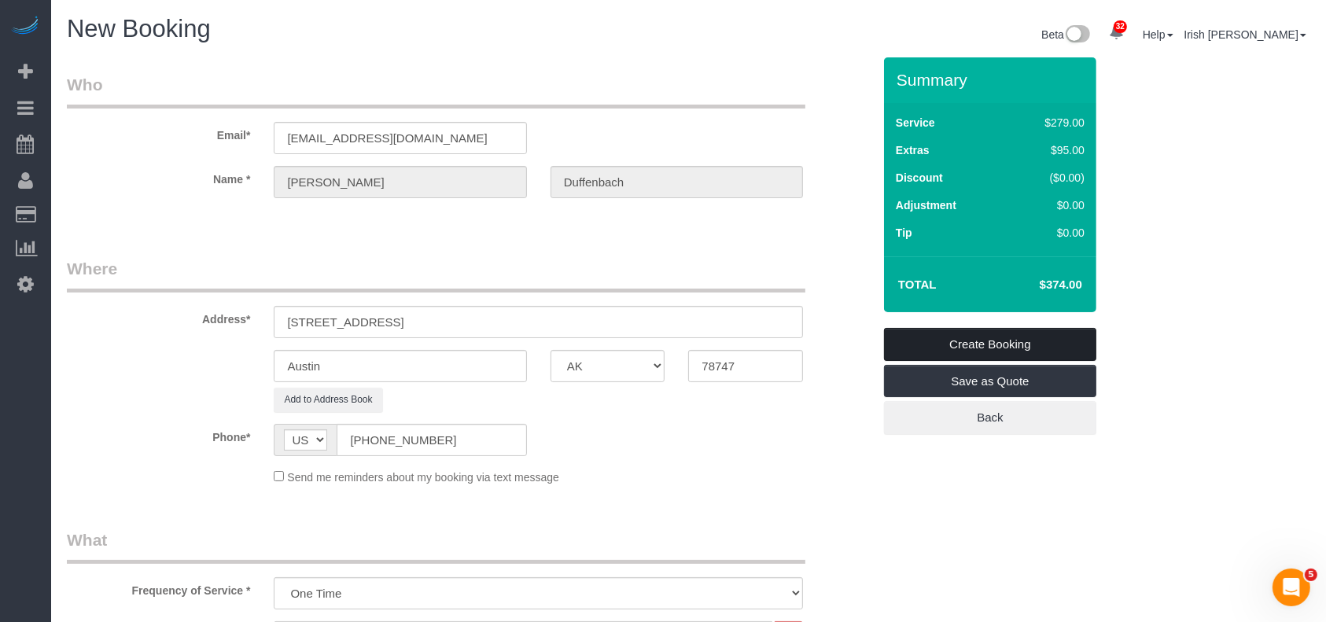
click at [991, 336] on link "Create Booking" at bounding box center [990, 344] width 212 height 33
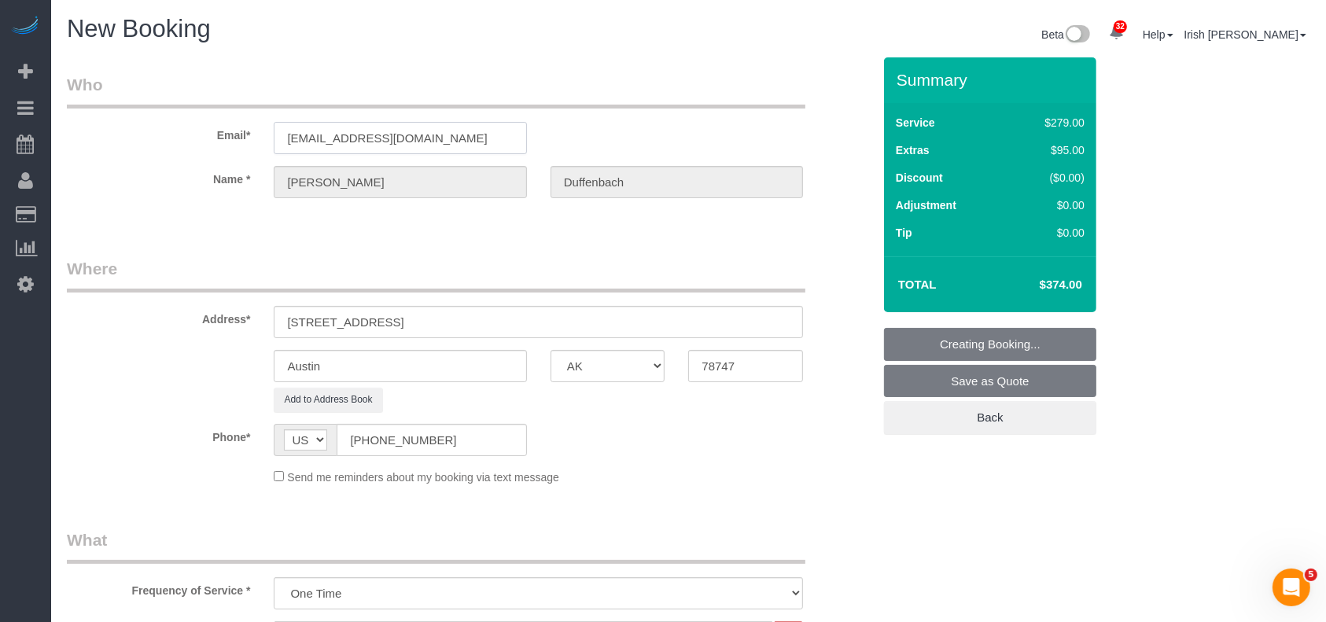
drag, startPoint x: 400, startPoint y: 124, endPoint x: 130, endPoint y: 108, distance: 270.9
click at [134, 108] on div "Email* [EMAIL_ADDRESS][DOMAIN_NAME]" at bounding box center [469, 113] width 829 height 81
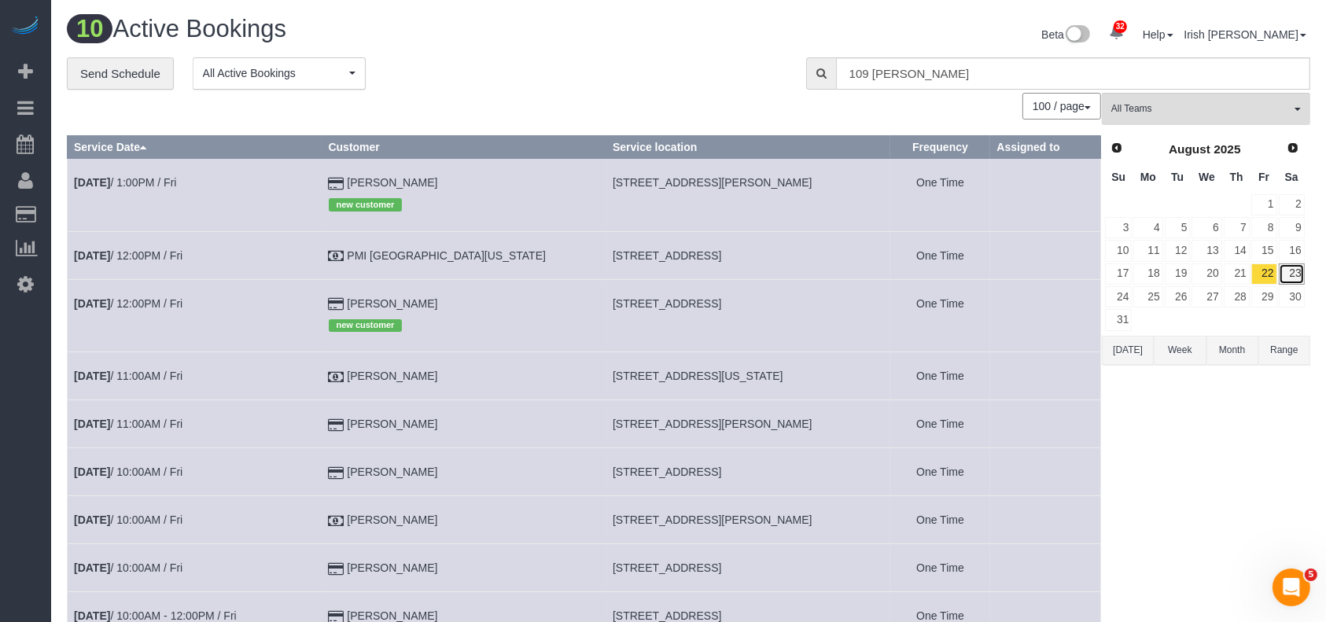
click at [1293, 274] on link "23" at bounding box center [1291, 273] width 26 height 21
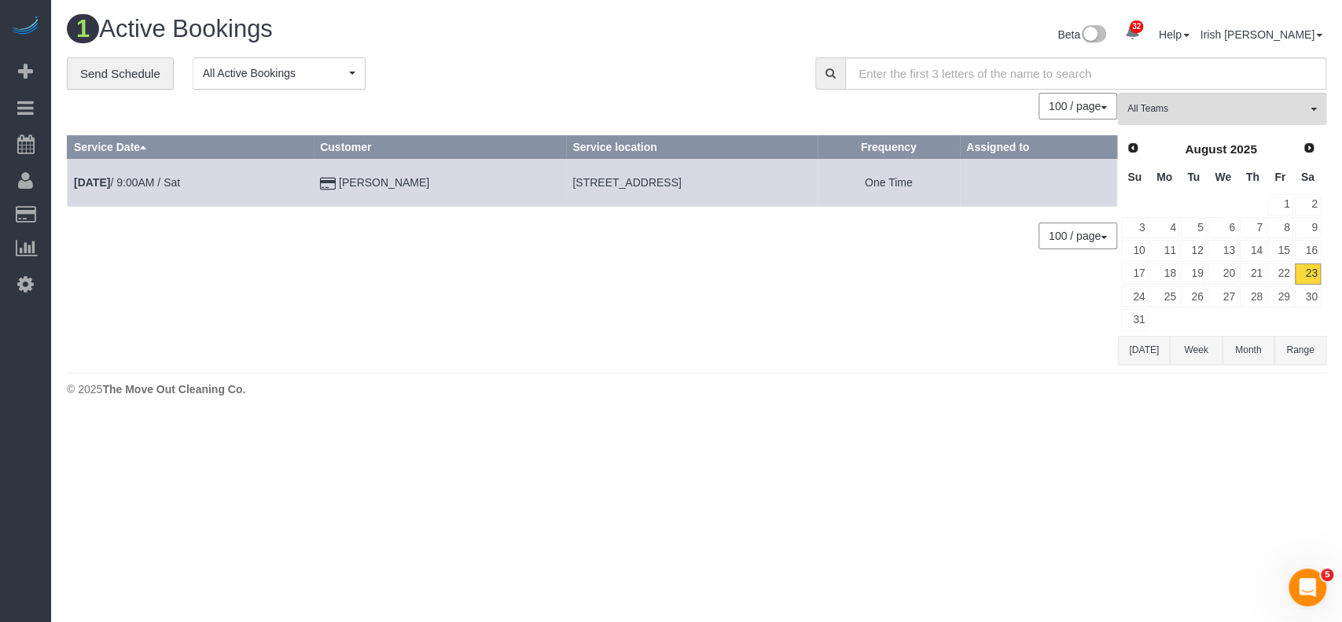
click at [138, 173] on td "[DATE] 9:00AM / Sat" at bounding box center [191, 183] width 246 height 48
click at [140, 186] on link "[DATE] 9:00AM / Sat" at bounding box center [127, 182] width 106 height 13
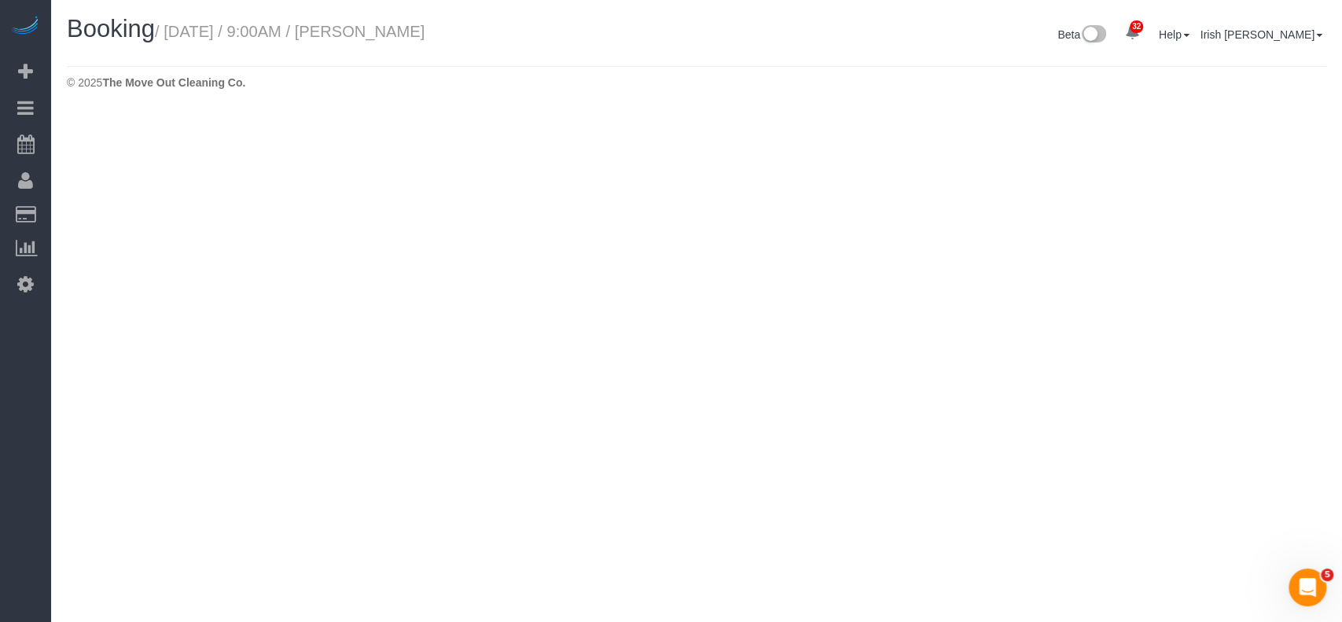
select select "[GEOGRAPHIC_DATA]"
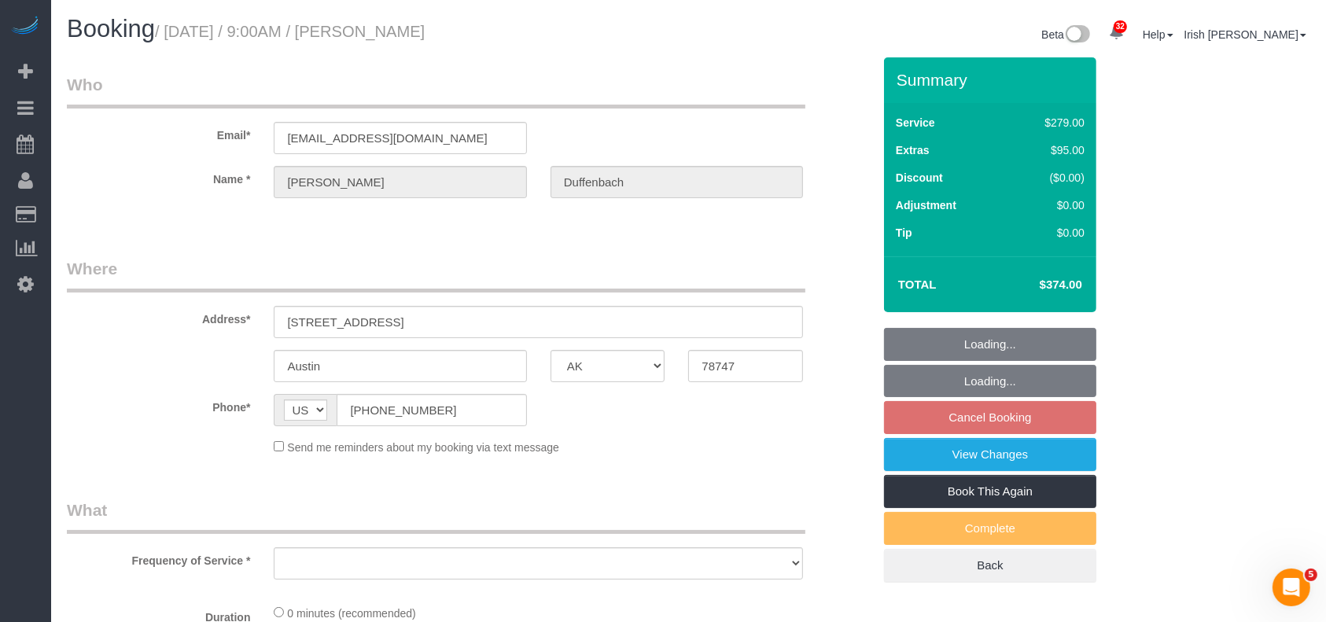
select select "object:10407"
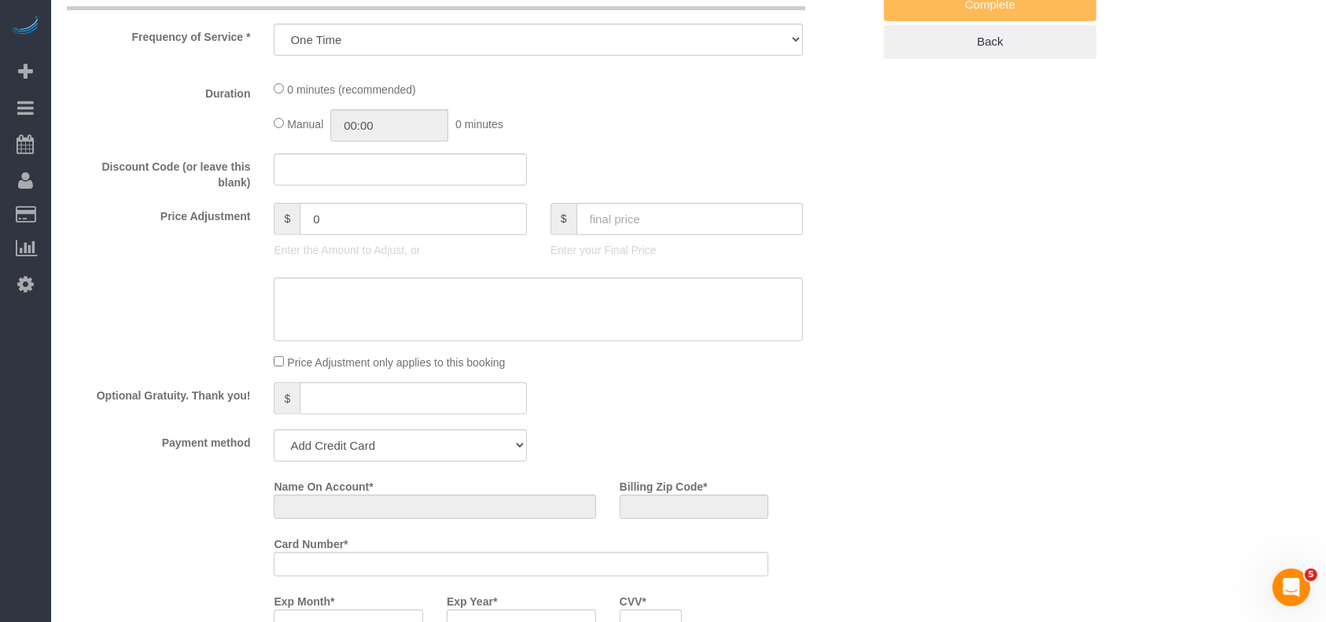
select select "string:fspay-95f0ddd4-f134-4d23-8920-307c12ccc858"
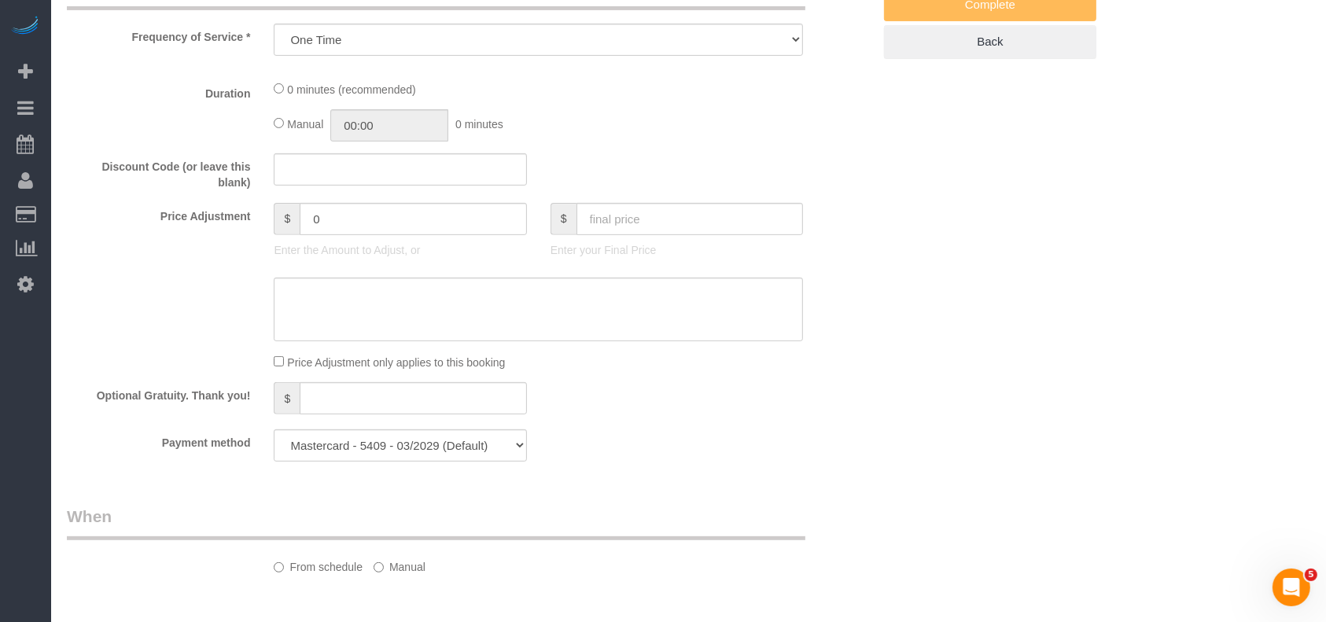
select select "3"
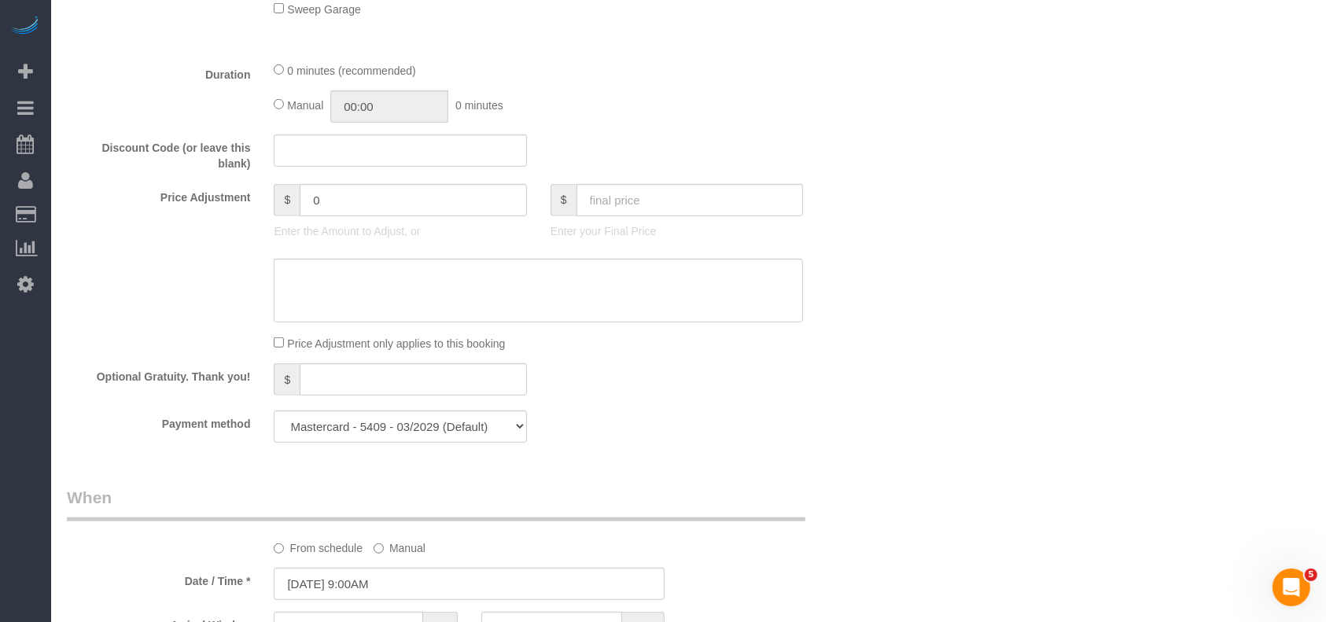
select select "object:10494"
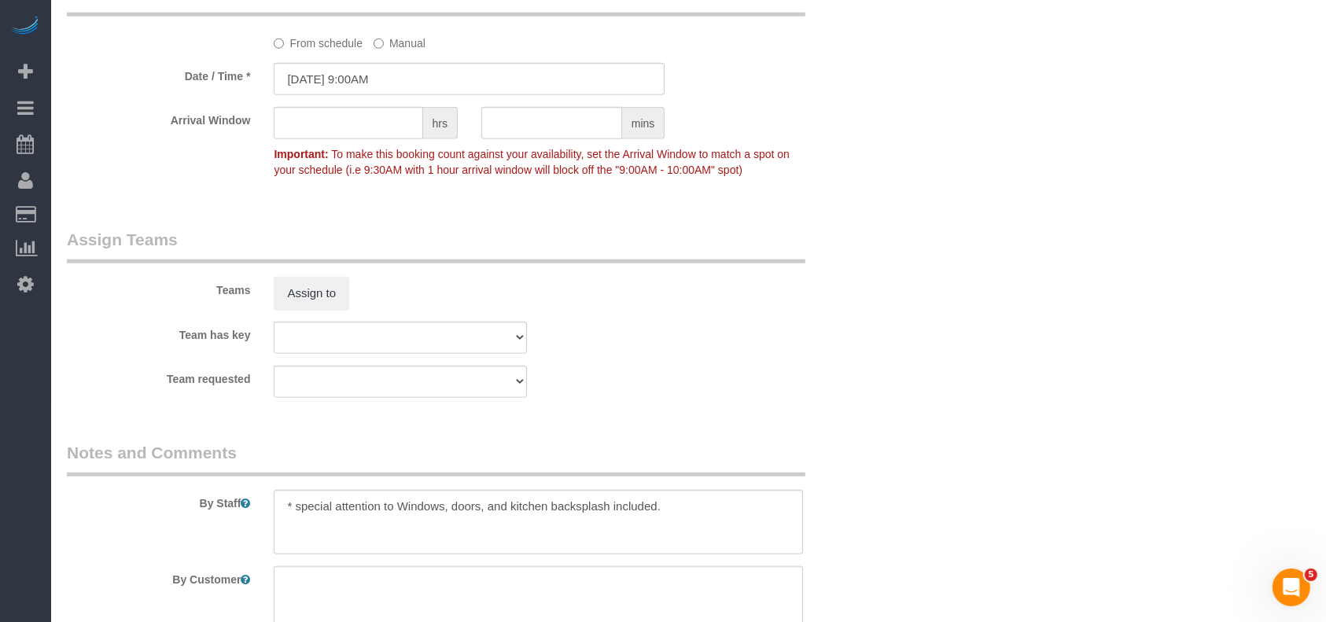
scroll to position [1692, 0]
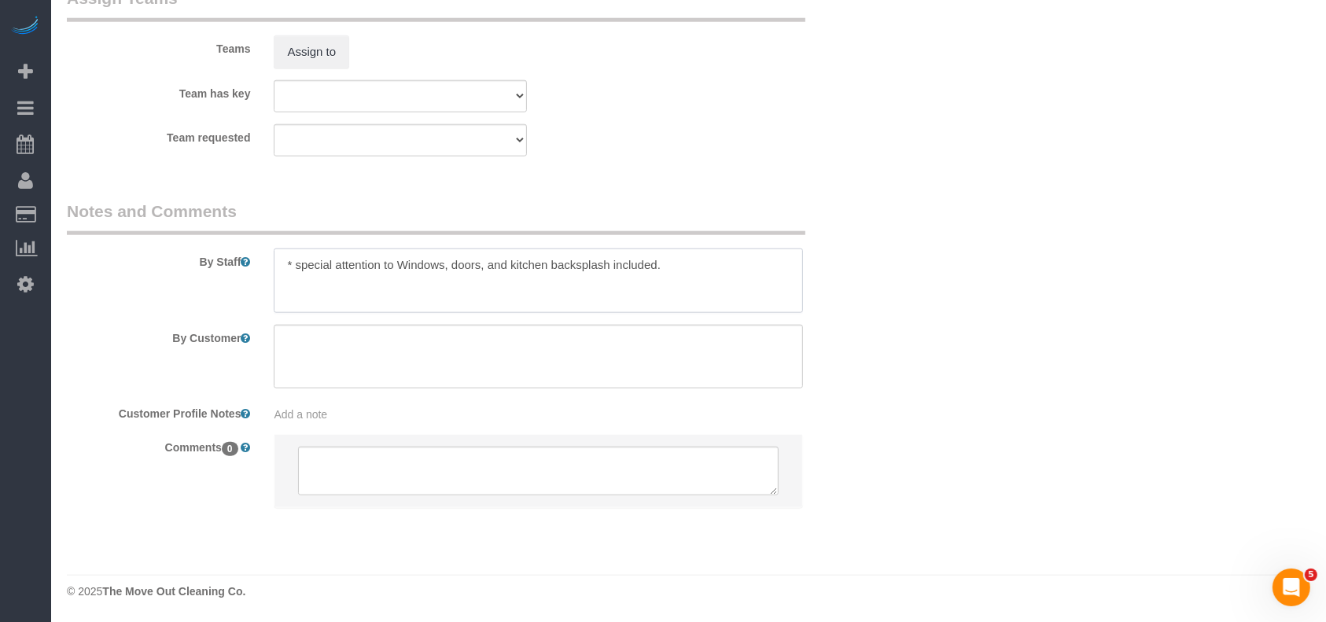
click at [707, 271] on textarea at bounding box center [538, 280] width 529 height 64
paste textarea "homeowner is going to meet them to unlock the door."
click at [292, 285] on textarea at bounding box center [538, 280] width 529 height 64
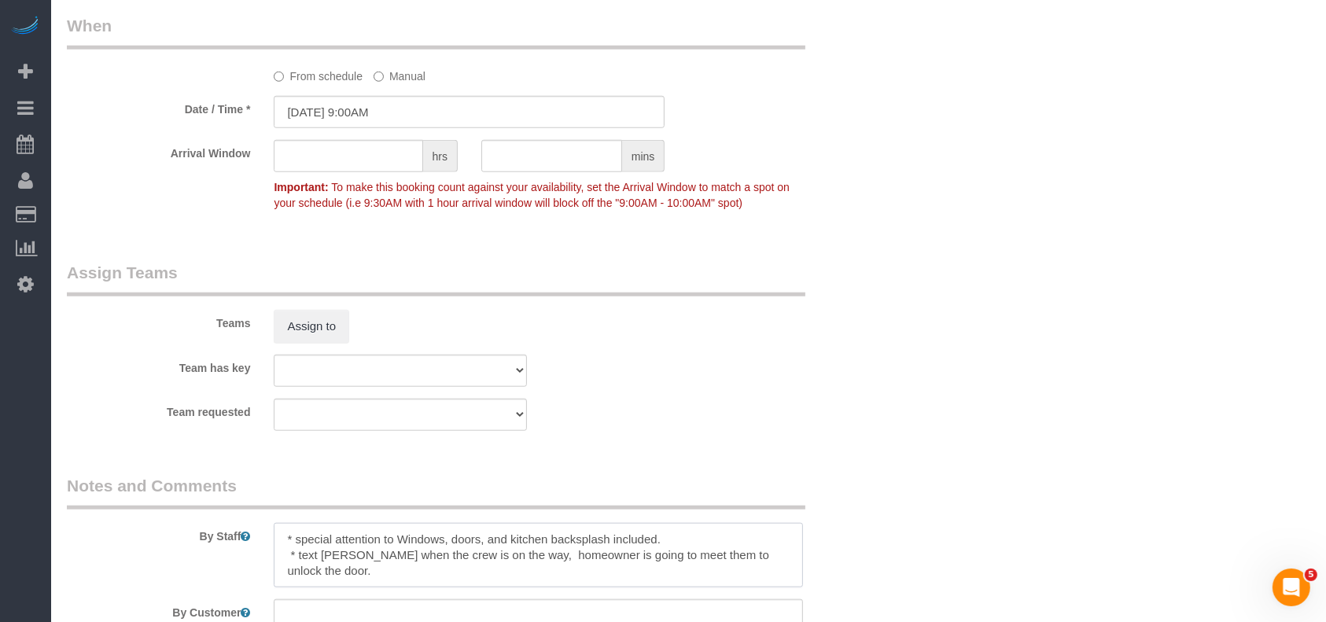
scroll to position [1377, 0]
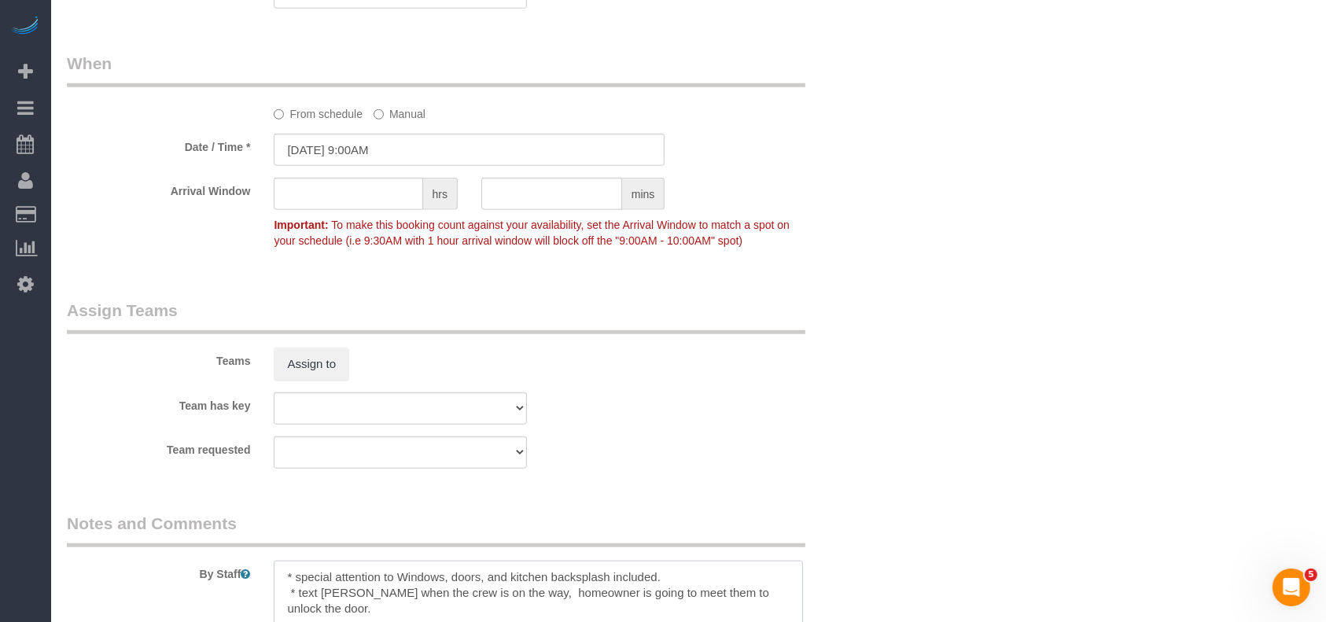
type textarea "* special attention to Windows, doors, and kitchen backsplash included. * text …"
click at [399, 151] on input "[DATE] 9:00AM" at bounding box center [469, 150] width 391 height 32
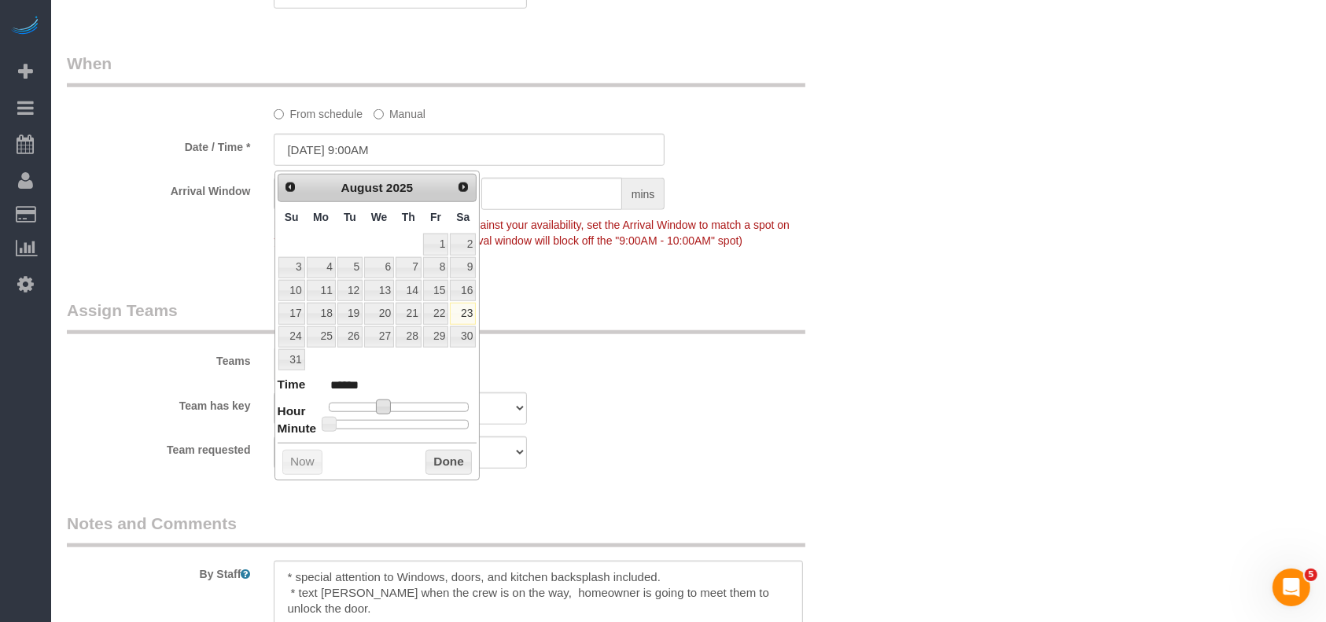
type input "[DATE] 10:00AM"
type input "*******"
type input "[DATE] 11:00AM"
type input "*******"
type input "[DATE] 12:00PM"
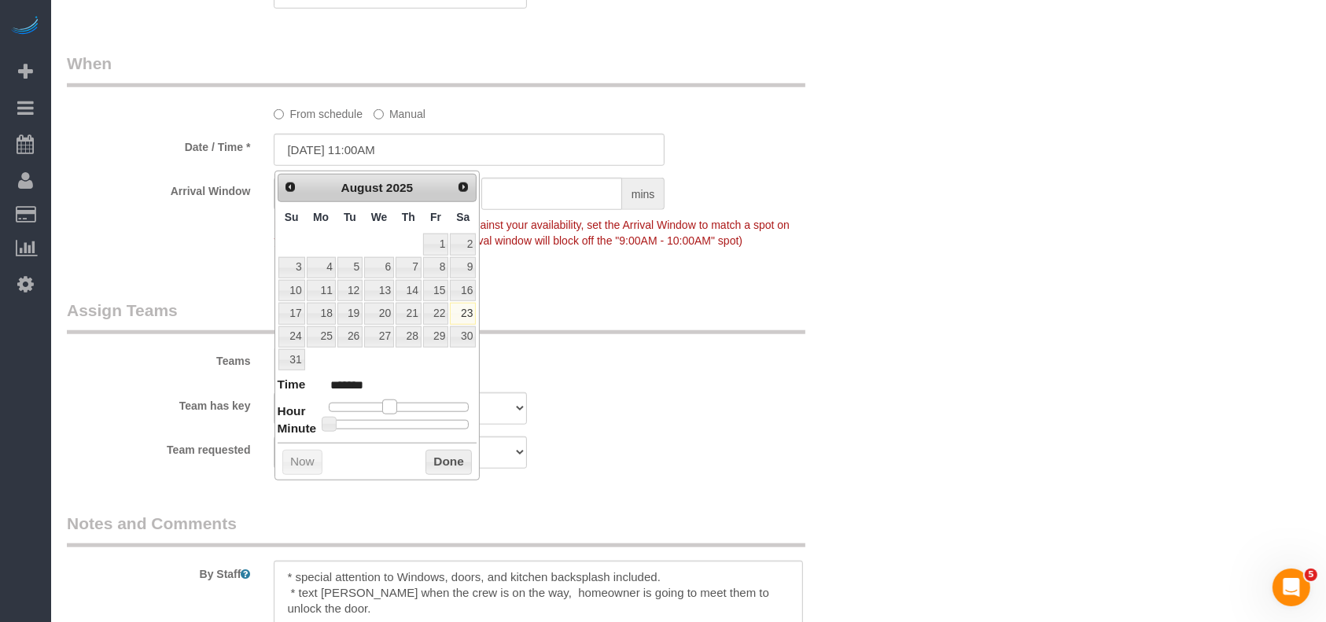
type input "*******"
drag, startPoint x: 379, startPoint y: 403, endPoint x: 400, endPoint y: 401, distance: 21.4
click at [400, 401] on span at bounding box center [402, 406] width 14 height 14
drag, startPoint x: 447, startPoint y: 465, endPoint x: 444, endPoint y: 447, distance: 18.4
click at [447, 463] on button "Done" at bounding box center [448, 462] width 46 height 25
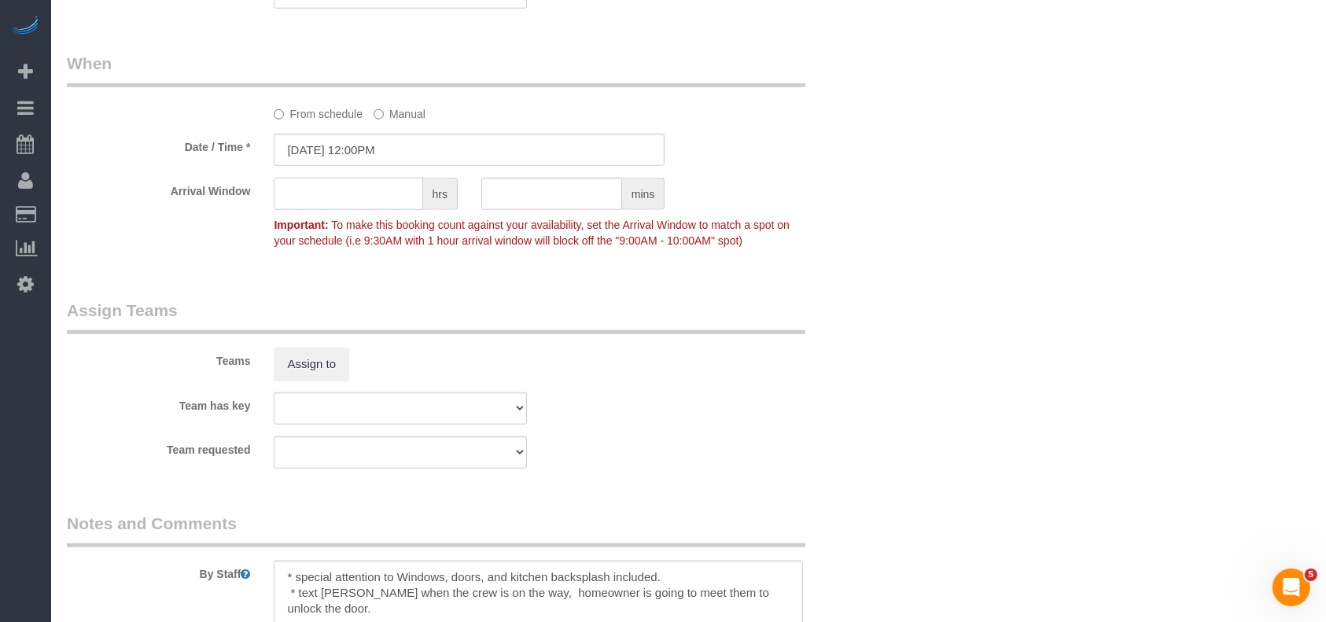
click at [327, 198] on input "text" at bounding box center [348, 194] width 149 height 32
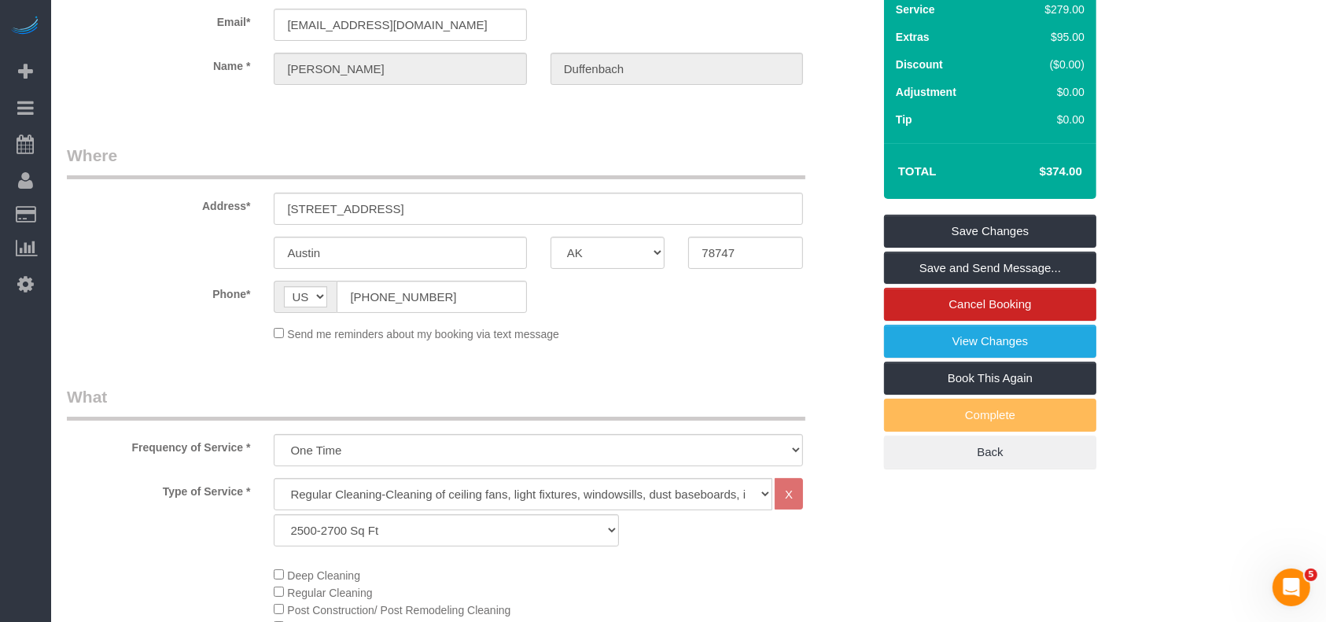
scroll to position [15, 0]
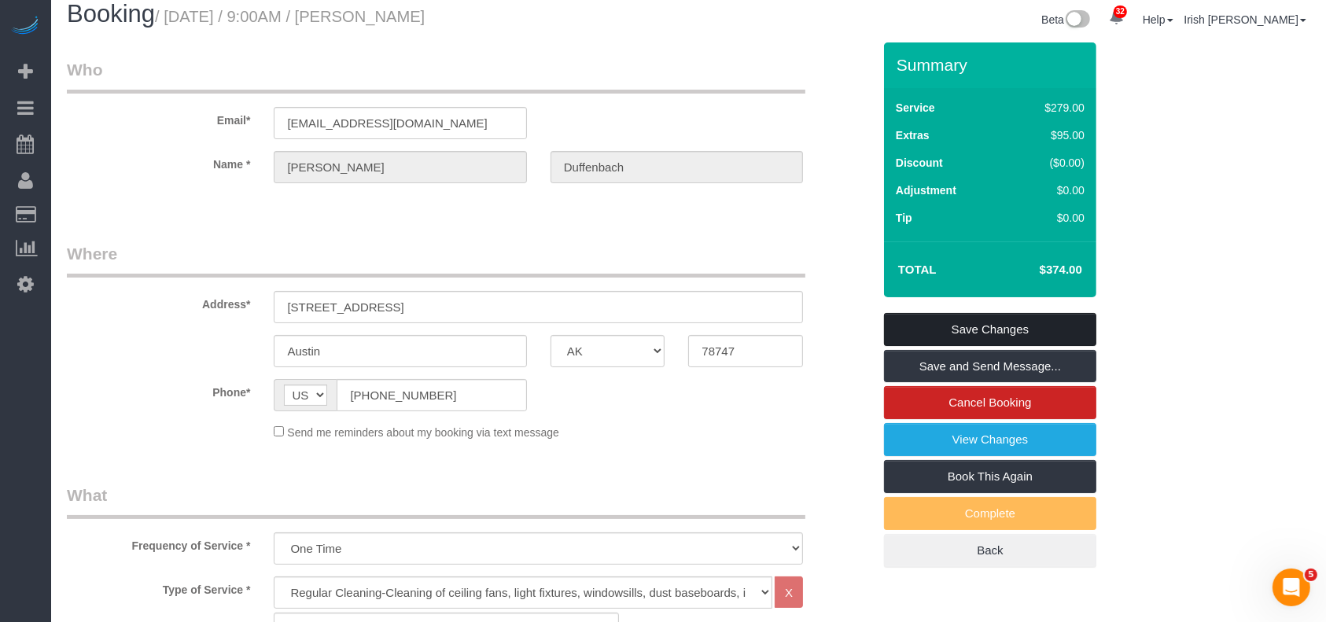
type input "2"
drag, startPoint x: 962, startPoint y: 328, endPoint x: 900, endPoint y: 156, distance: 183.0
click at [962, 327] on link "Save Changes" at bounding box center [990, 329] width 212 height 33
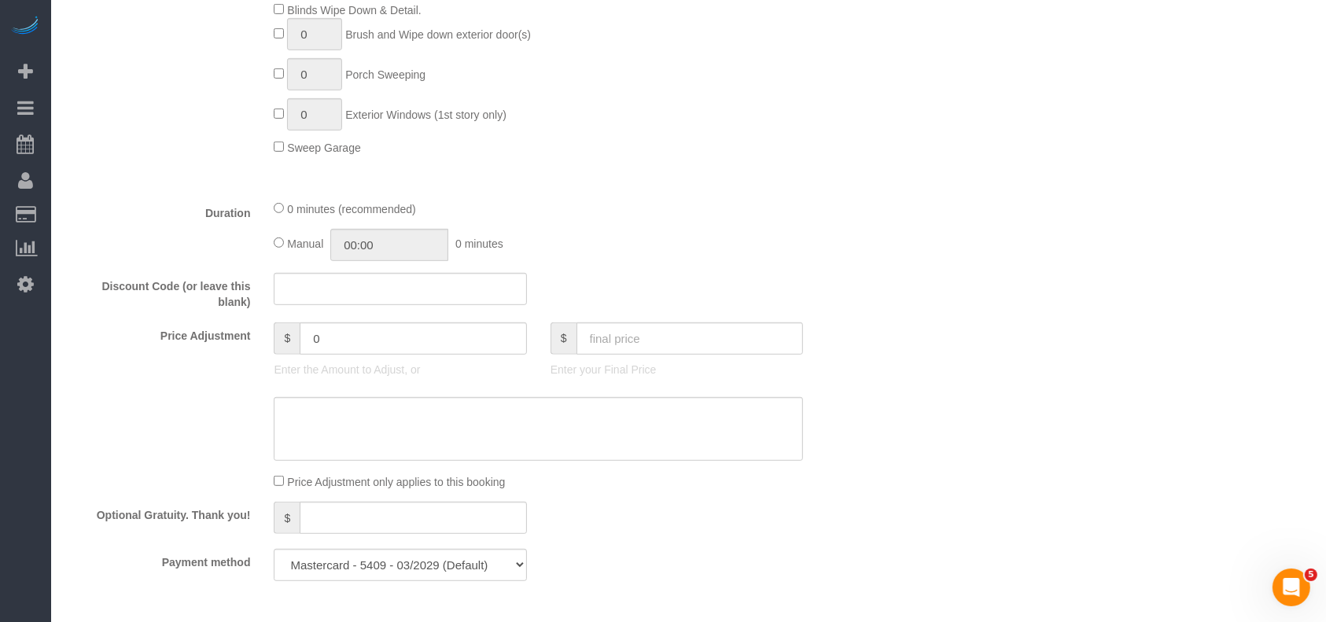
scroll to position [958, 0]
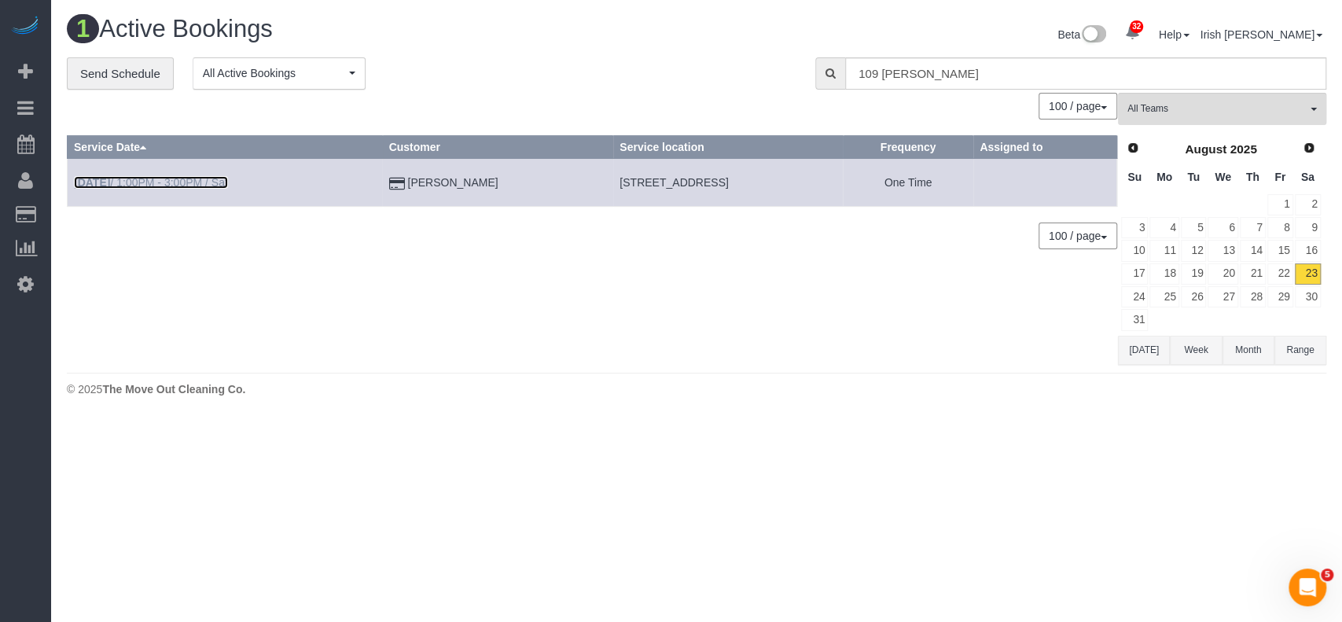
click at [152, 177] on link "[DATE] 1:00PM - 3:00PM / Sat" at bounding box center [151, 182] width 154 height 13
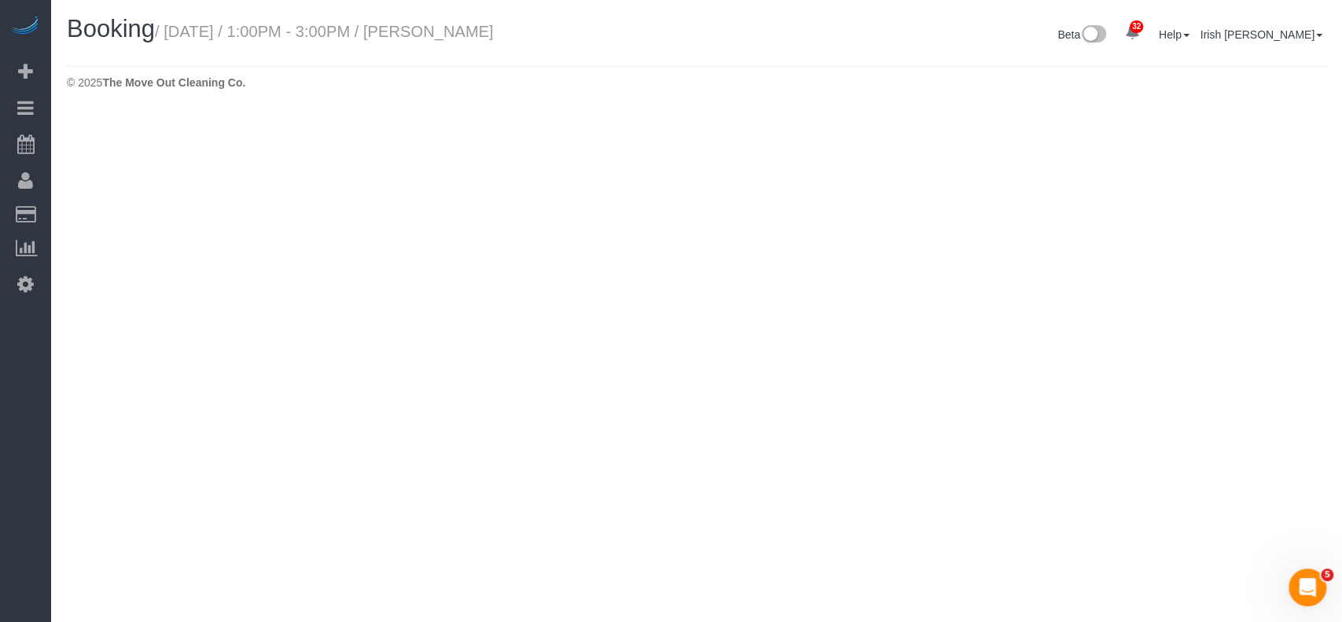
select select "[GEOGRAPHIC_DATA]"
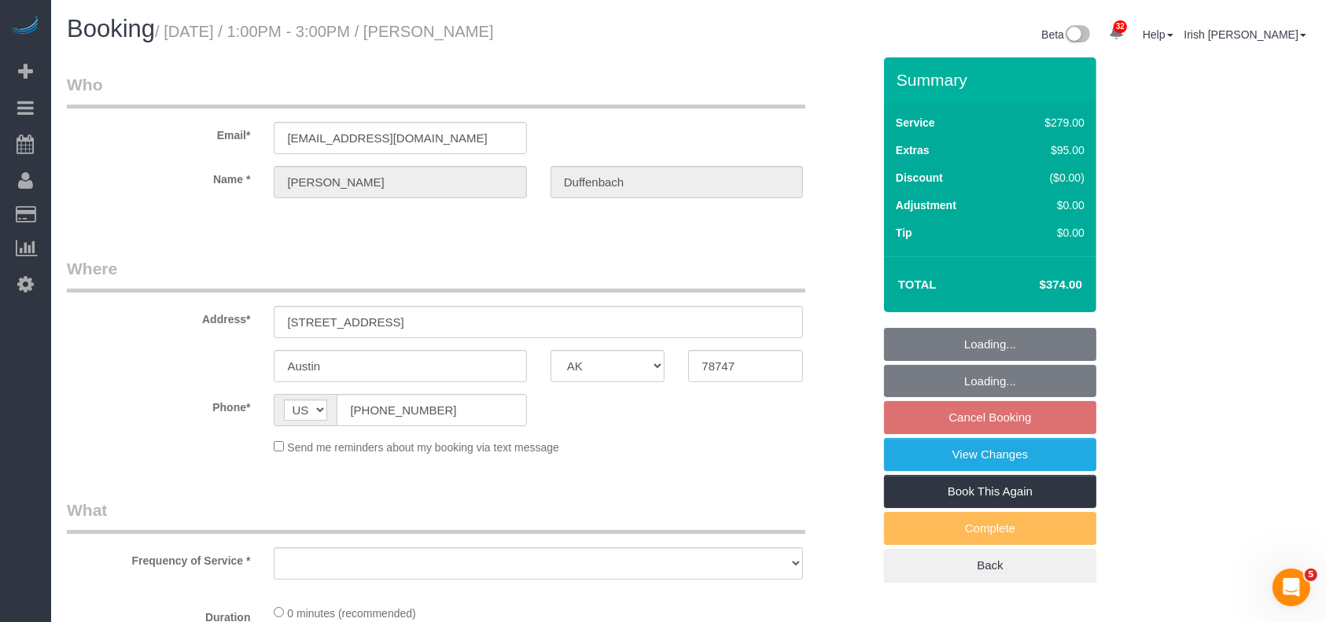
scroll to position [629, 0]
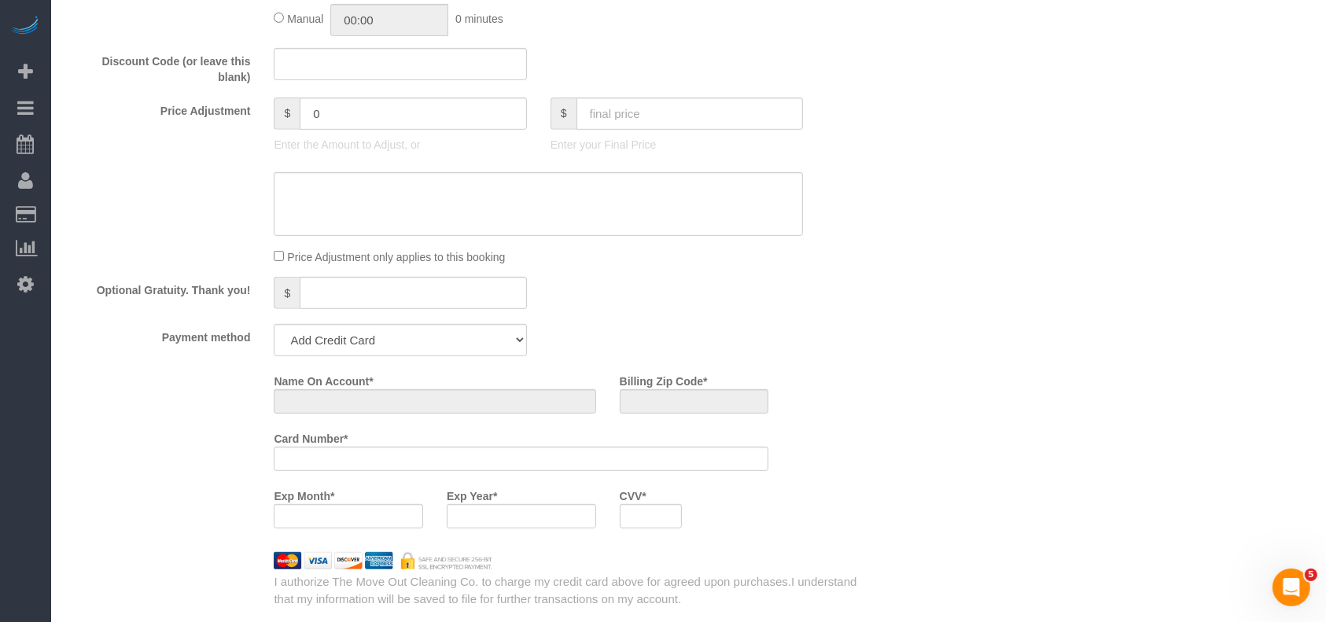
select select "object:10914"
select select "string:fspay-95f0ddd4-f134-4d23-8920-307c12ccc858"
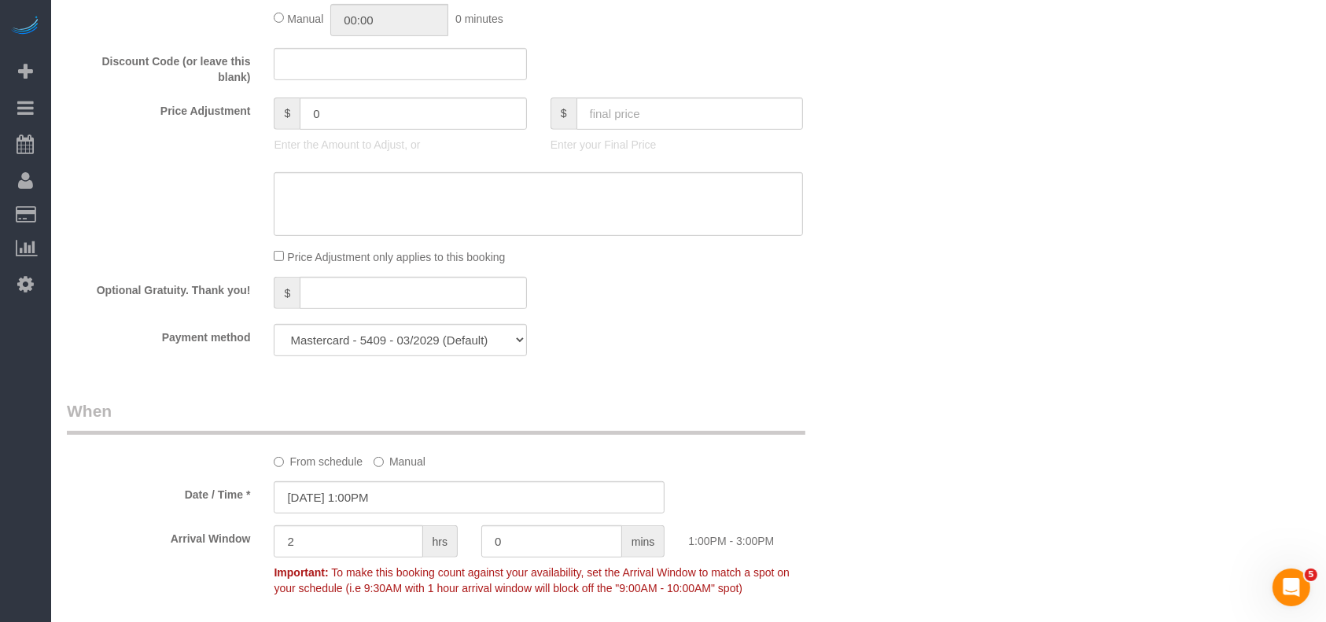
select select "object:10940"
click at [438, 340] on select "Visa - 1813 - 02/2030 Mastercard - 2842 - 06/2028 Mastercard - 5409 - 03/2029 (…" at bounding box center [400, 340] width 252 height 32
select select "3"
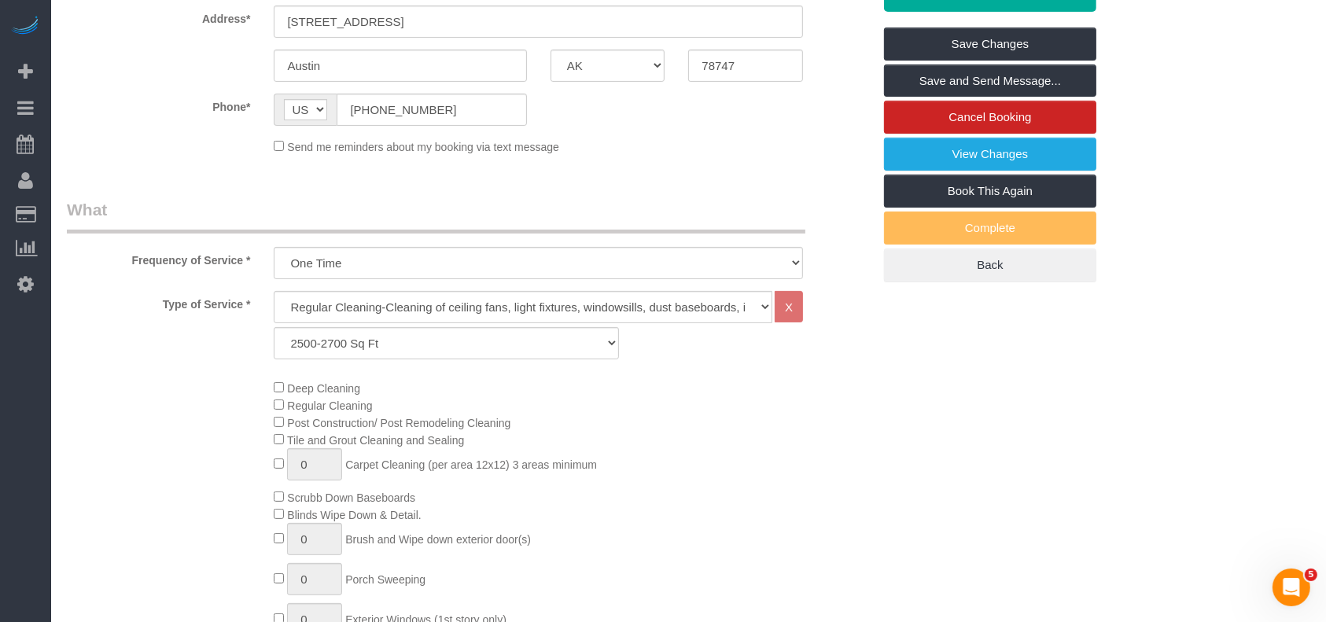
scroll to position [0, 0]
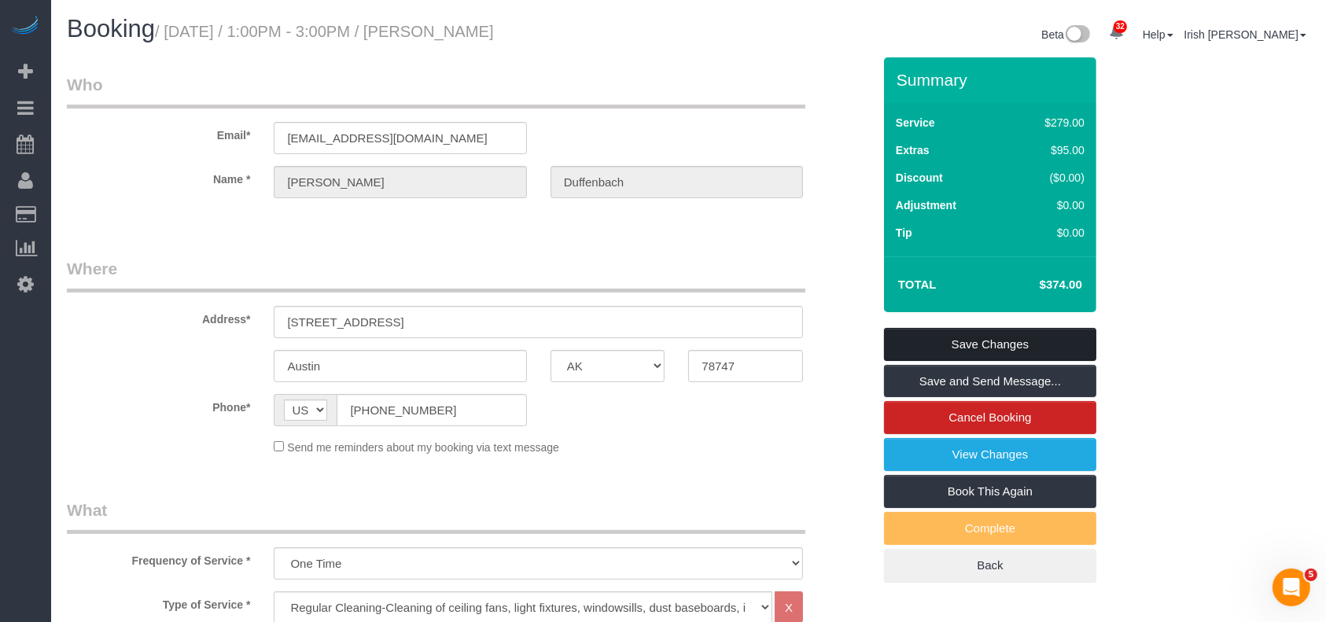
click at [931, 328] on link "Save Changes" at bounding box center [990, 344] width 212 height 33
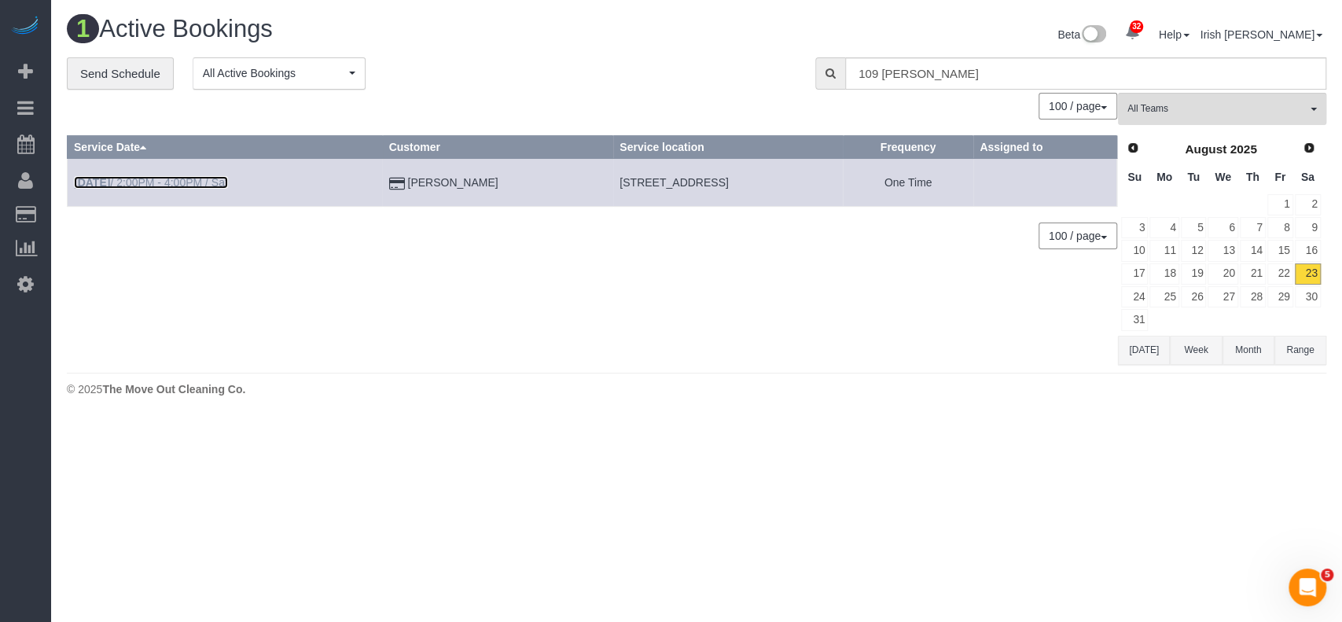
click at [160, 185] on link "[DATE] 2:00PM - 4:00PM / Sat" at bounding box center [151, 182] width 154 height 13
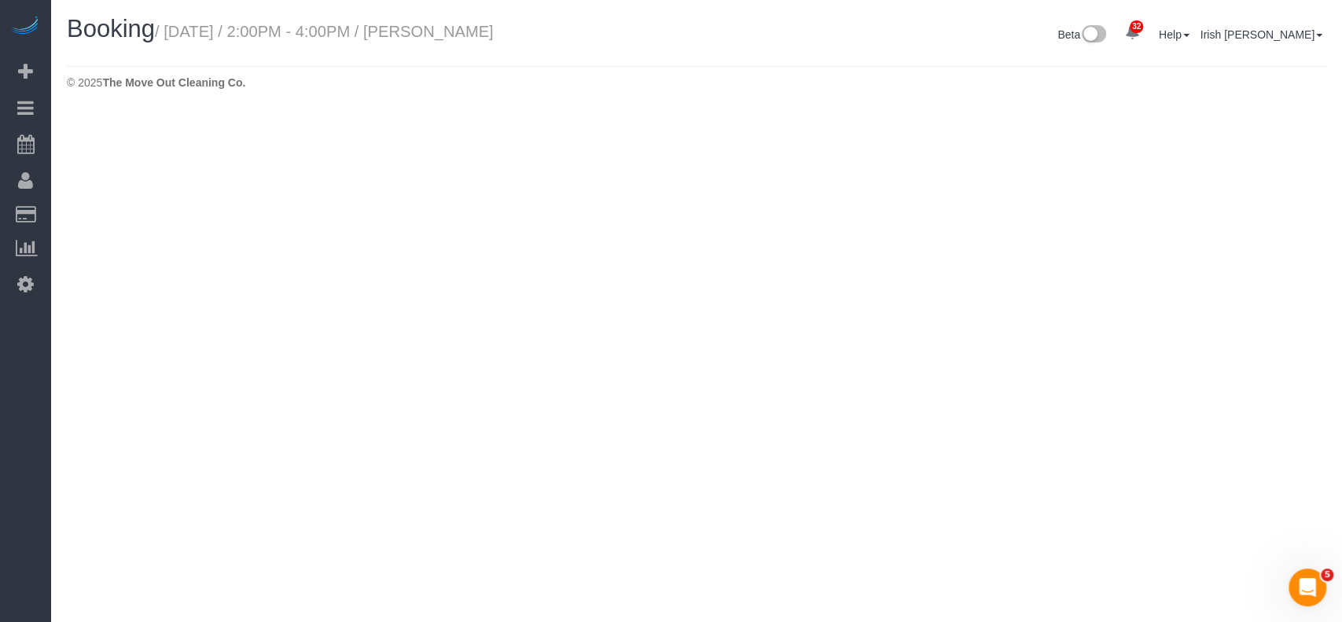
select select "[GEOGRAPHIC_DATA]"
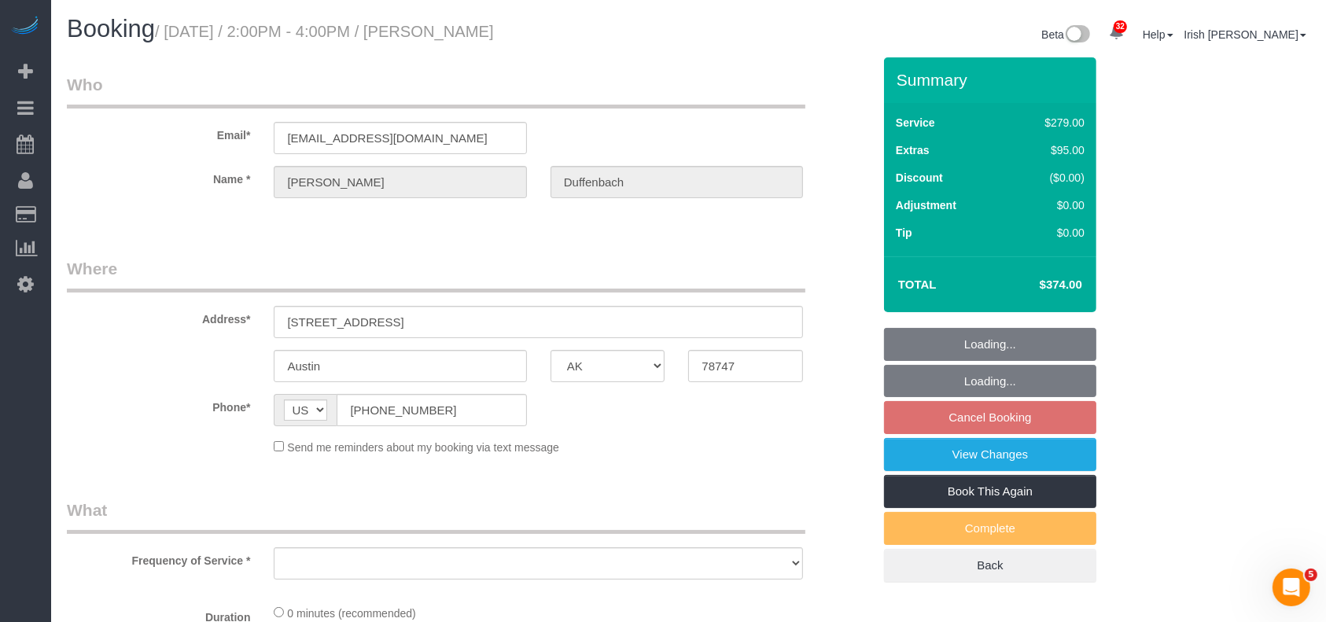
select select "object:11403"
select select "string:fspay-95f0ddd4-f134-4d23-8920-307c12ccc858"
select select "3"
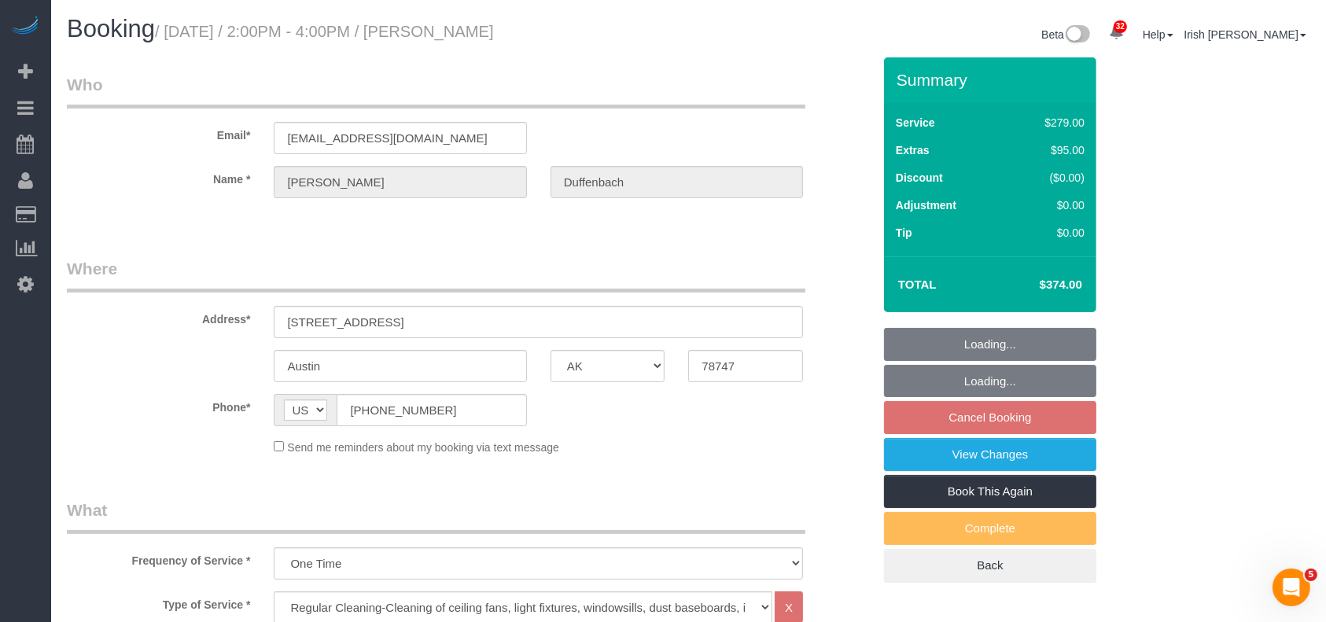
select select "object:11465"
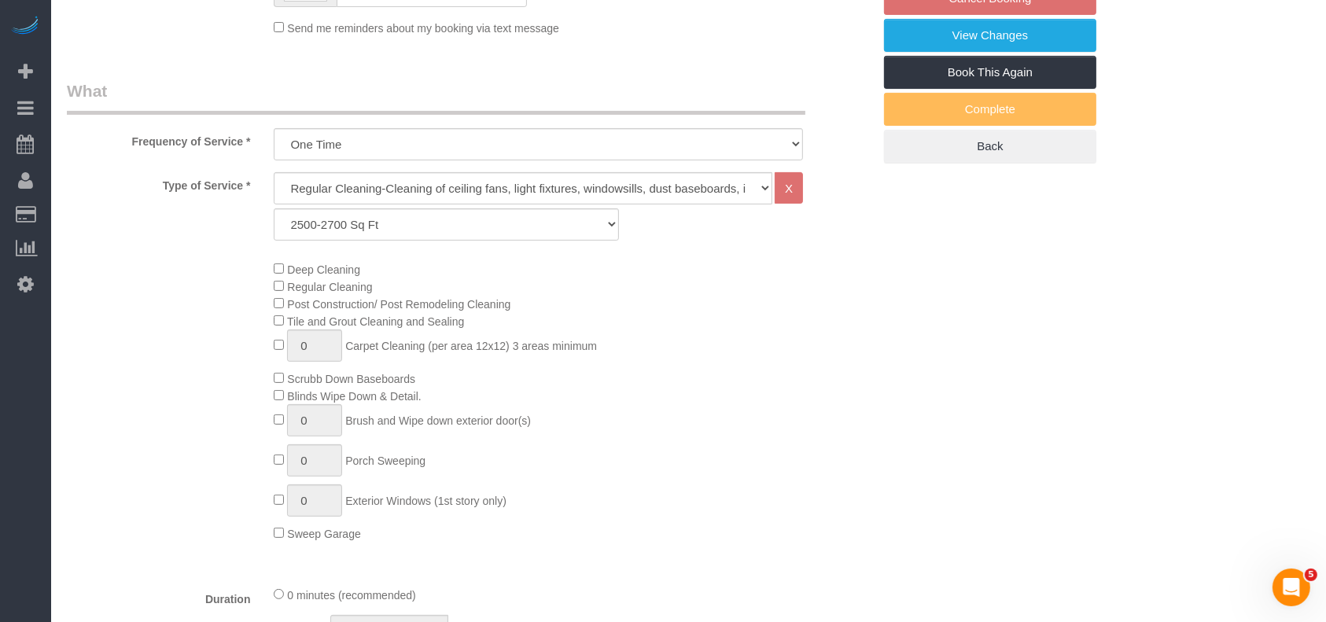
select select "spot302"
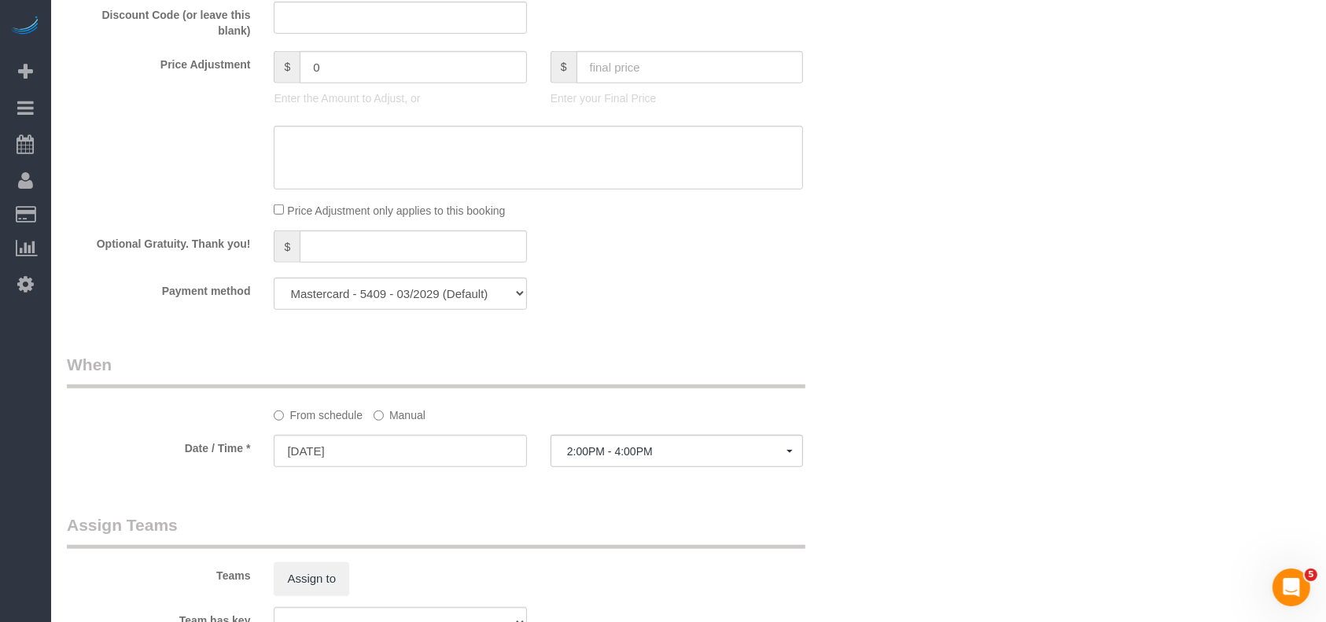
scroll to position [1153, 0]
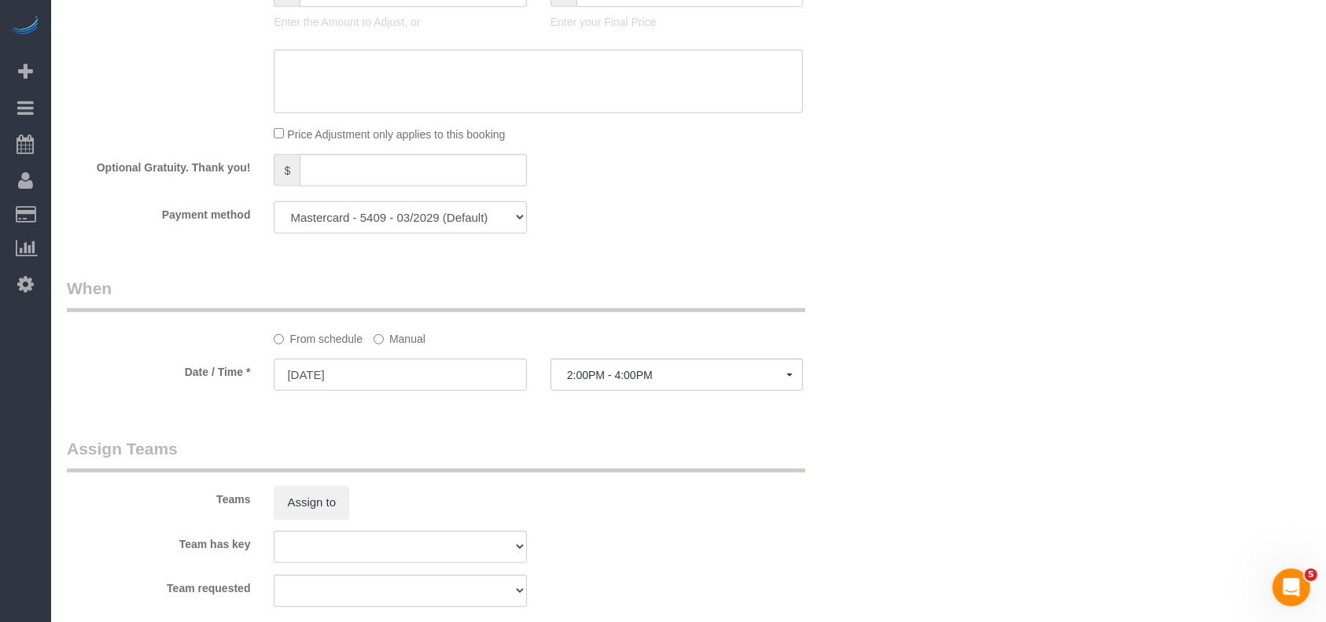
click at [453, 223] on select "Visa - 1813 - 02/2030 Mastercard - 2842 - 06/2028 Mastercard - 5409 - 03/2029 (…" at bounding box center [400, 217] width 252 height 32
drag, startPoint x: 381, startPoint y: 217, endPoint x: 385, endPoint y: 228, distance: 11.7
click at [381, 217] on select "Visa - 1813 - 02/2030 Mastercard - 2842 - 06/2028 Mastercard - 5409 - 03/2029 (…" at bounding box center [400, 217] width 252 height 32
select select "string:fspay-4dfffcec-d931-4992-89cb-41256020bd54"
click at [274, 206] on select "Visa - 1813 - 02/2030 Mastercard - 2842 - 06/2028 Mastercard - 5409 - 03/2029 (…" at bounding box center [400, 217] width 252 height 32
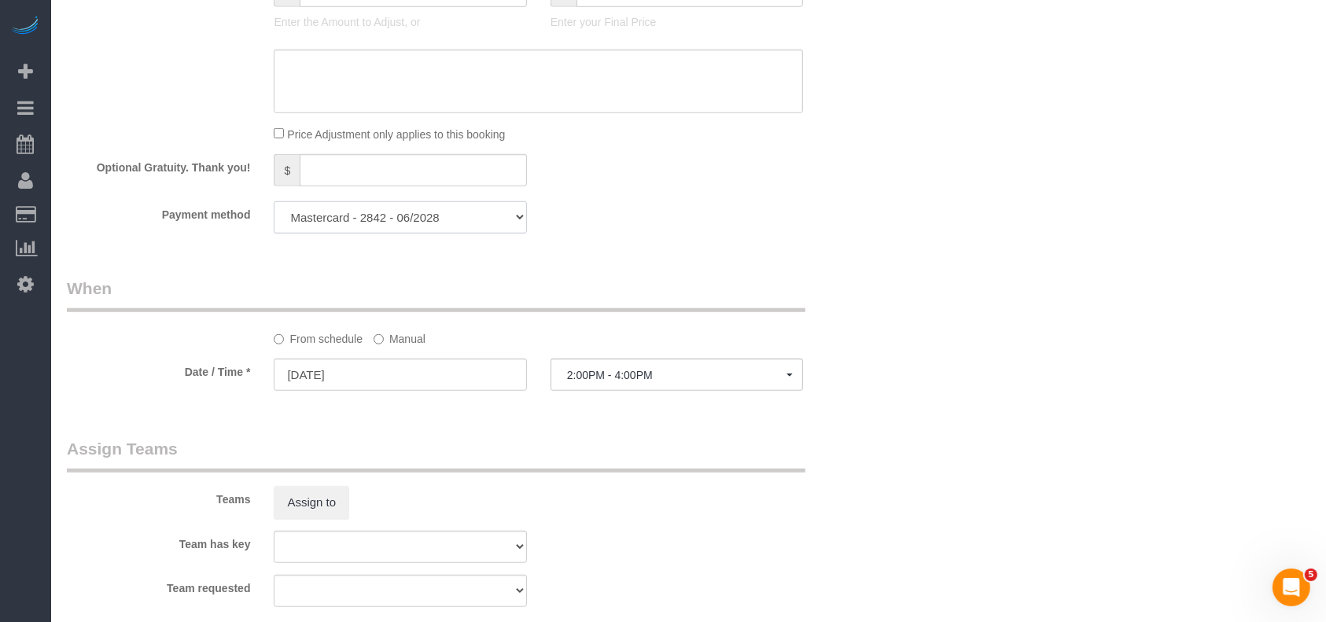
click at [409, 233] on select "Visa - 1813 - 02/2030 Mastercard - 2842 - 06/2028 Mastercard - 5409 - 03/2029 (…" at bounding box center [400, 217] width 252 height 32
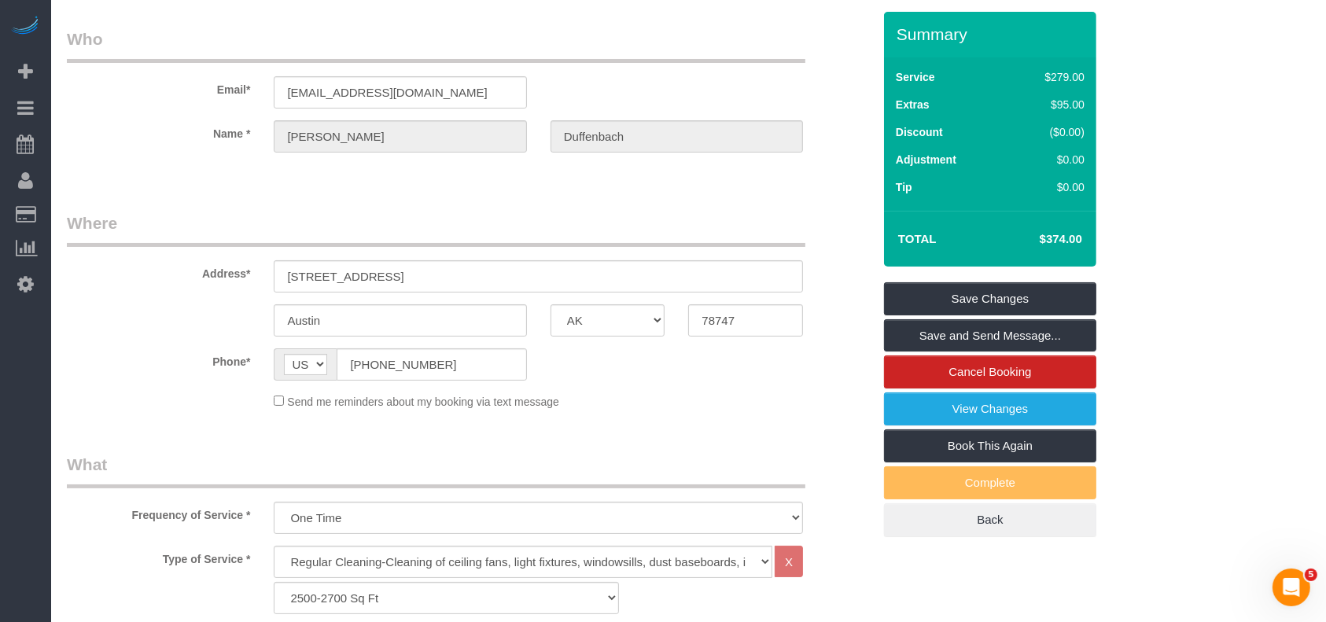
scroll to position [0, 0]
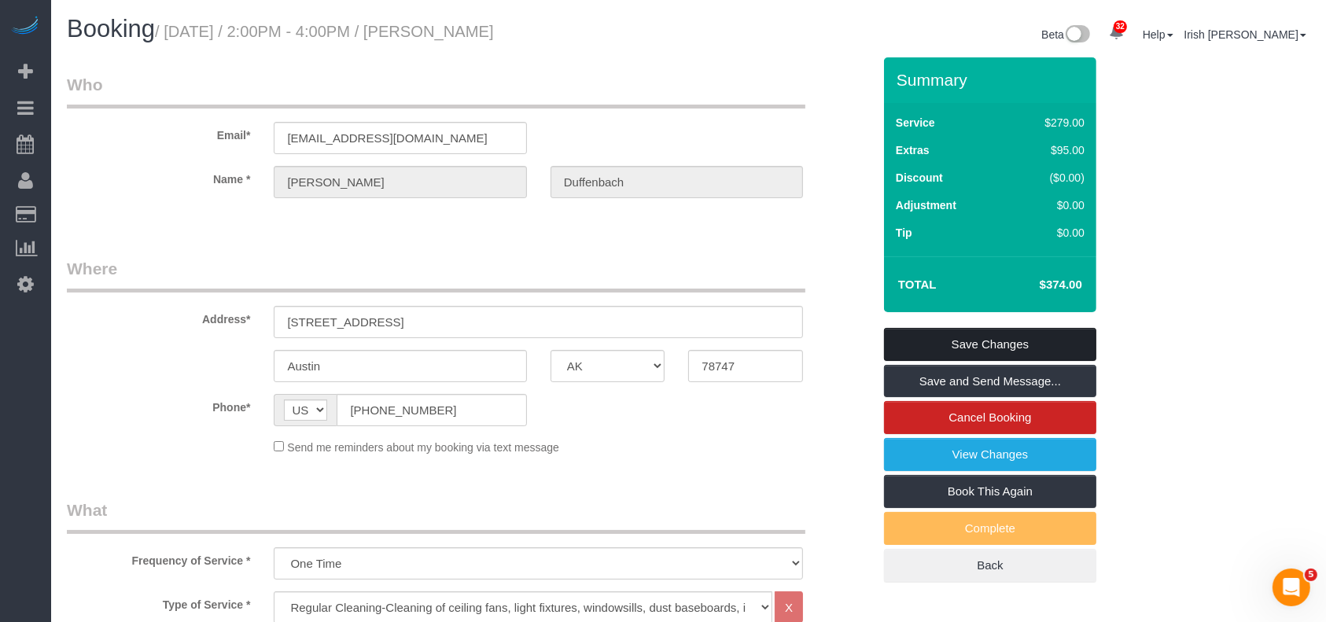
click at [989, 343] on link "Save Changes" at bounding box center [990, 344] width 212 height 33
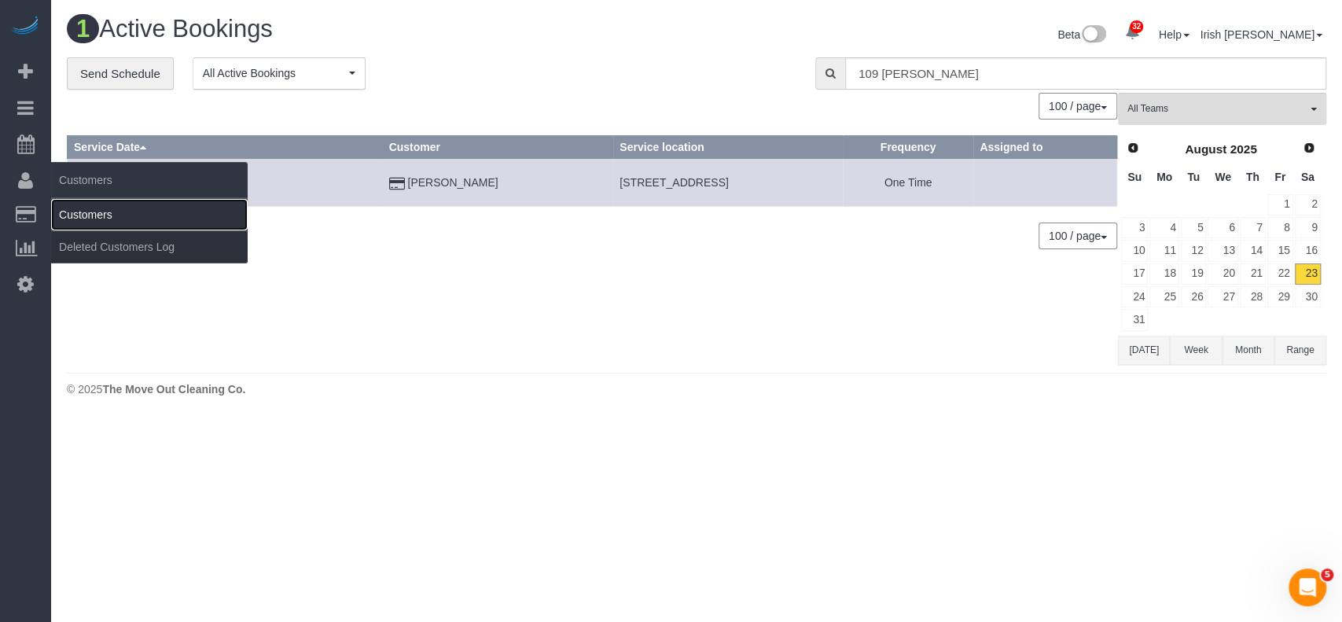
click at [80, 209] on link "Customers" at bounding box center [149, 214] width 197 height 31
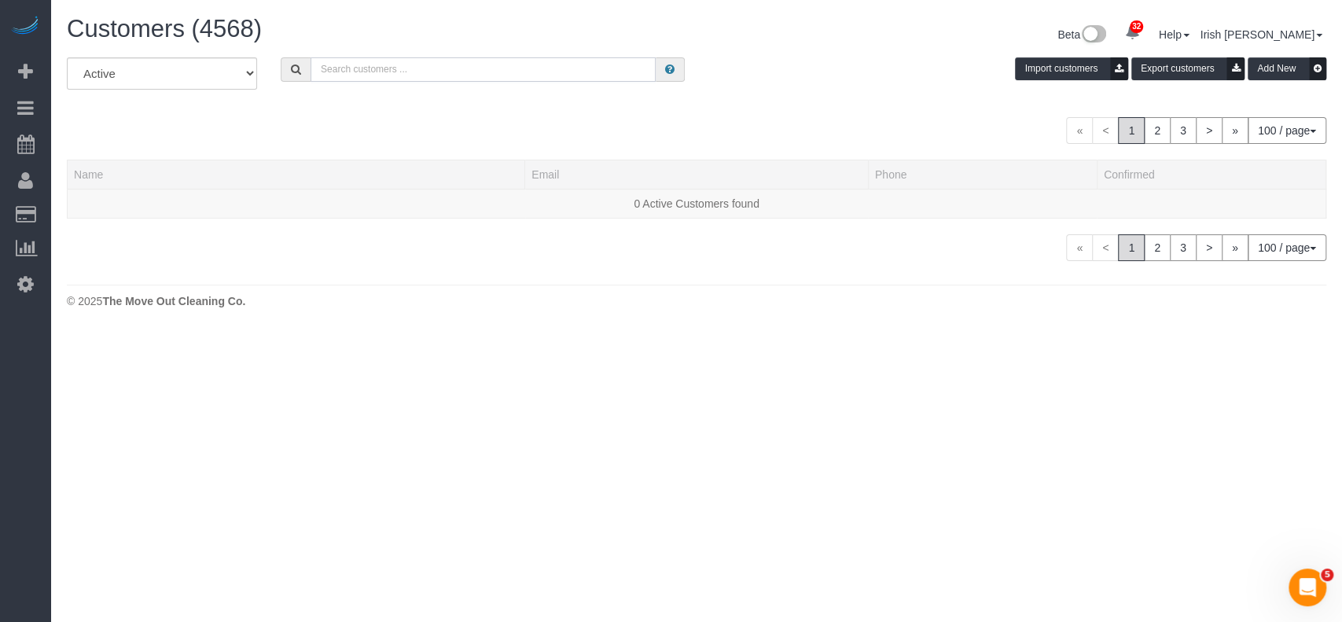
click at [575, 60] on input "text" at bounding box center [483, 69] width 345 height 24
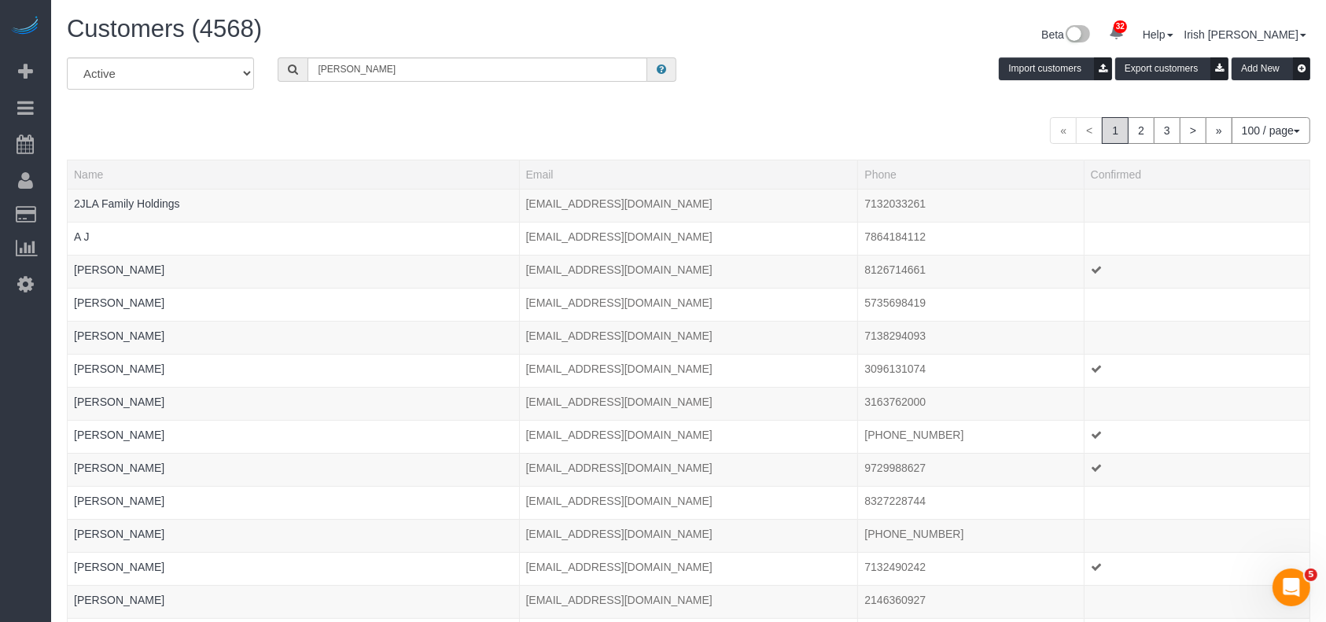
click at [296, 68] on icon at bounding box center [293, 69] width 10 height 11
click at [374, 71] on input "[PERSON_NAME]" at bounding box center [477, 69] width 340 height 24
drag, startPoint x: 313, startPoint y: 66, endPoint x: 274, endPoint y: 66, distance: 38.5
click at [277, 66] on div "[PERSON_NAME]" at bounding box center [477, 69] width 422 height 24
paste input "[PERSON_NAME]"
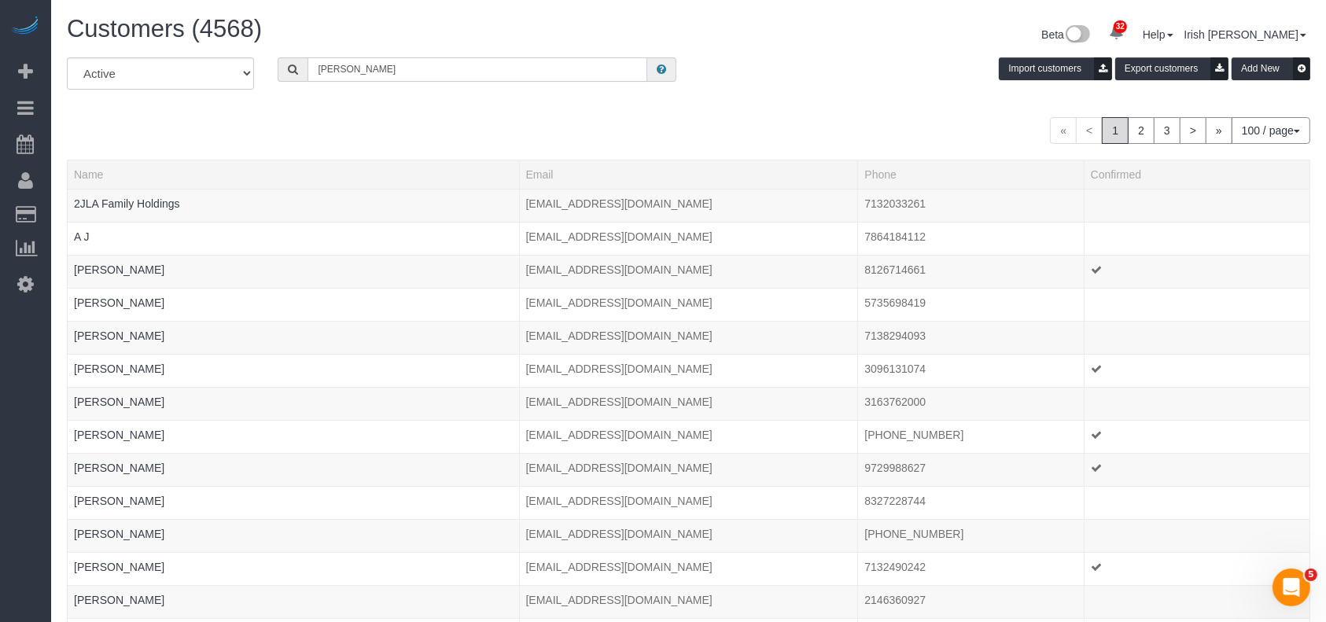
type input "[PERSON_NAME]"
click at [289, 61] on span at bounding box center [293, 69] width 30 height 24
click at [289, 66] on icon at bounding box center [293, 69] width 10 height 11
click at [289, 65] on icon at bounding box center [293, 69] width 10 height 11
click at [567, 77] on input "[PERSON_NAME]" at bounding box center [477, 69] width 340 height 24
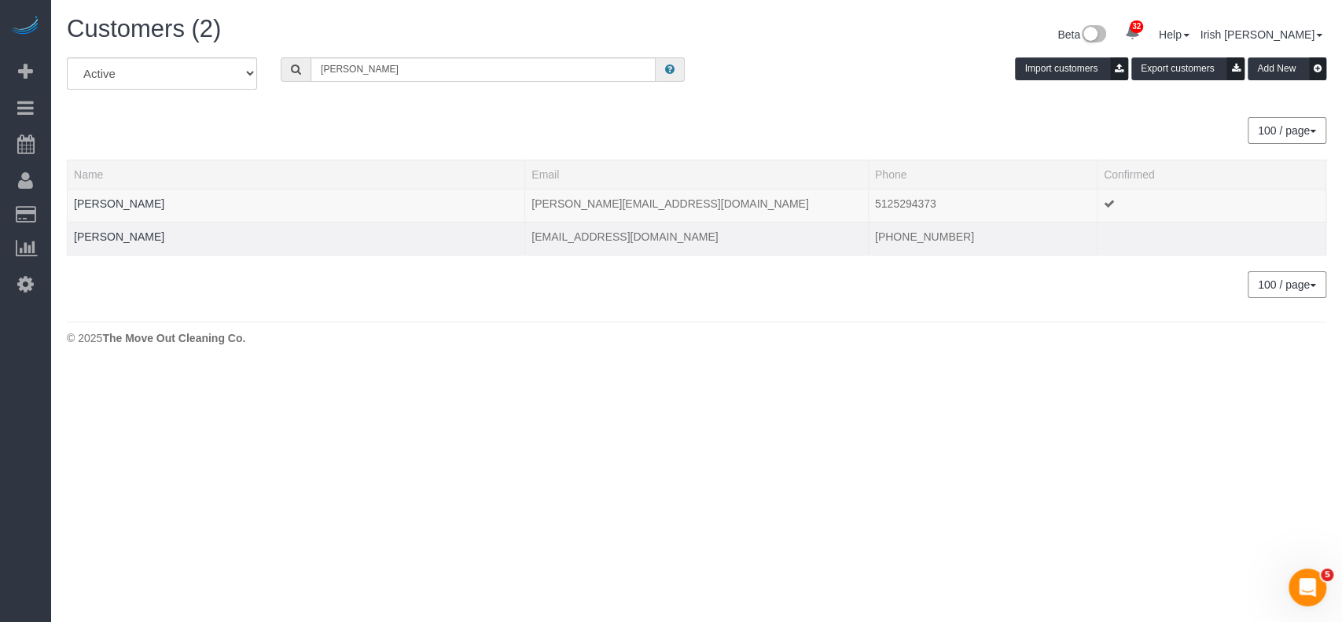
click at [185, 236] on td "[PERSON_NAME]" at bounding box center [297, 238] width 458 height 33
click at [123, 235] on link "[PERSON_NAME]" at bounding box center [119, 236] width 90 height 13
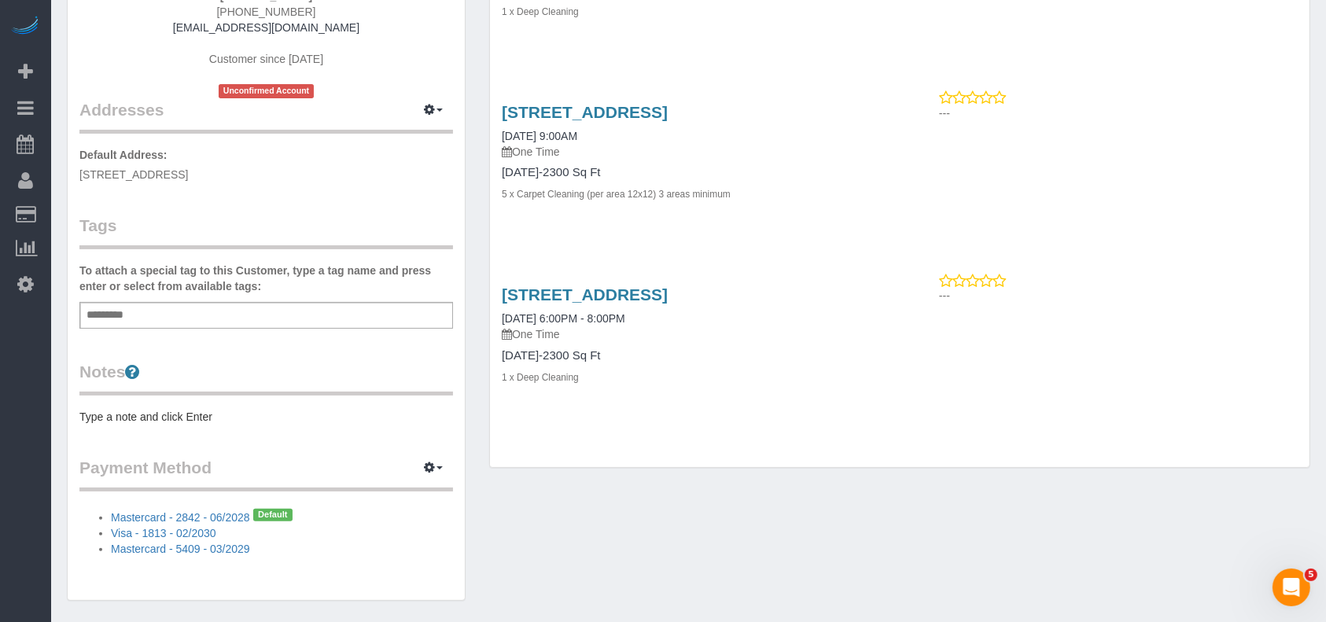
scroll to position [296, 0]
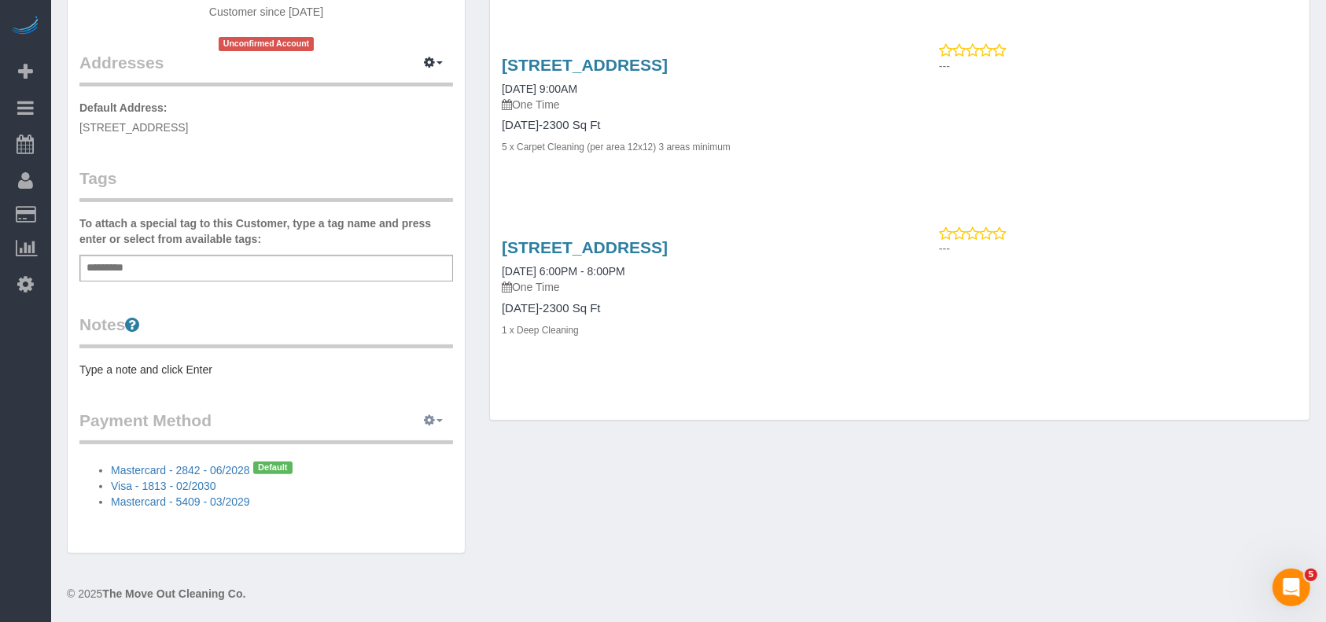
click at [435, 413] on button "button" at bounding box center [433, 421] width 39 height 24
click at [388, 441] on link "View Payment Methods" at bounding box center [378, 449] width 147 height 20
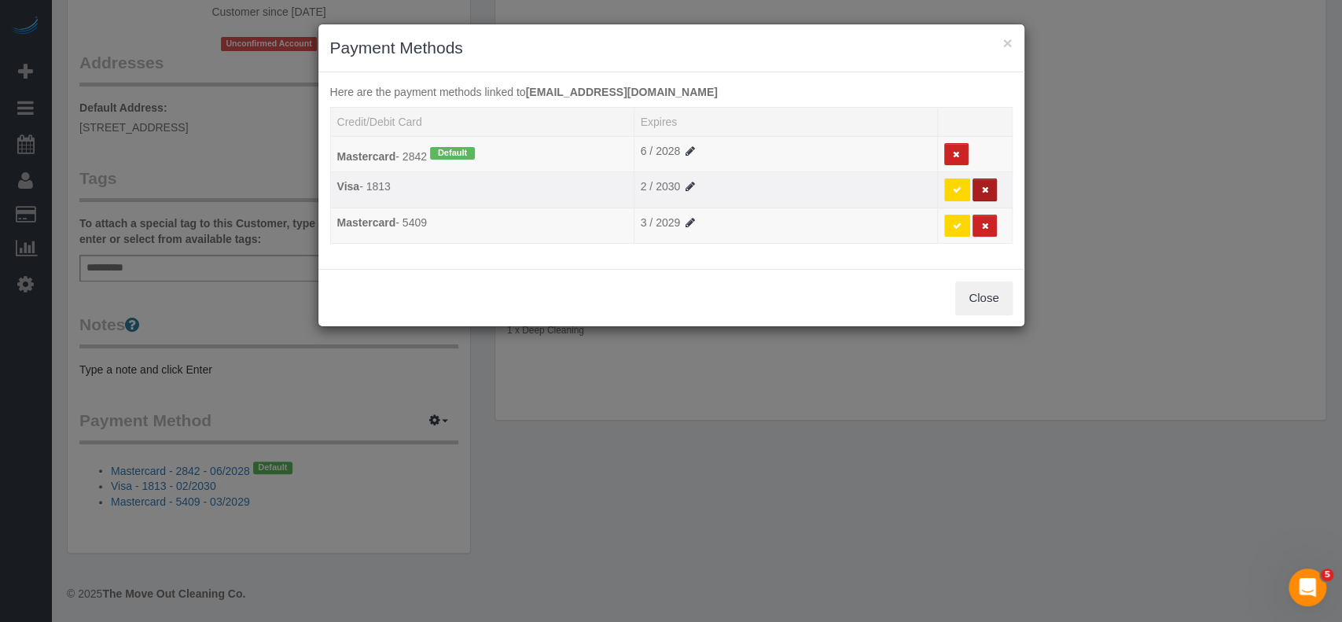
click at [983, 186] on icon at bounding box center [984, 190] width 7 height 9
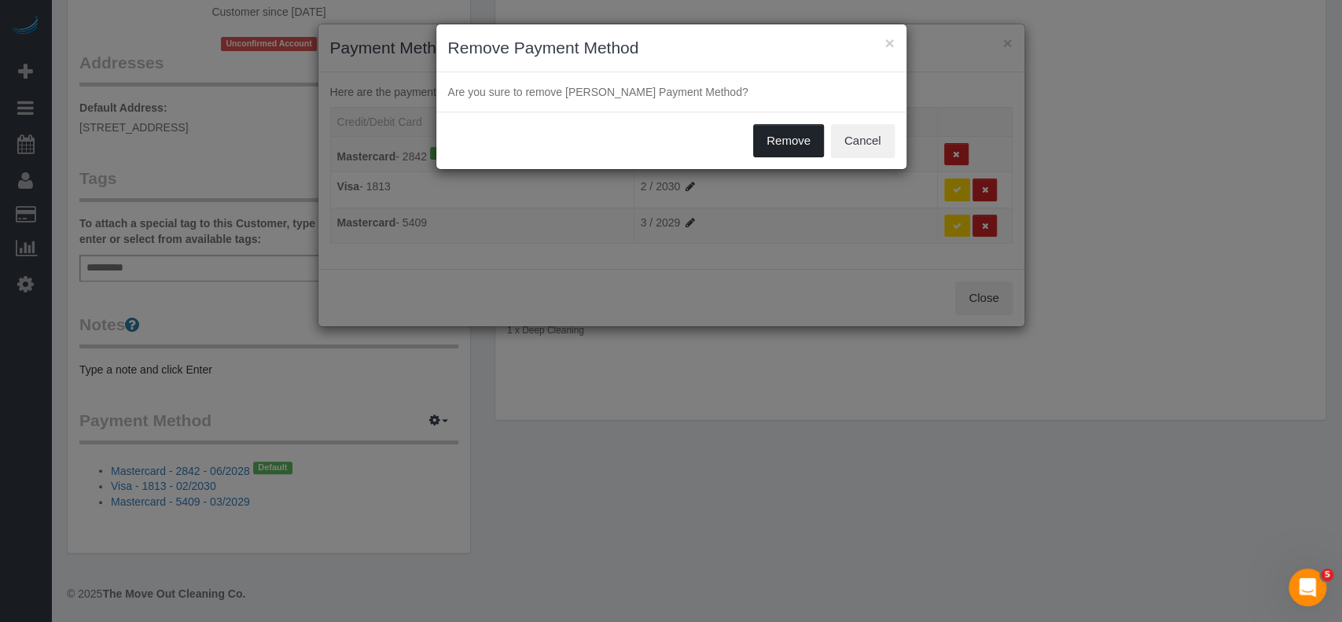
click at [770, 142] on button "Remove" at bounding box center [788, 140] width 71 height 33
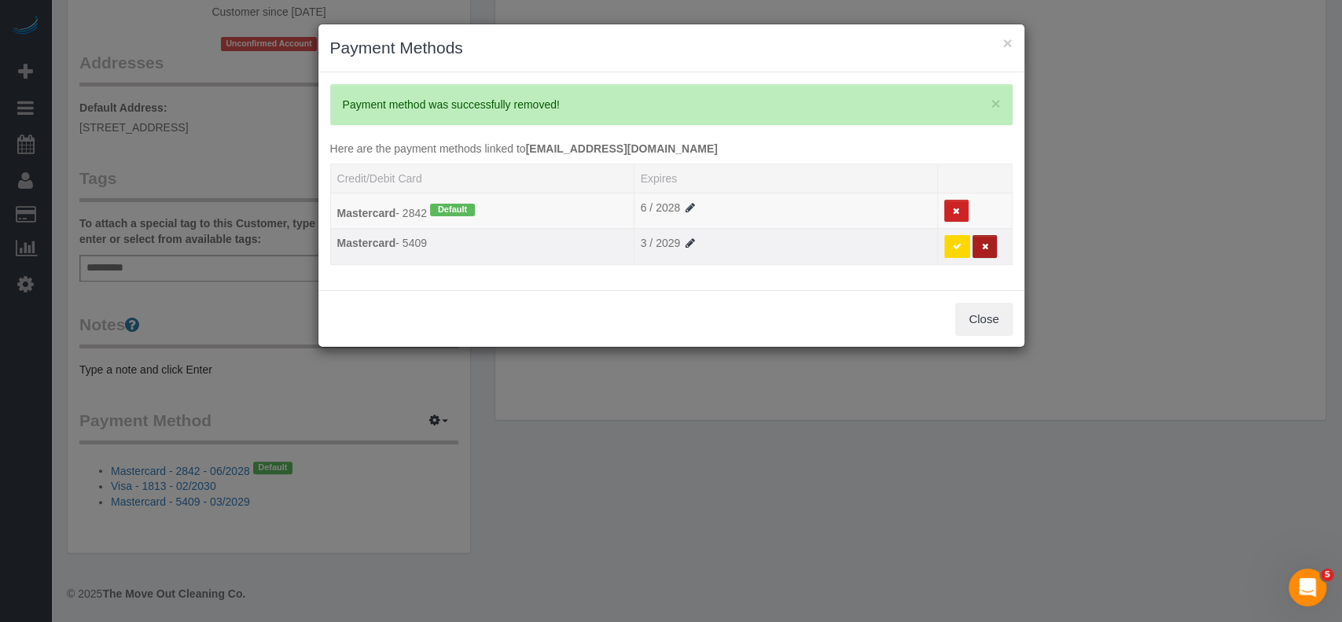
click at [983, 242] on icon at bounding box center [984, 246] width 7 height 9
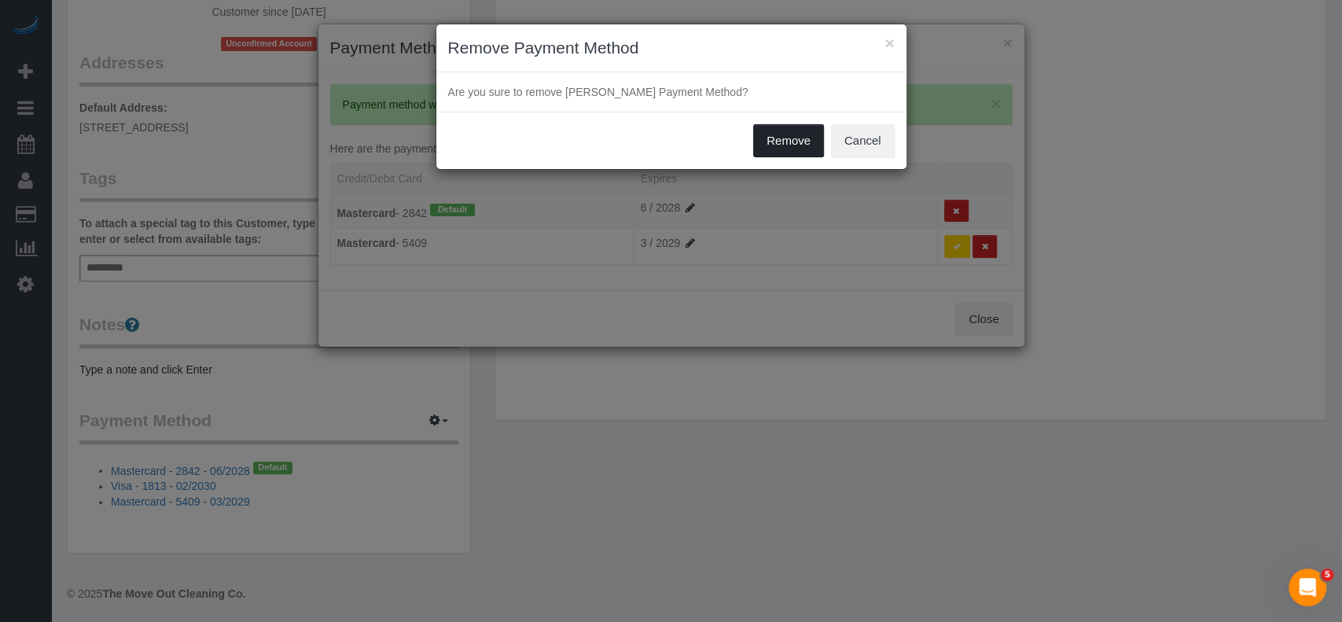
click at [798, 135] on button "Remove" at bounding box center [788, 140] width 71 height 33
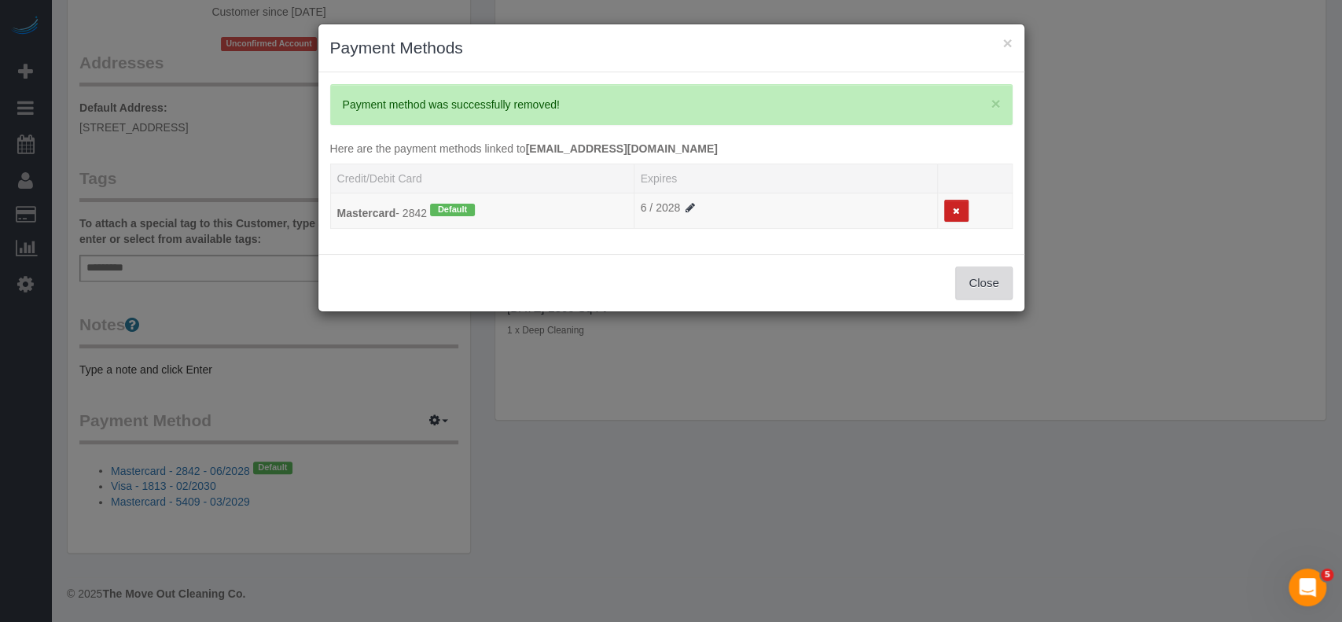
click at [995, 289] on button "Close" at bounding box center [983, 283] width 57 height 33
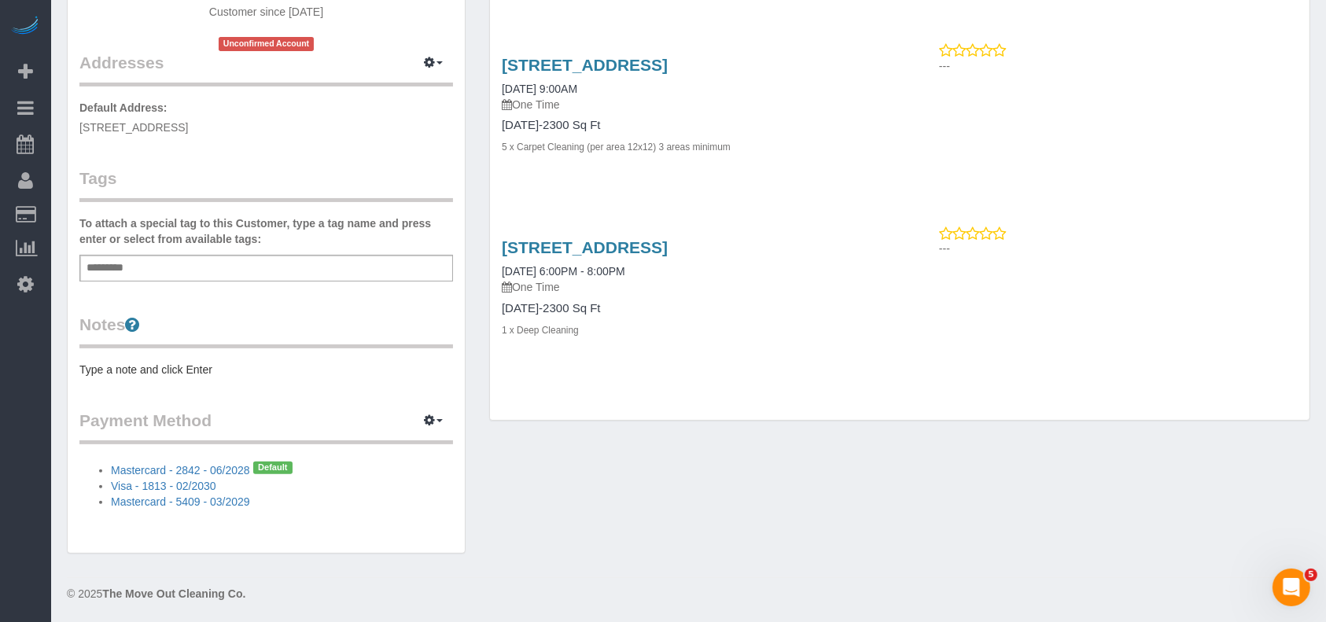
scroll to position [264, 0]
